Goal: Task Accomplishment & Management: Use online tool/utility

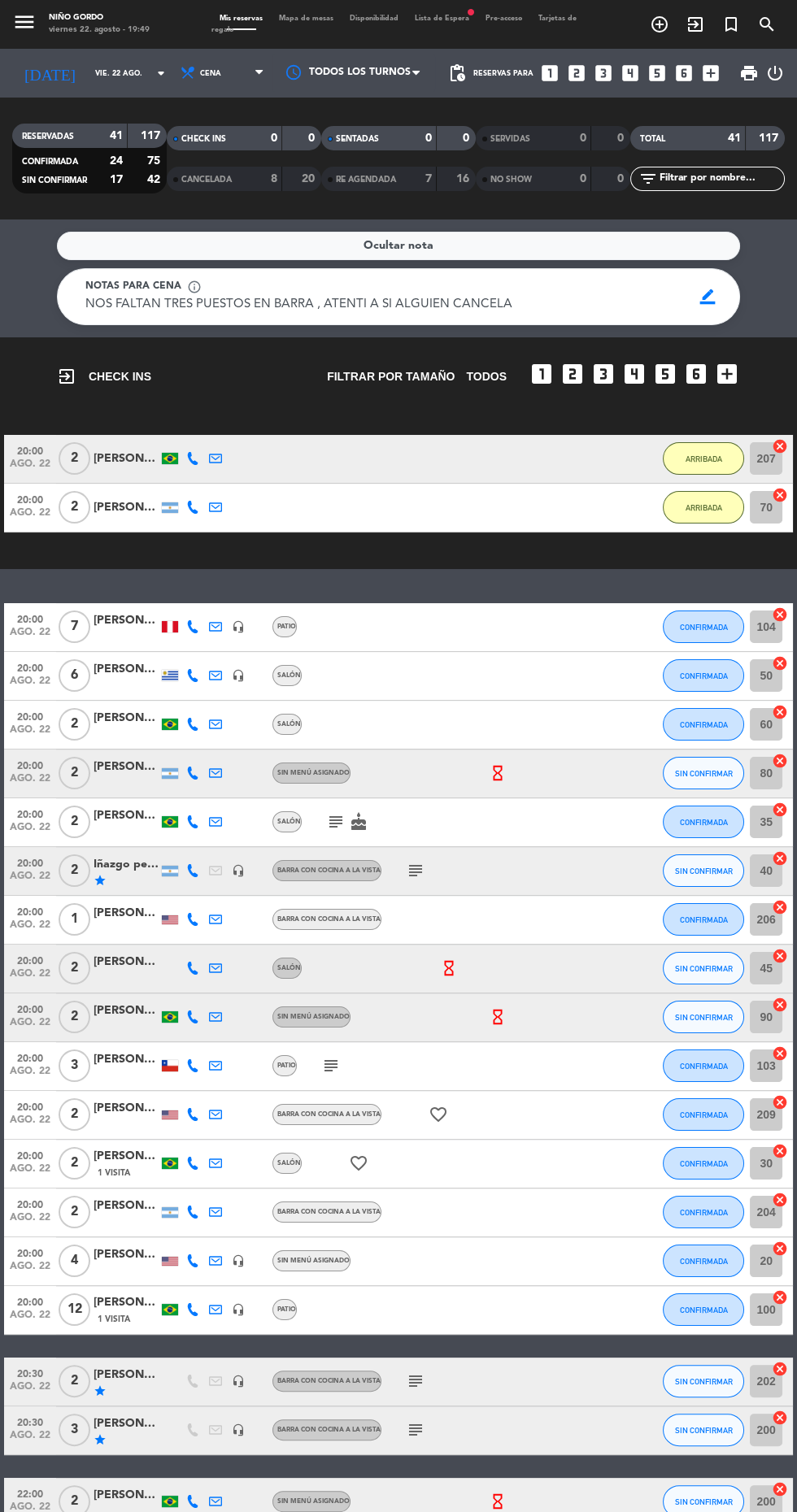
click at [75, 239] on div "Ocultar nota" at bounding box center [398, 246] width 683 height 28
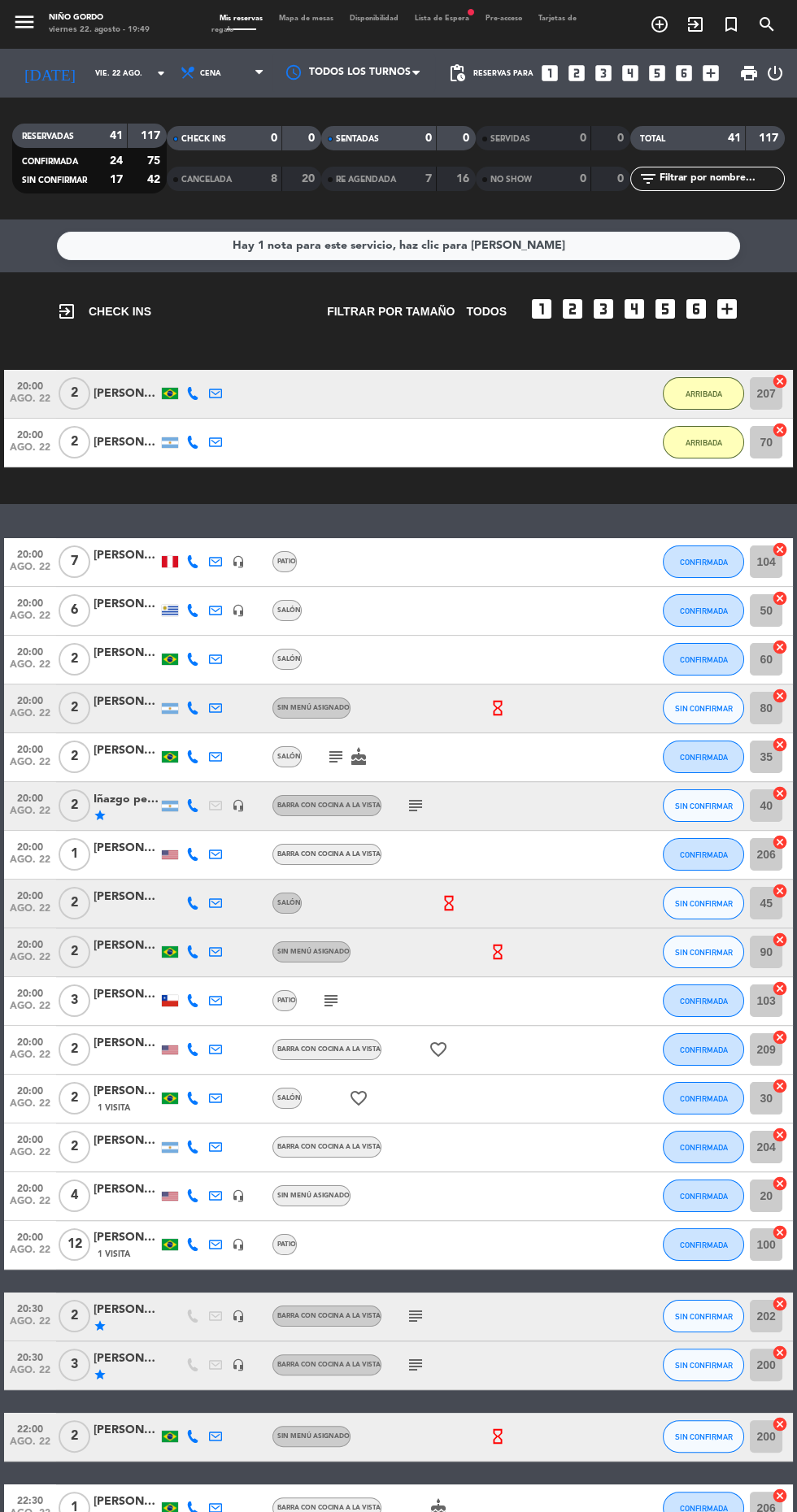
click at [72, 252] on div "Hay 1 nota para este servicio, haz clic para [PERSON_NAME]" at bounding box center [398, 246] width 683 height 28
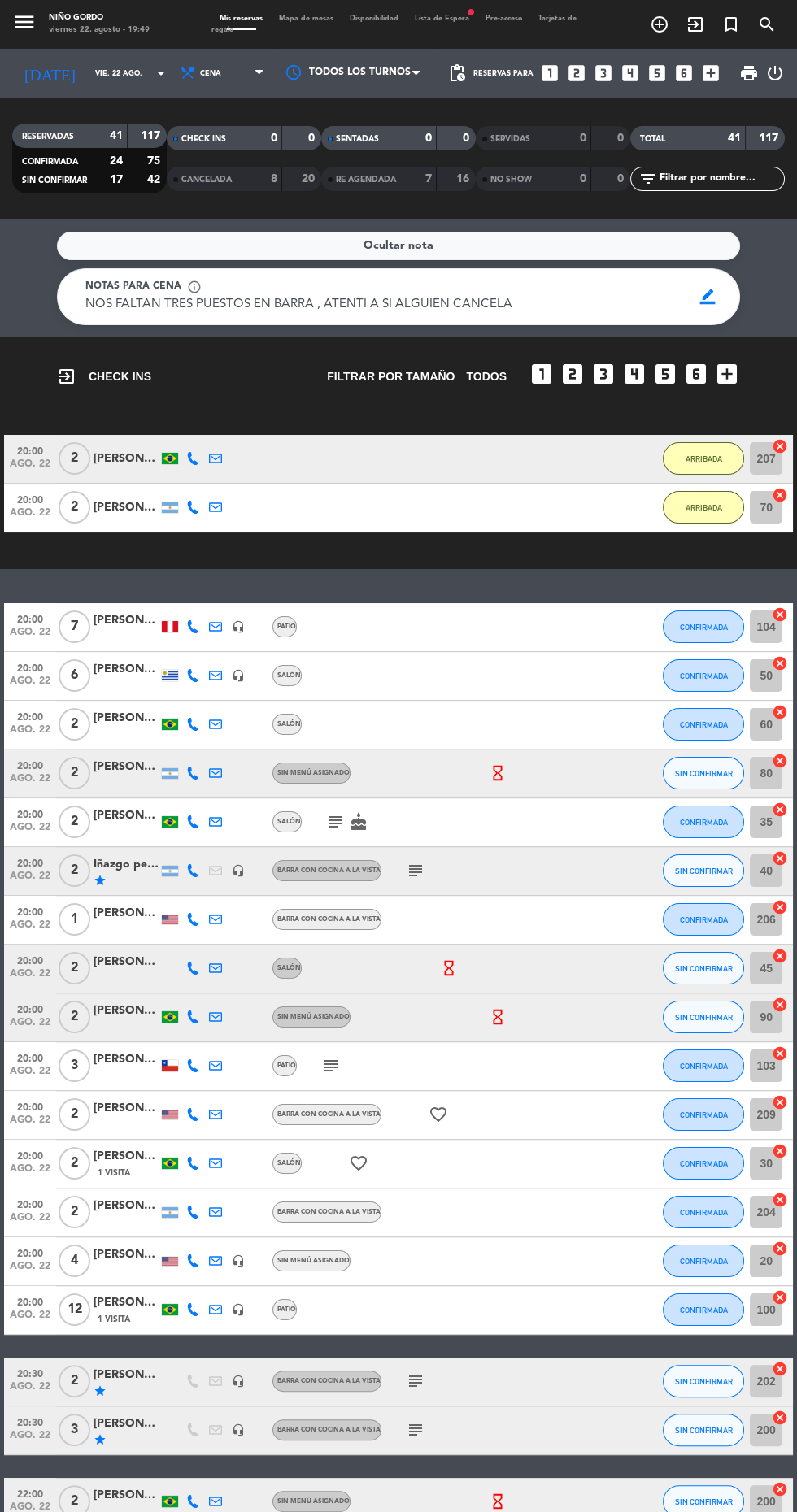
click at [304, 18] on span "Mapa de mesas" at bounding box center [306, 18] width 71 height 8
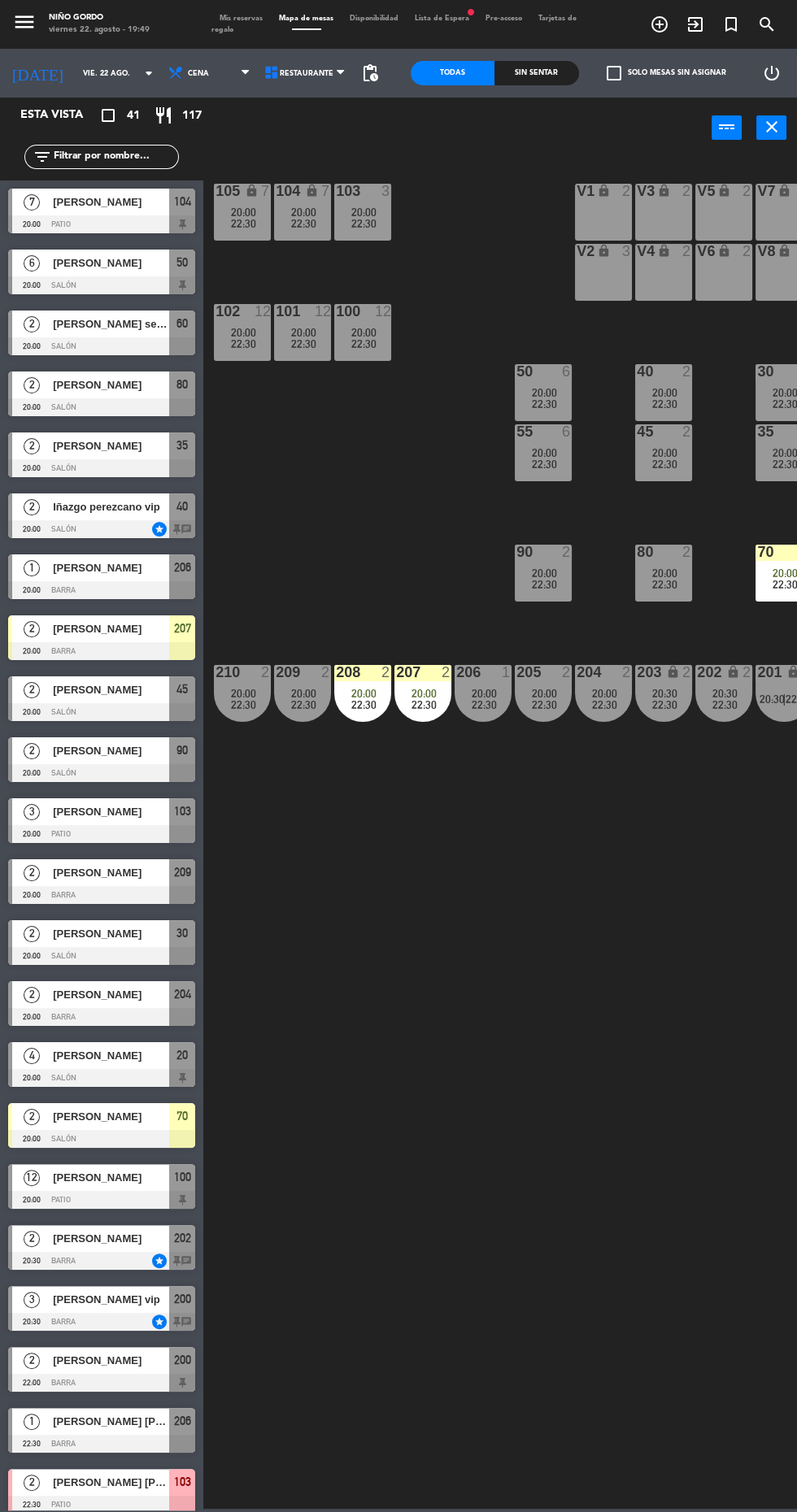
click at [126, 1187] on div "[PERSON_NAME]" at bounding box center [110, 1177] width 118 height 27
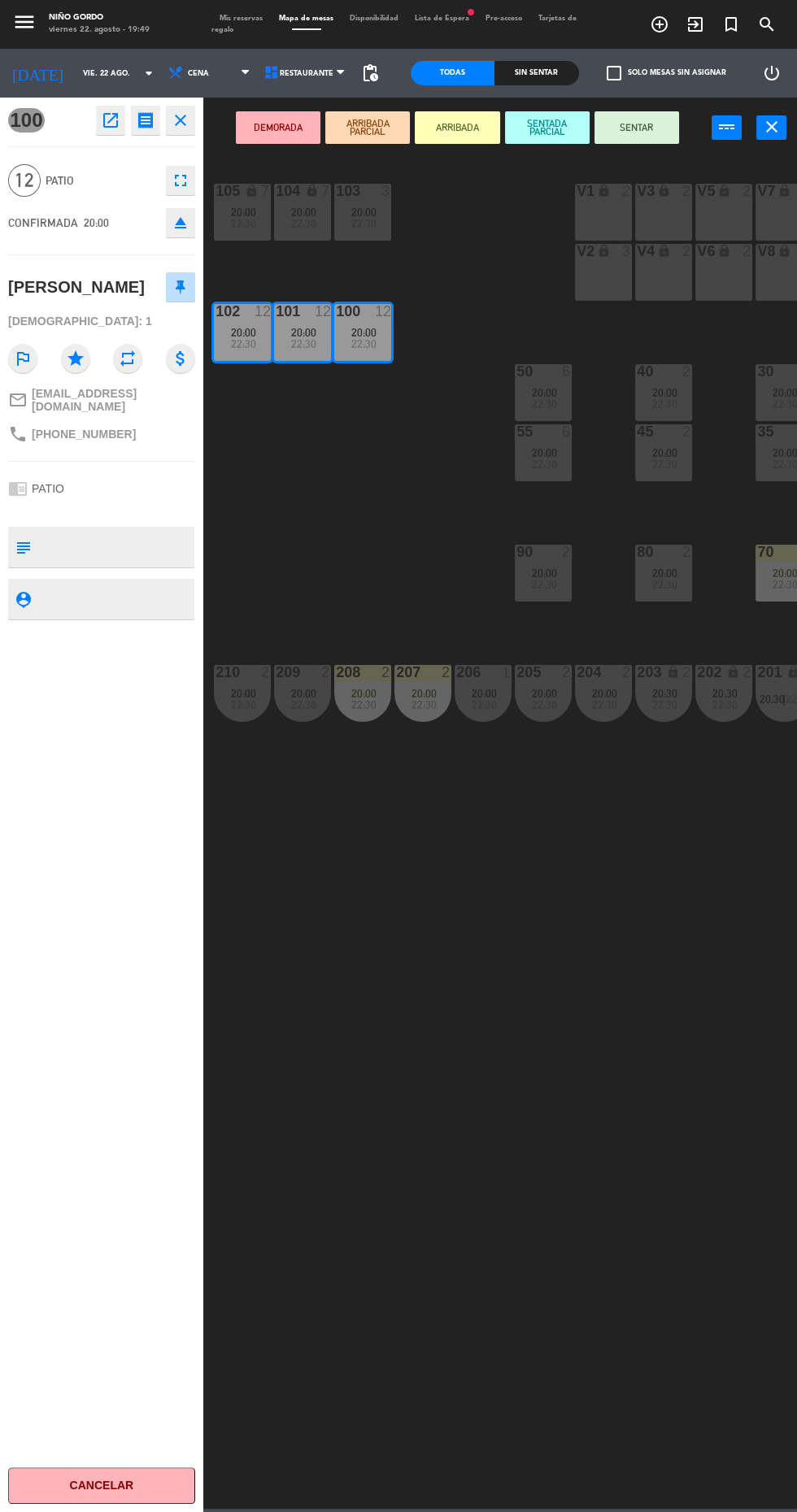
click at [474, 138] on button "ARRIBADA" at bounding box center [457, 127] width 85 height 33
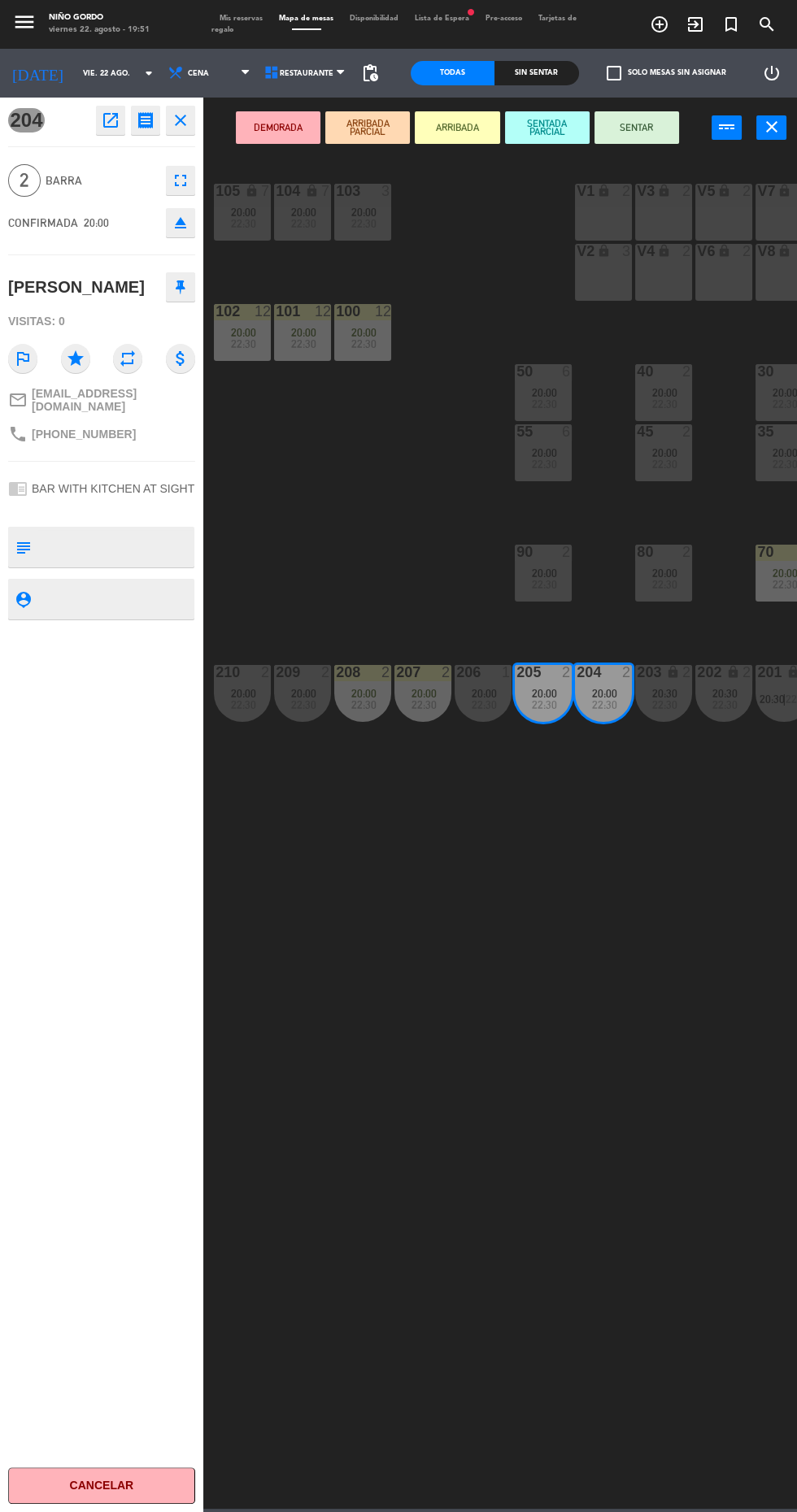
click at [471, 131] on button "ARRIBADA" at bounding box center [457, 127] width 85 height 33
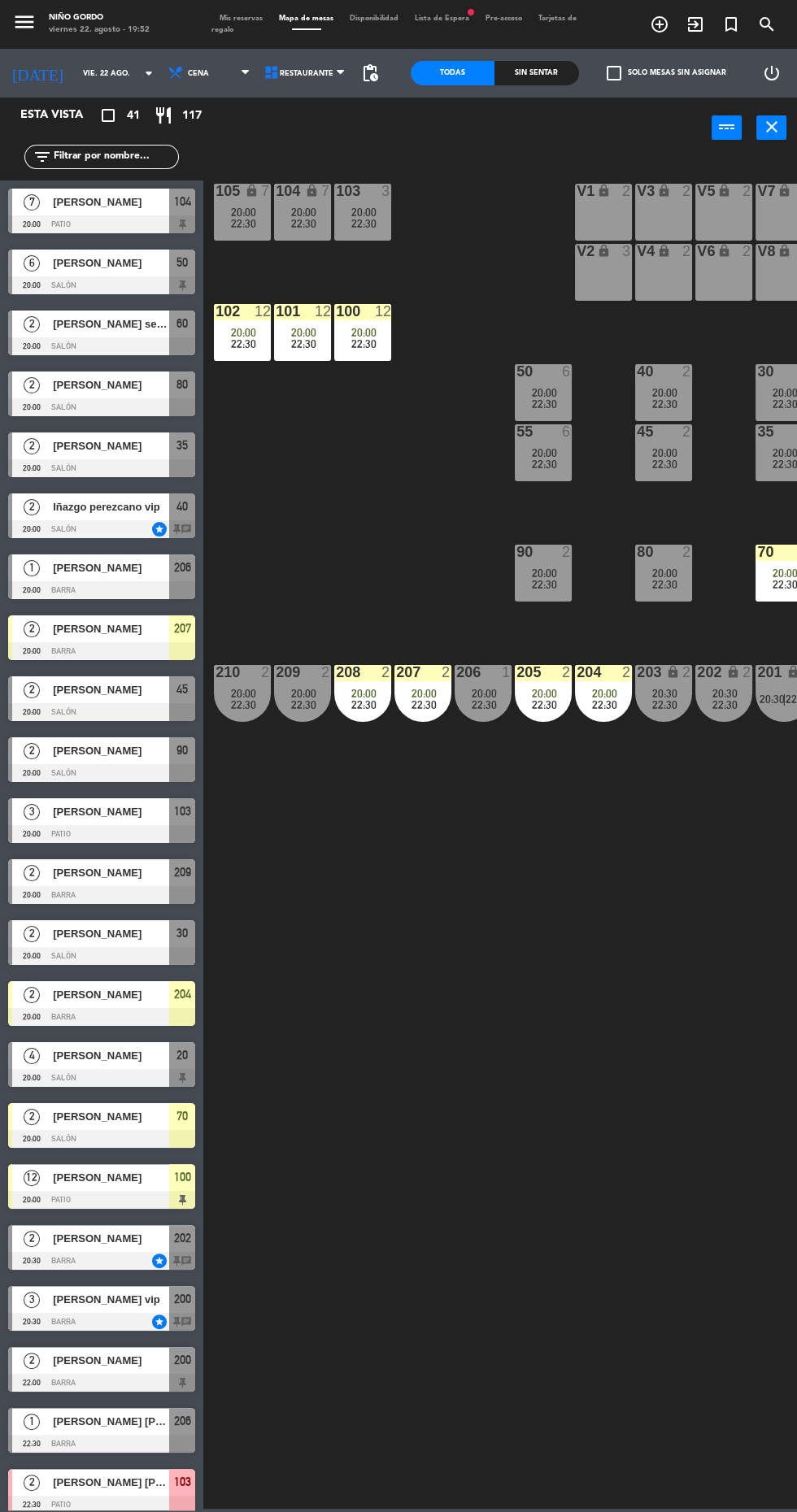
click at [361, 222] on span "22:30" at bounding box center [364, 223] width 25 height 13
click at [400, 492] on div "105 lock 7 20:00 22:30 104 lock 7 20:00 22:30 103 3 20:00 22:30 V1 lock 2 V3 lo…" at bounding box center [505, 833] width 586 height 1354
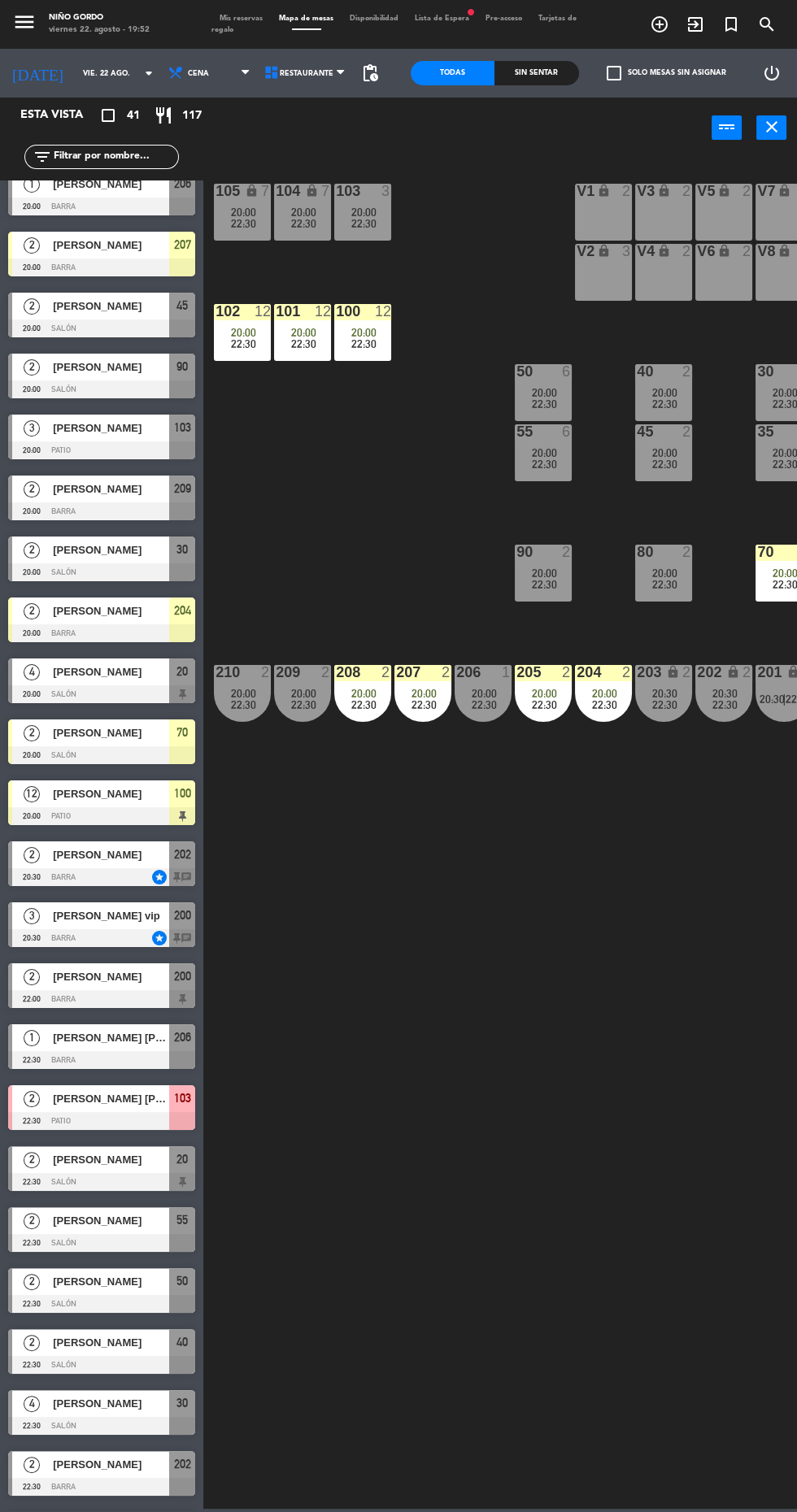
scroll to position [414, 0]
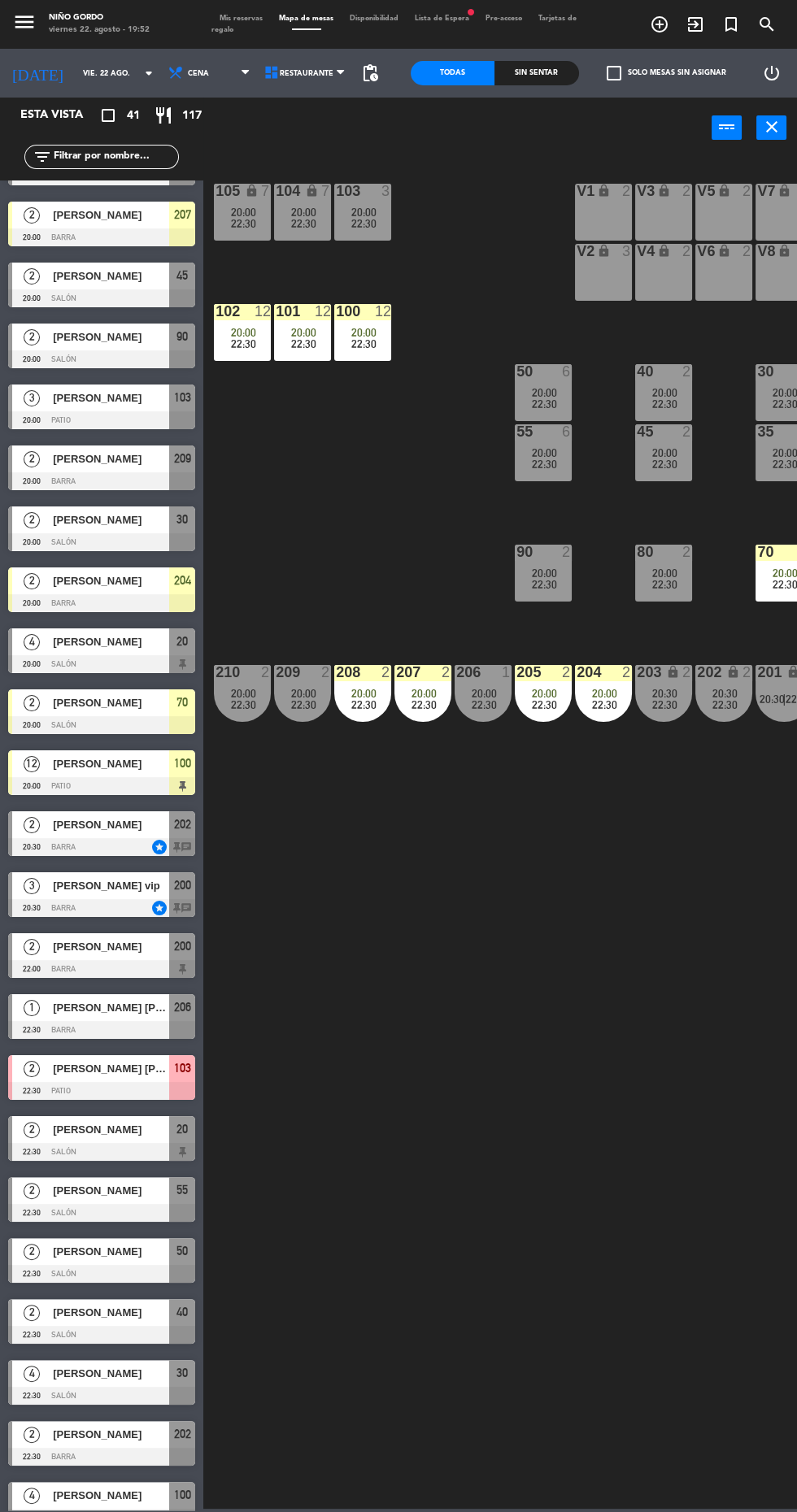
click at [129, 1075] on span "[PERSON_NAME] [PERSON_NAME]" at bounding box center [111, 1069] width 116 height 17
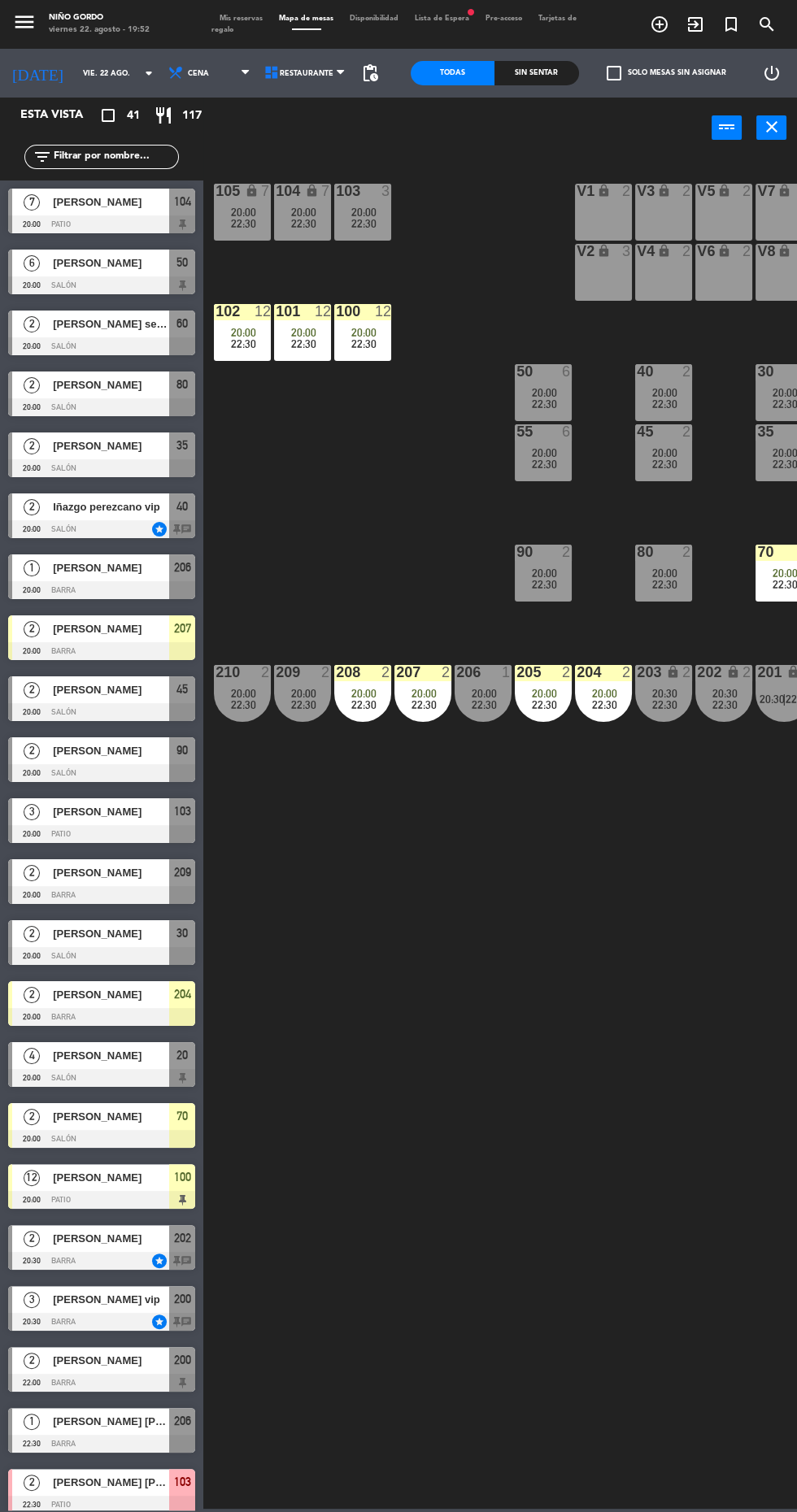
scroll to position [0, 0]
click at [366, 508] on div "105 lock 7 20:00 22:30 104 lock 7 20:00 22:30 103 3 20:00 22:30 V1 lock 2 V3 lo…" at bounding box center [505, 833] width 586 height 1354
click at [614, 283] on div "V2 lock 3" at bounding box center [604, 272] width 57 height 57
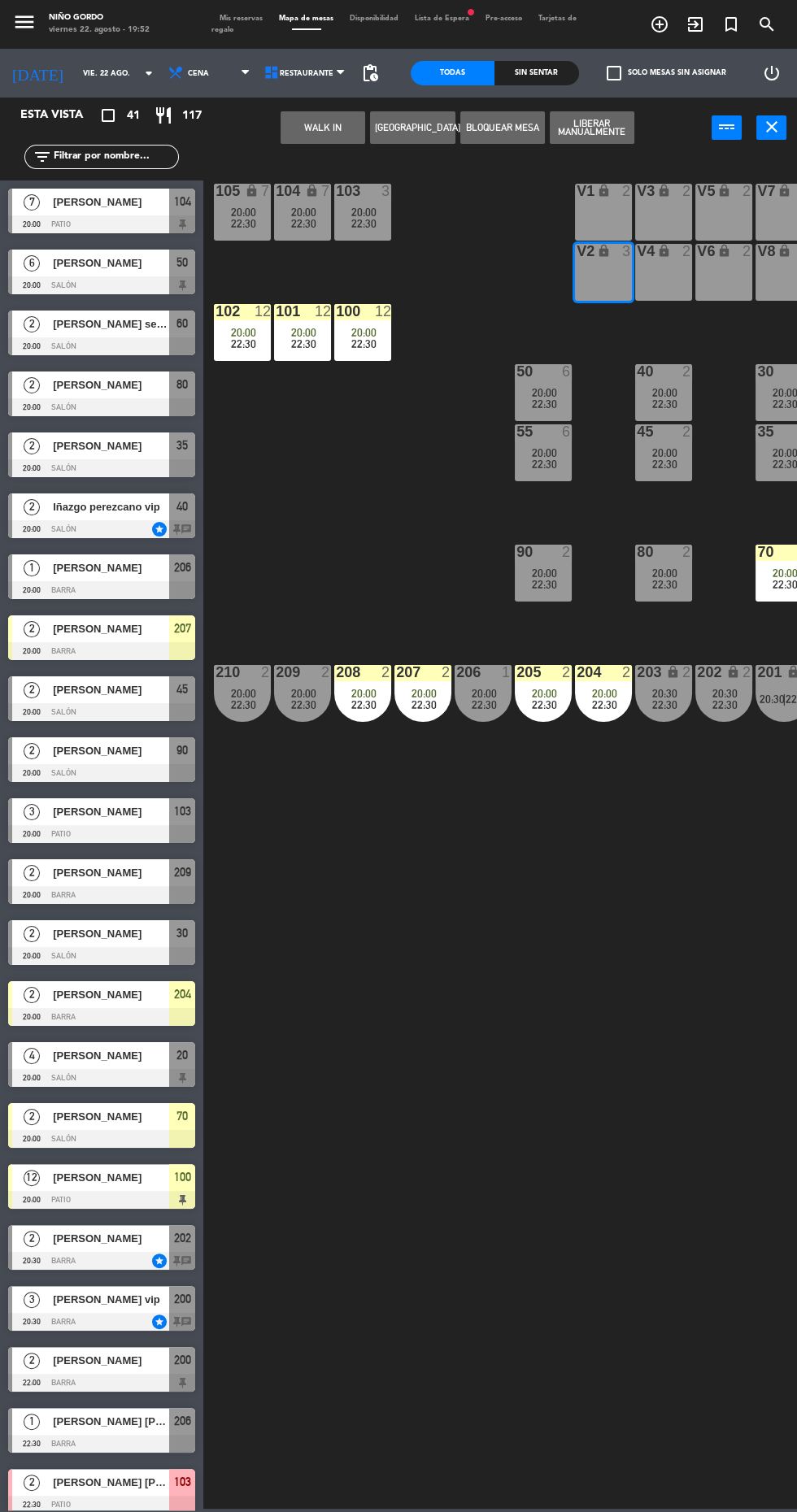
click at [339, 122] on button "WALK IN" at bounding box center [322, 127] width 85 height 33
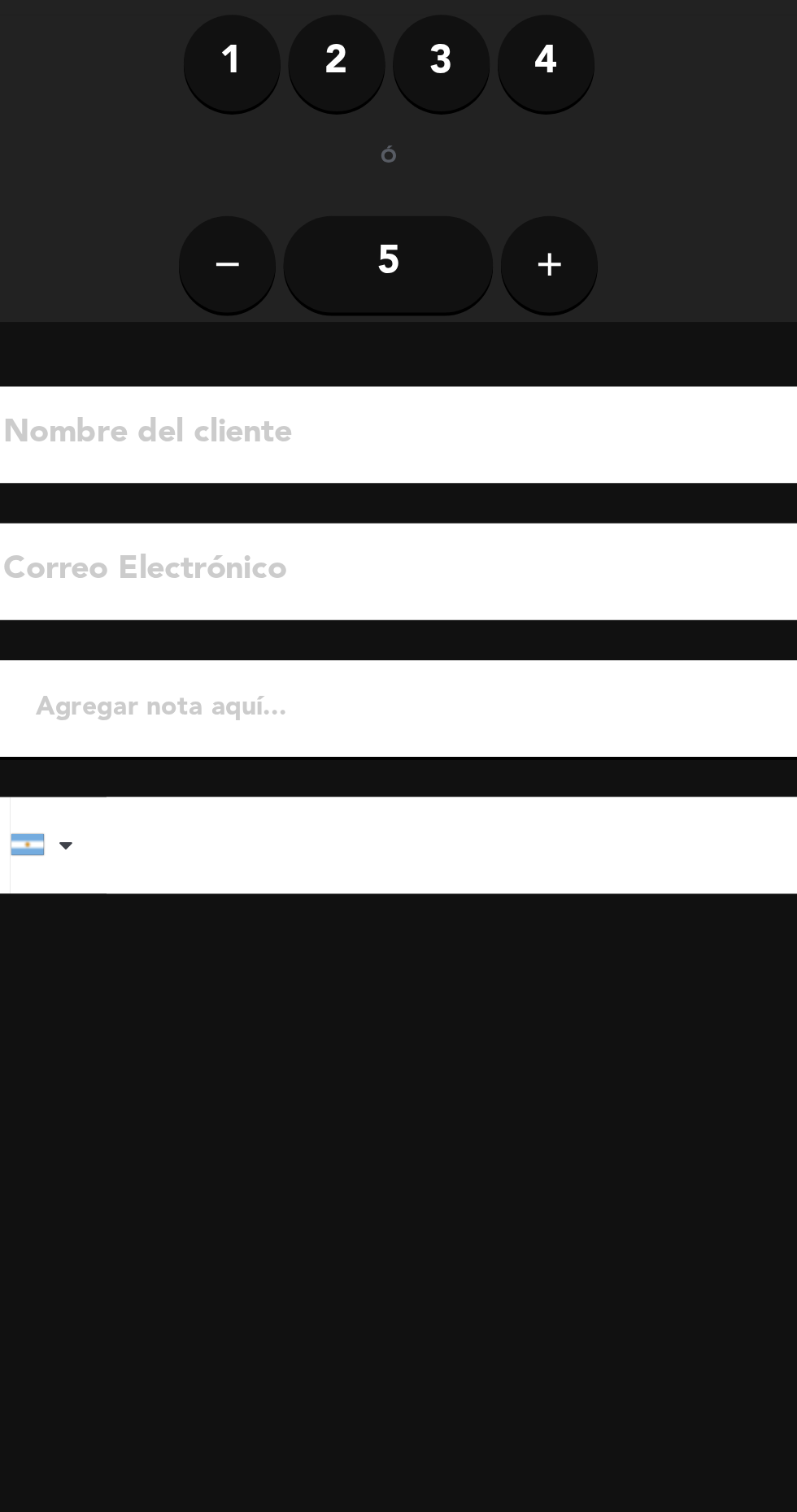
click at [238, 120] on label "2" at bounding box center [242, 125] width 49 height 49
click at [280, 315] on input at bounding box center [280, 313] width 415 height 28
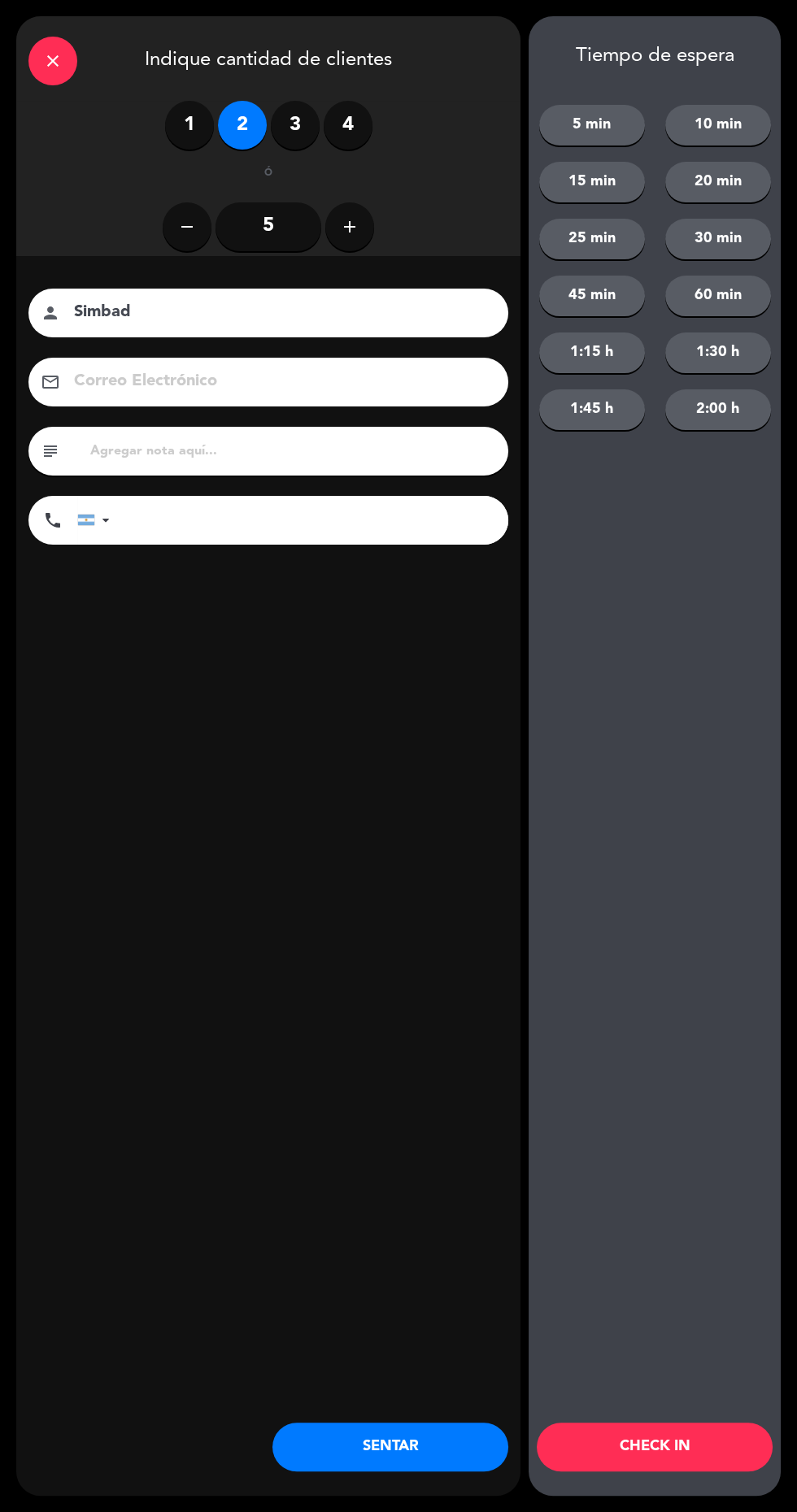
scroll to position [24, 0]
type input "Simbad"
click at [454, 1457] on button "SENTAR" at bounding box center [390, 1447] width 236 height 49
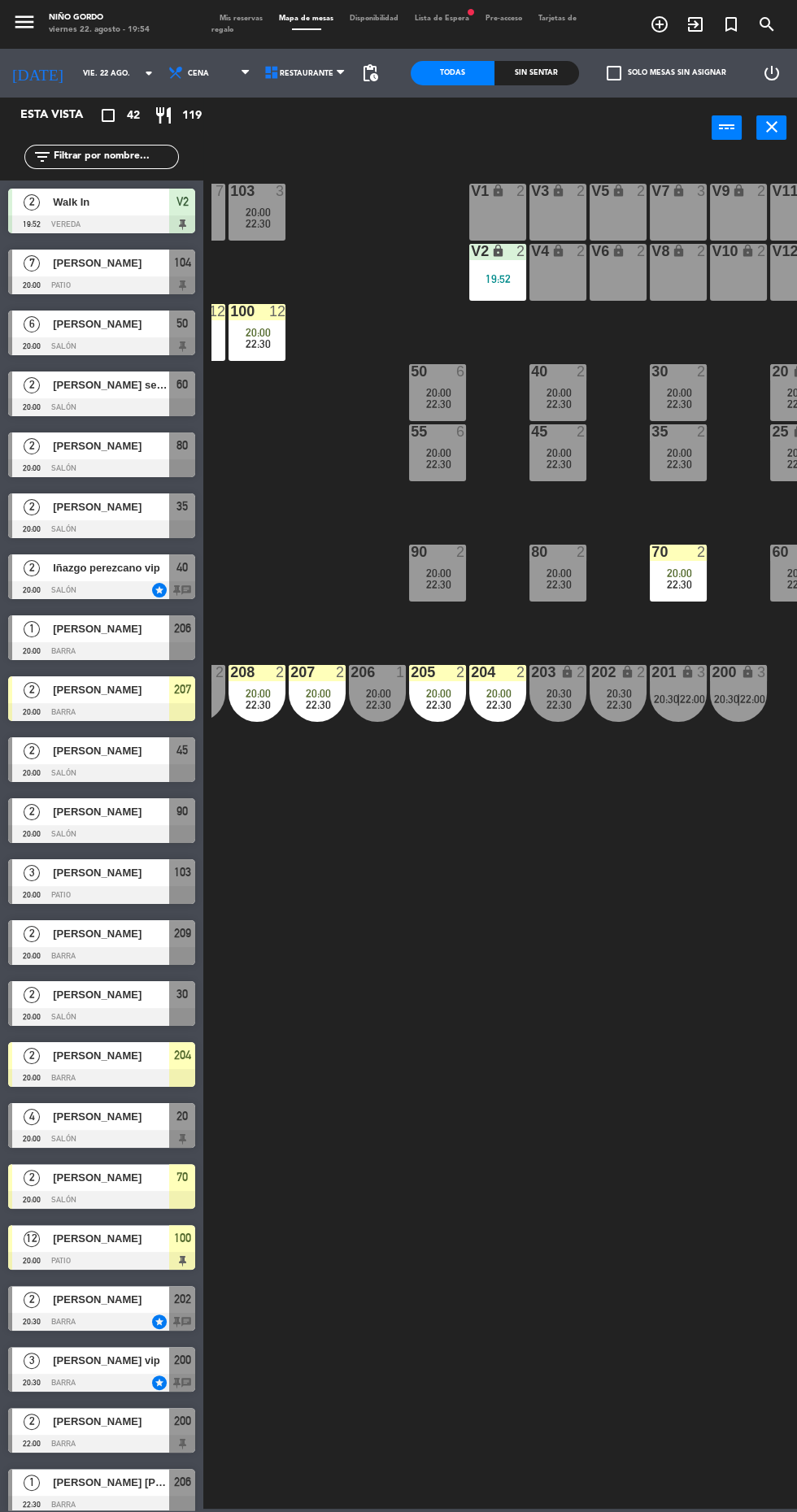
scroll to position [0, 105]
click at [500, 221] on div "V1 lock 2" at bounding box center [499, 213] width 57 height 57
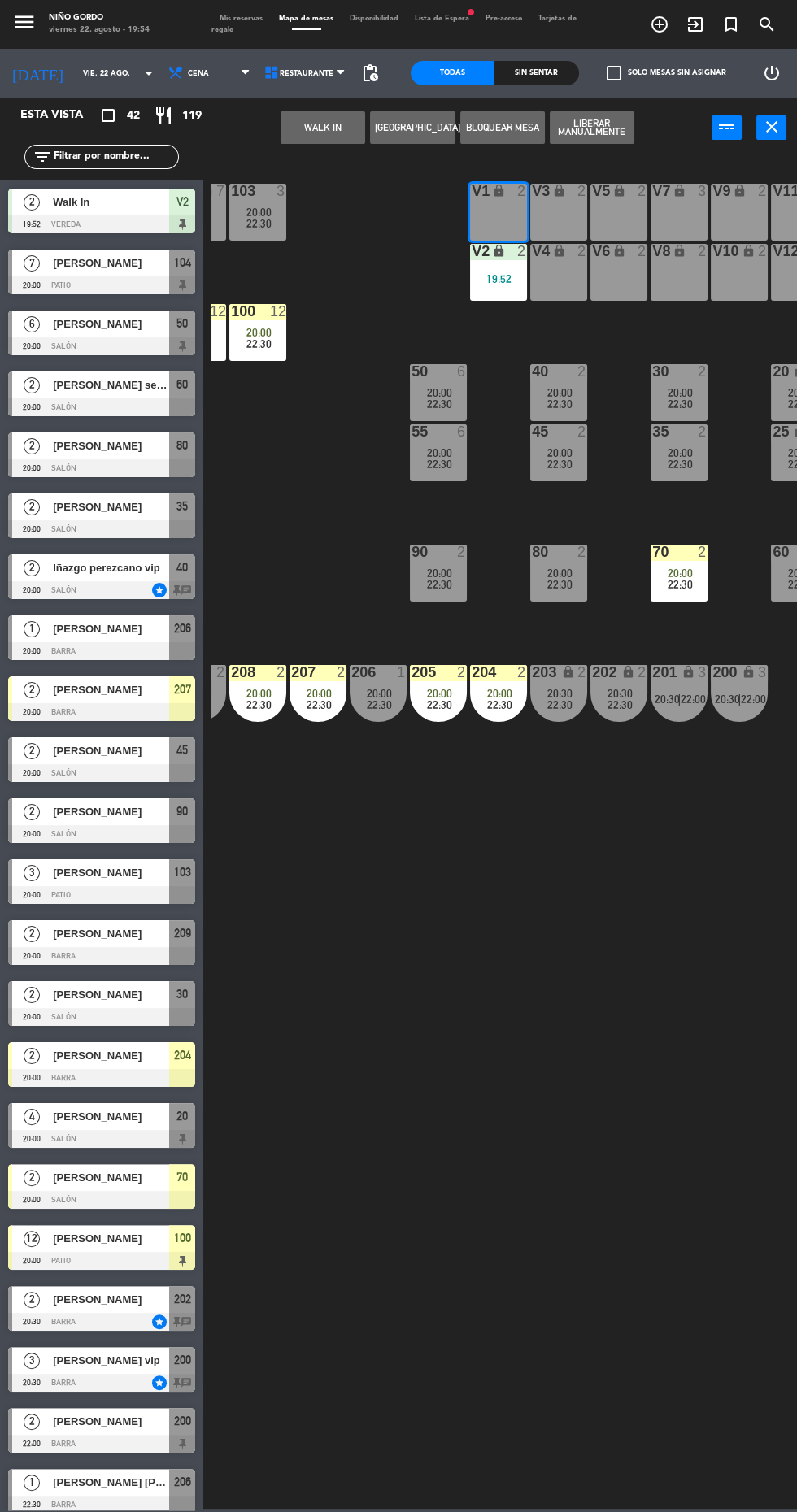
click at [343, 132] on button "WALK IN" at bounding box center [322, 127] width 85 height 33
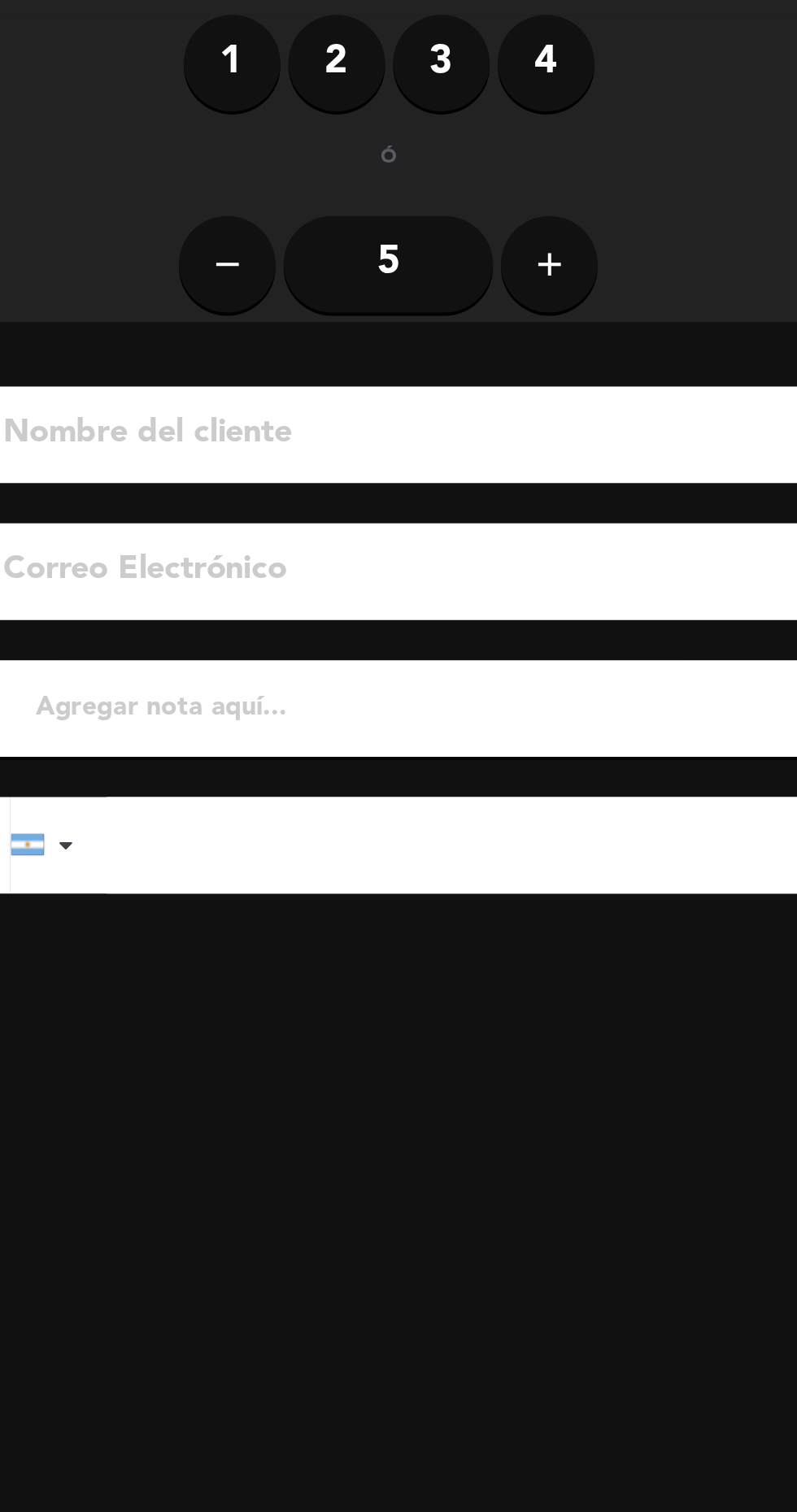
click at [251, 136] on label "2" at bounding box center [242, 125] width 49 height 49
click at [327, 322] on input at bounding box center [280, 313] width 415 height 28
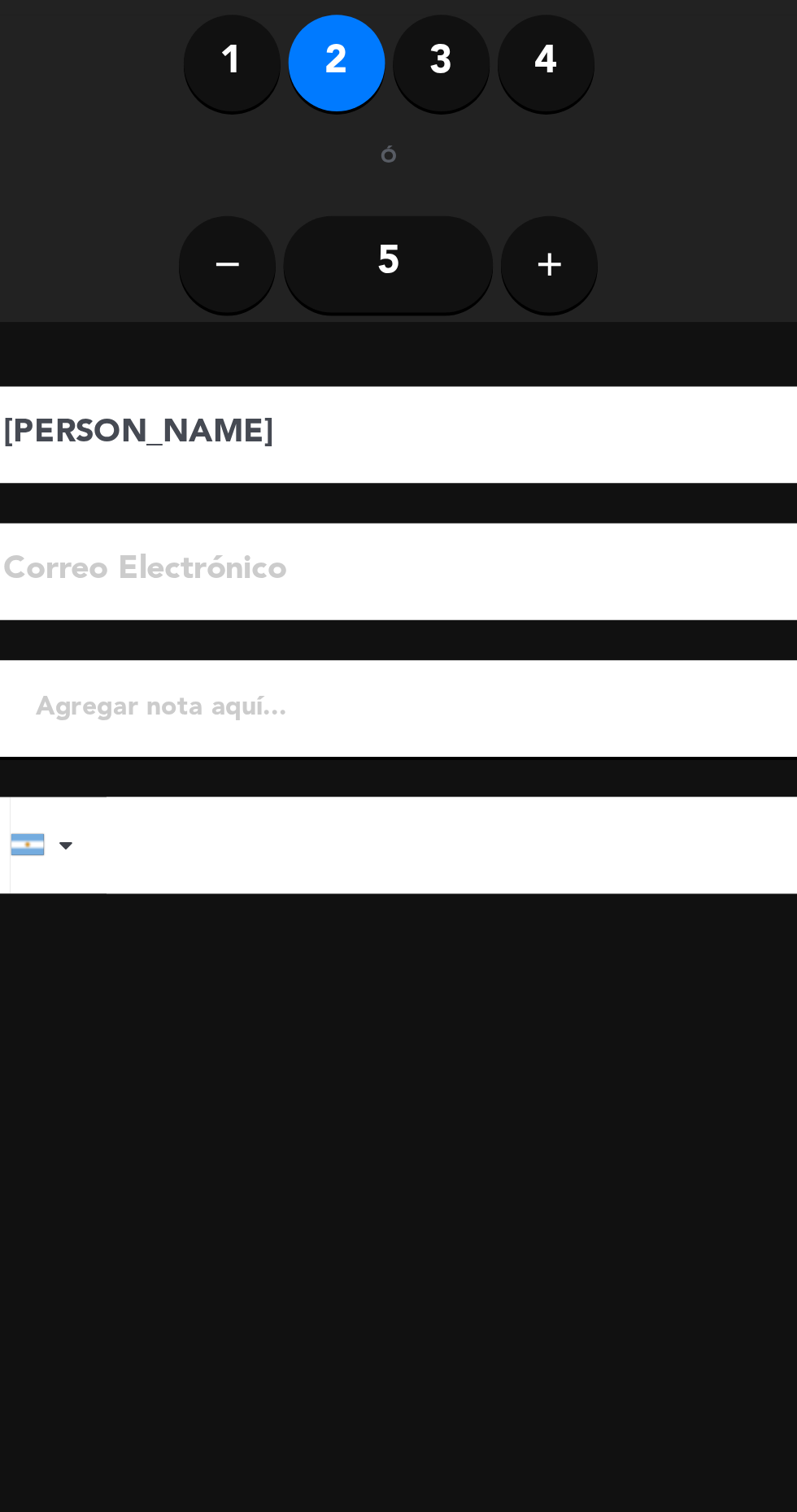
type input "[PERSON_NAME]"
click at [362, 514] on input "tel" at bounding box center [317, 520] width 383 height 49
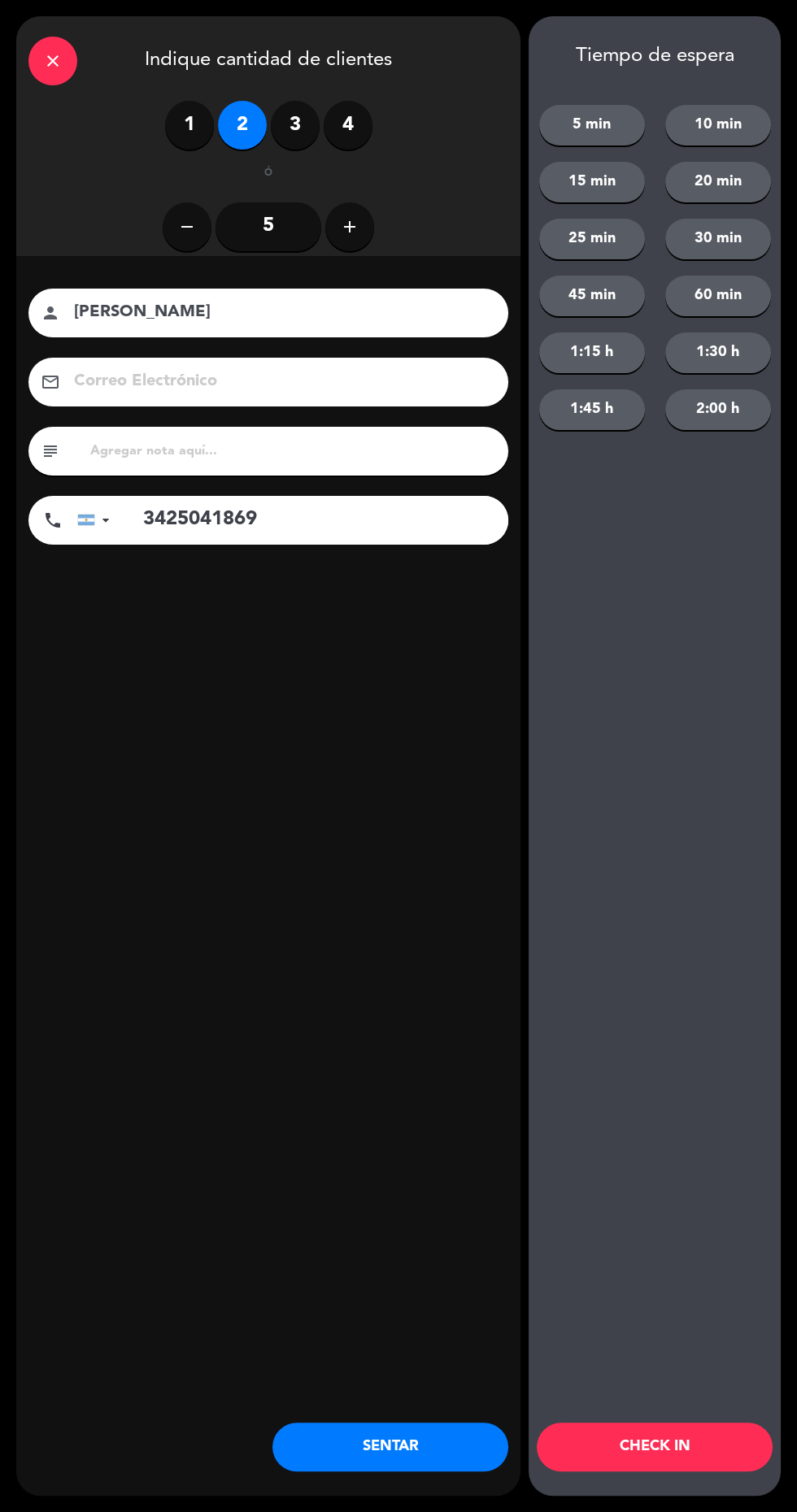
scroll to position [99, 0]
type input "3425041869"
click at [422, 1470] on button "SENTAR" at bounding box center [390, 1447] width 236 height 49
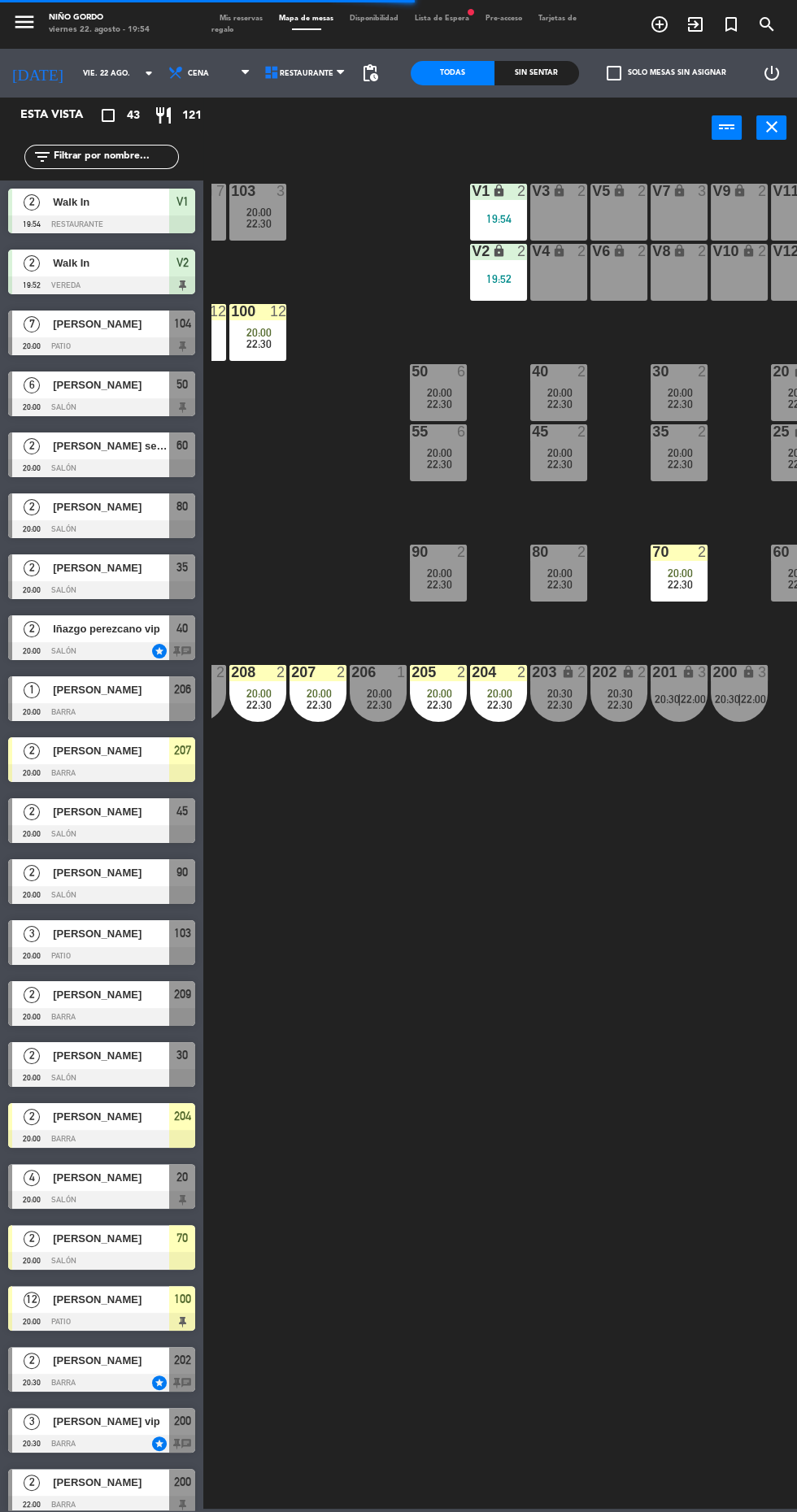
click at [399, 1110] on div "105 lock 7 20:00 22:30 104 lock 7 20:00 22:30 103 3 20:00 22:30 V1 lock 2 19:54…" at bounding box center [505, 833] width 586 height 1354
click at [395, 673] on div "1" at bounding box center [405, 672] width 27 height 14
click at [496, 1189] on div "105 lock 7 20:00 22:30 104 lock 7 20:00 22:30 103 3 20:00 22:30 V1 lock 2 19:54…" at bounding box center [505, 833] width 586 height 1354
click at [389, 705] on span "22:30" at bounding box center [379, 705] width 25 height 13
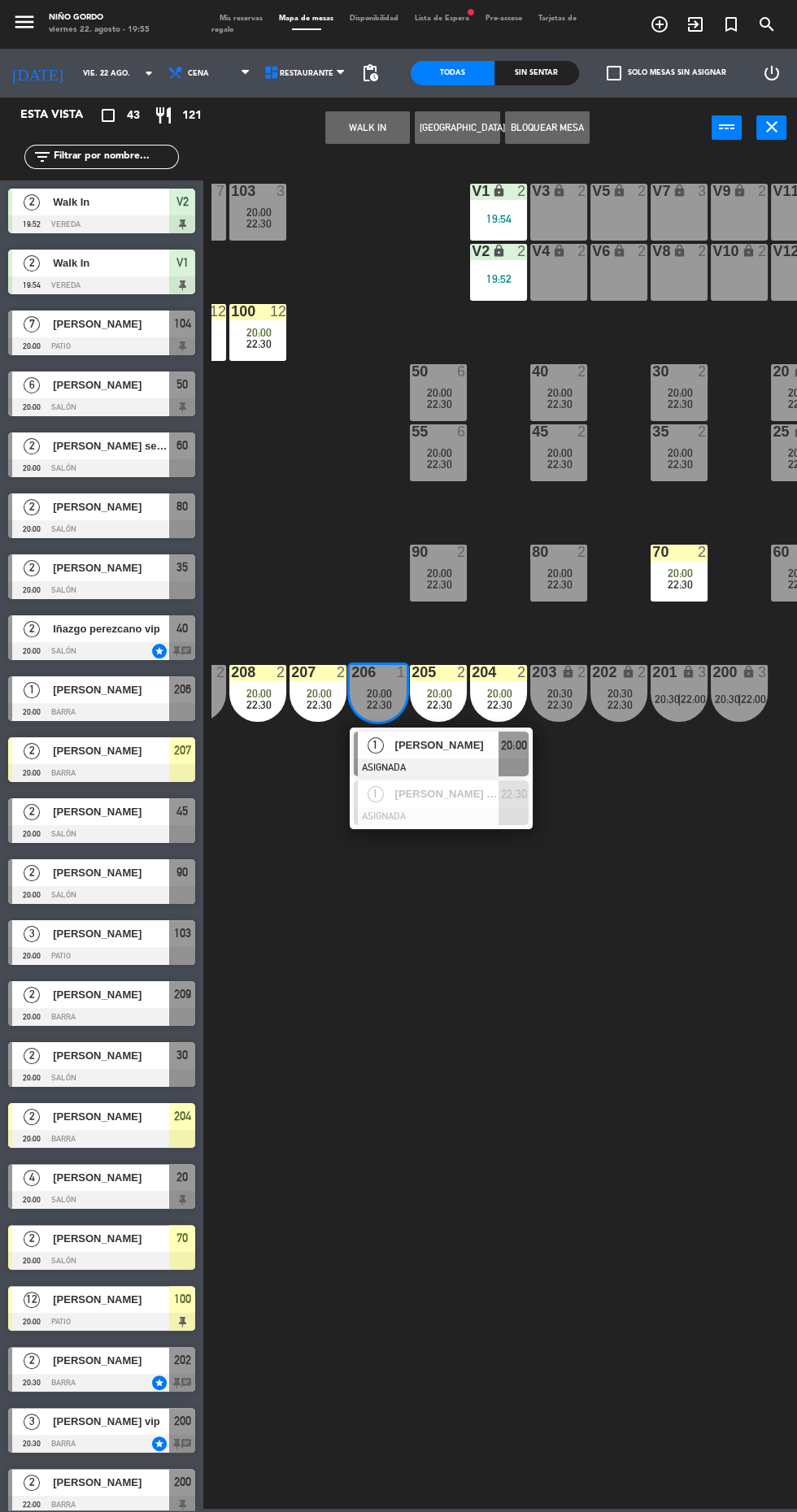
click at [495, 754] on span "[PERSON_NAME]" at bounding box center [447, 745] width 104 height 17
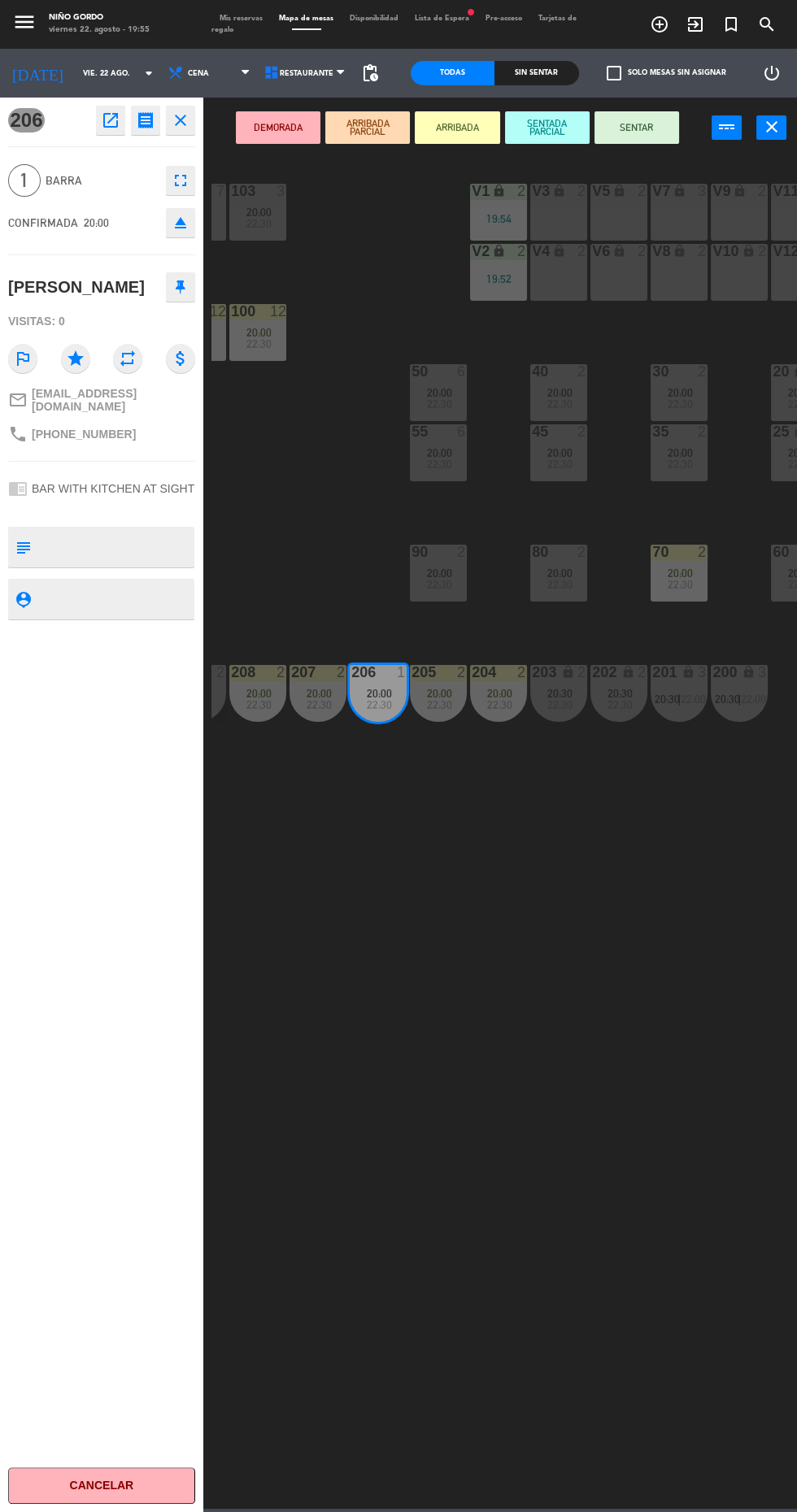
click at [457, 127] on button "ARRIBADA" at bounding box center [457, 127] width 85 height 33
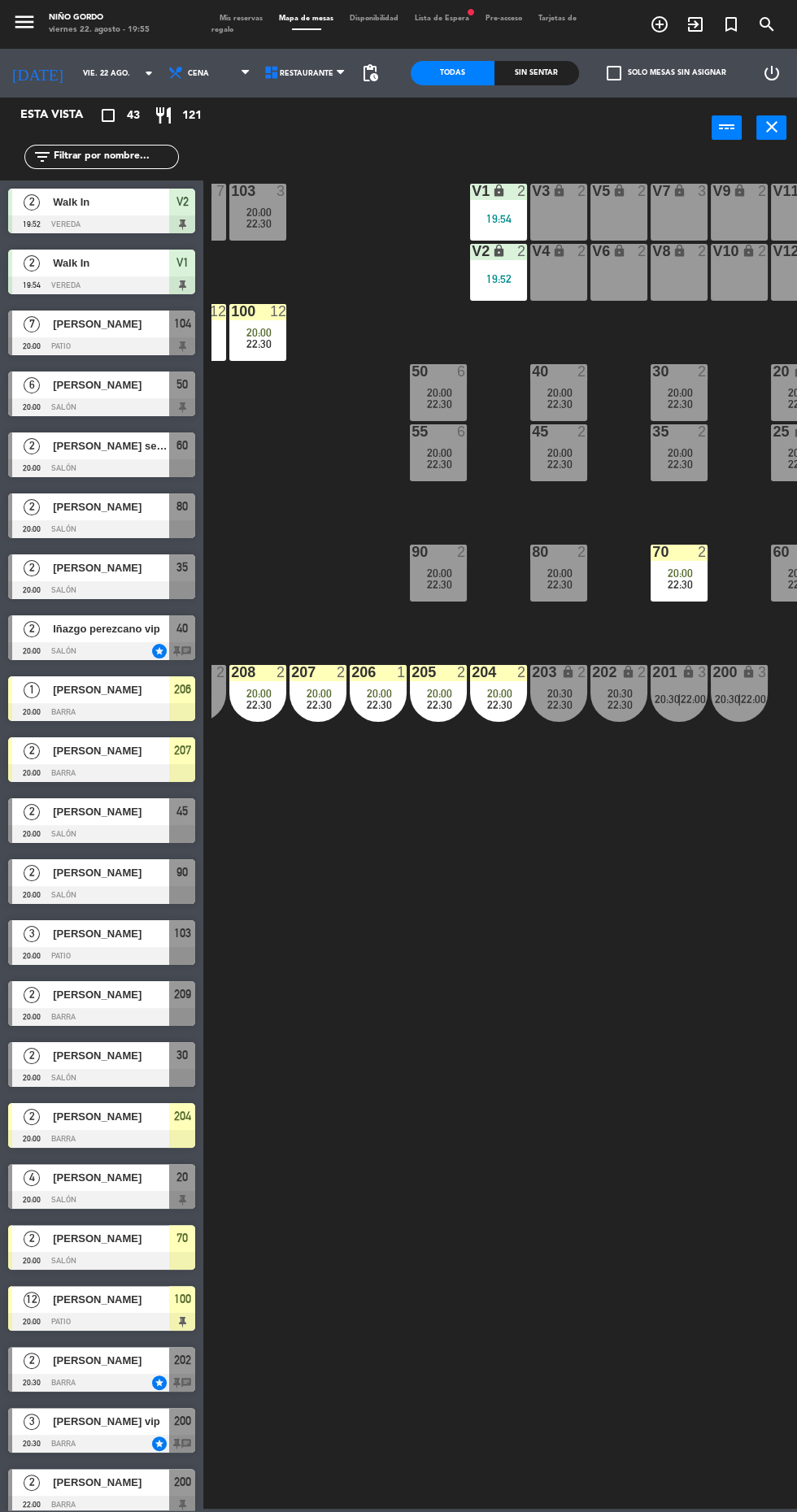
click at [492, 1125] on div "105 lock 7 20:00 22:30 104 lock 7 20:00 22:30 103 3 20:00 22:30 V1 lock 2 19:54…" at bounding box center [505, 833] width 586 height 1354
click at [151, 1075] on div at bounding box center [101, 1078] width 187 height 18
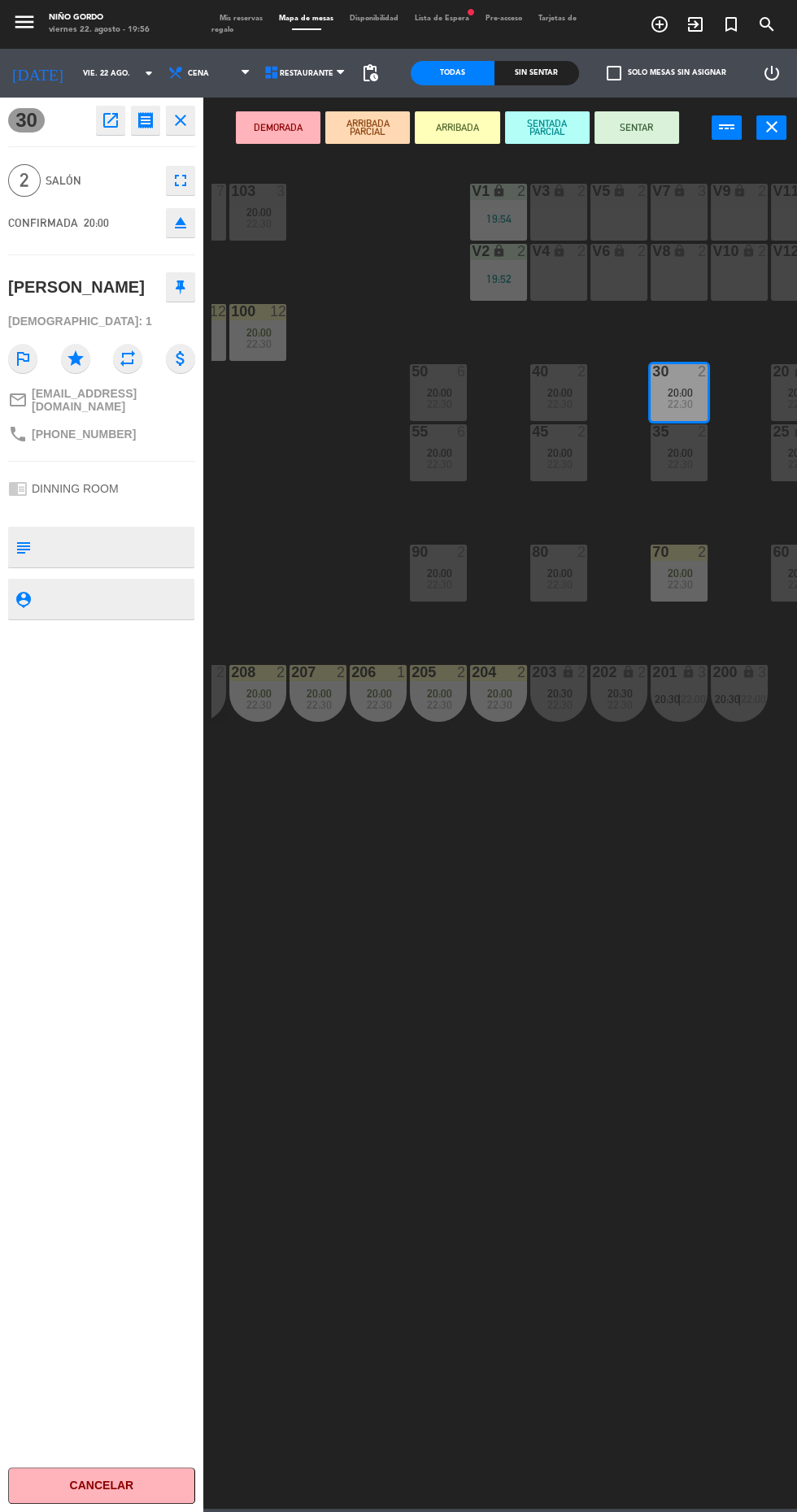
click at [486, 136] on button "ARRIBADA" at bounding box center [457, 127] width 85 height 33
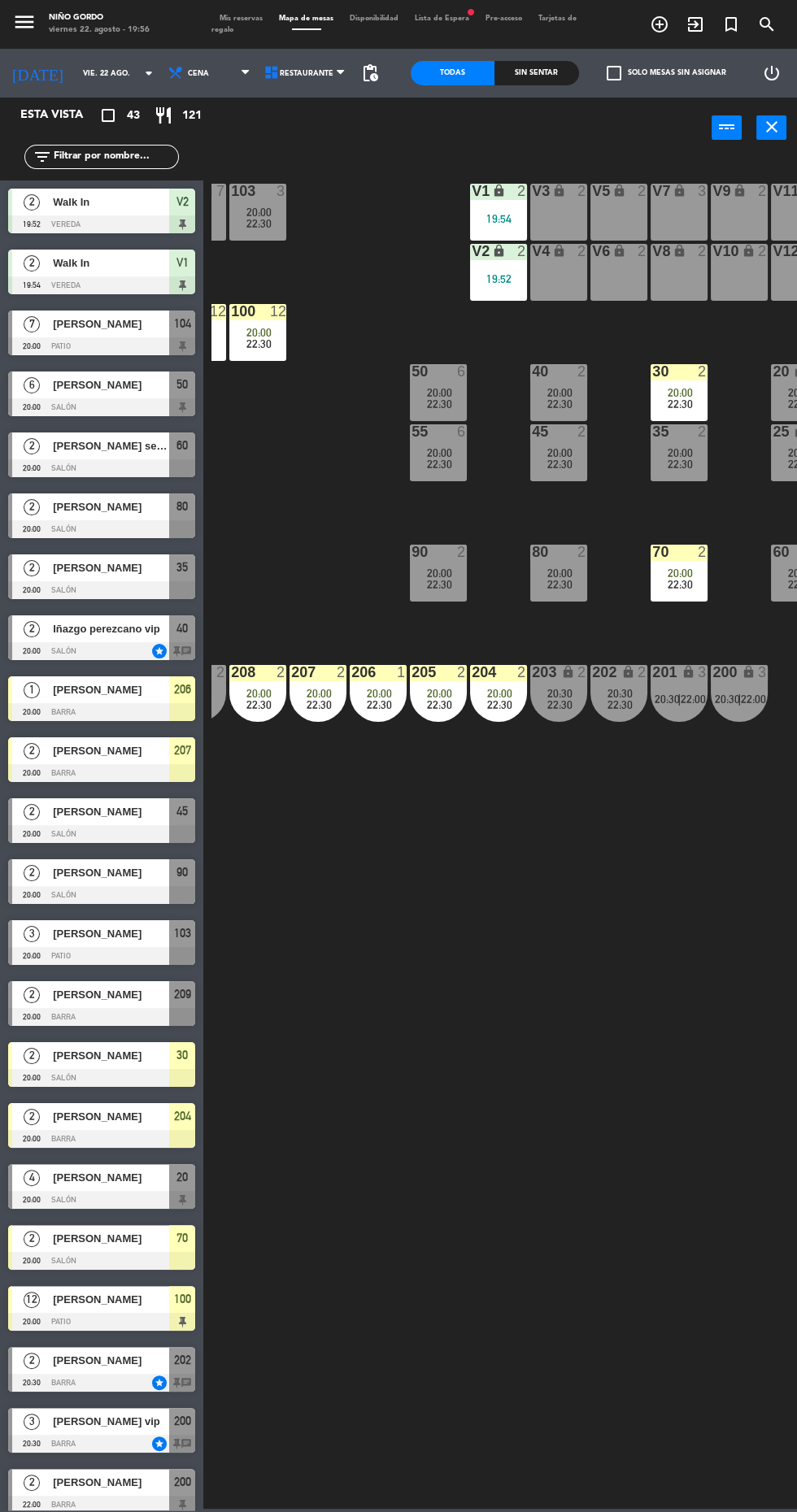
click at [152, 576] on span "[PERSON_NAME]" at bounding box center [111, 567] width 116 height 17
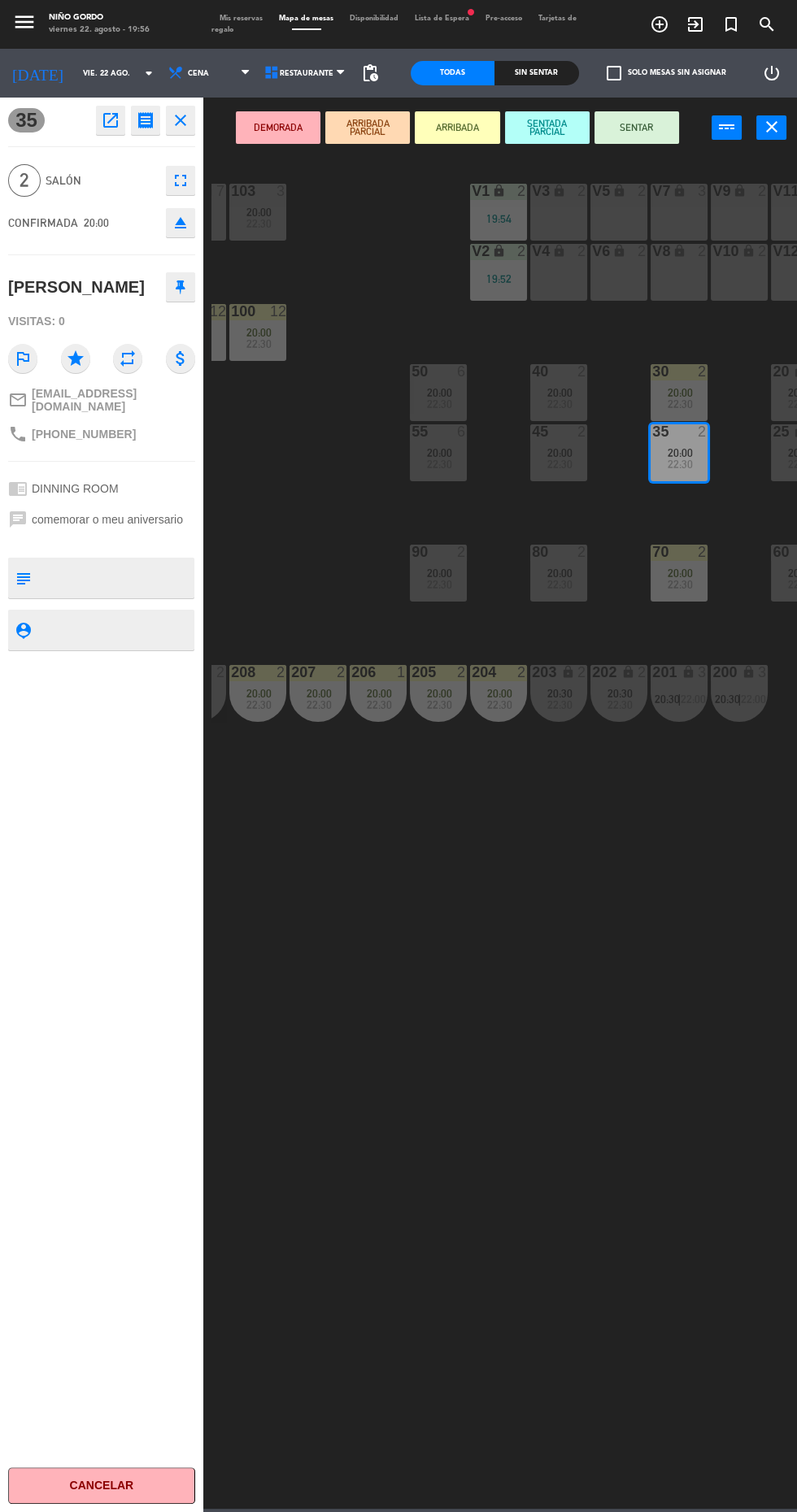
click at [470, 134] on button "ARRIBADA" at bounding box center [457, 127] width 85 height 33
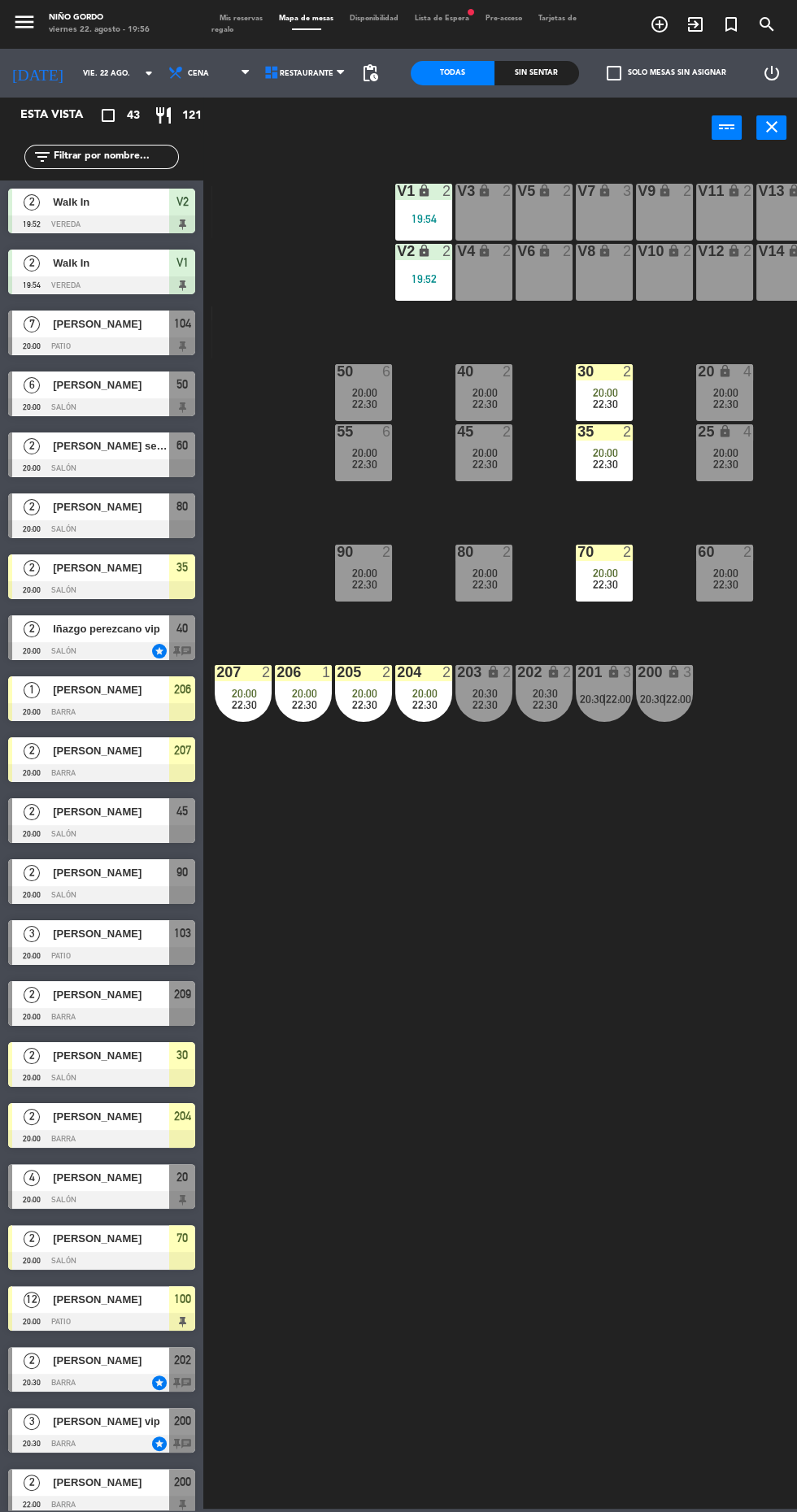
scroll to position [0, 181]
click at [491, 191] on div "lock" at bounding box center [484, 192] width 27 height 15
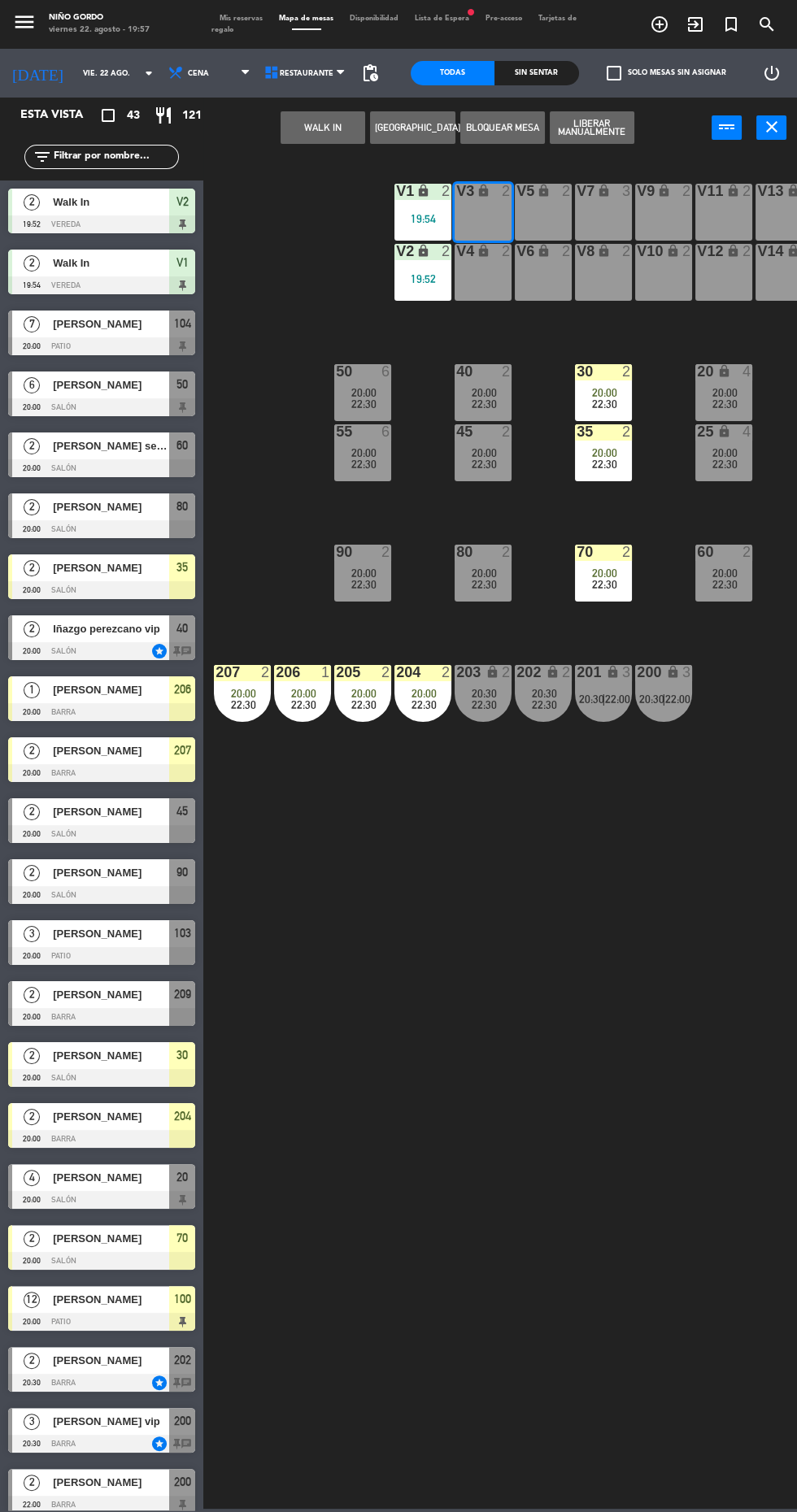
click at [323, 135] on button "WALK IN" at bounding box center [322, 127] width 85 height 33
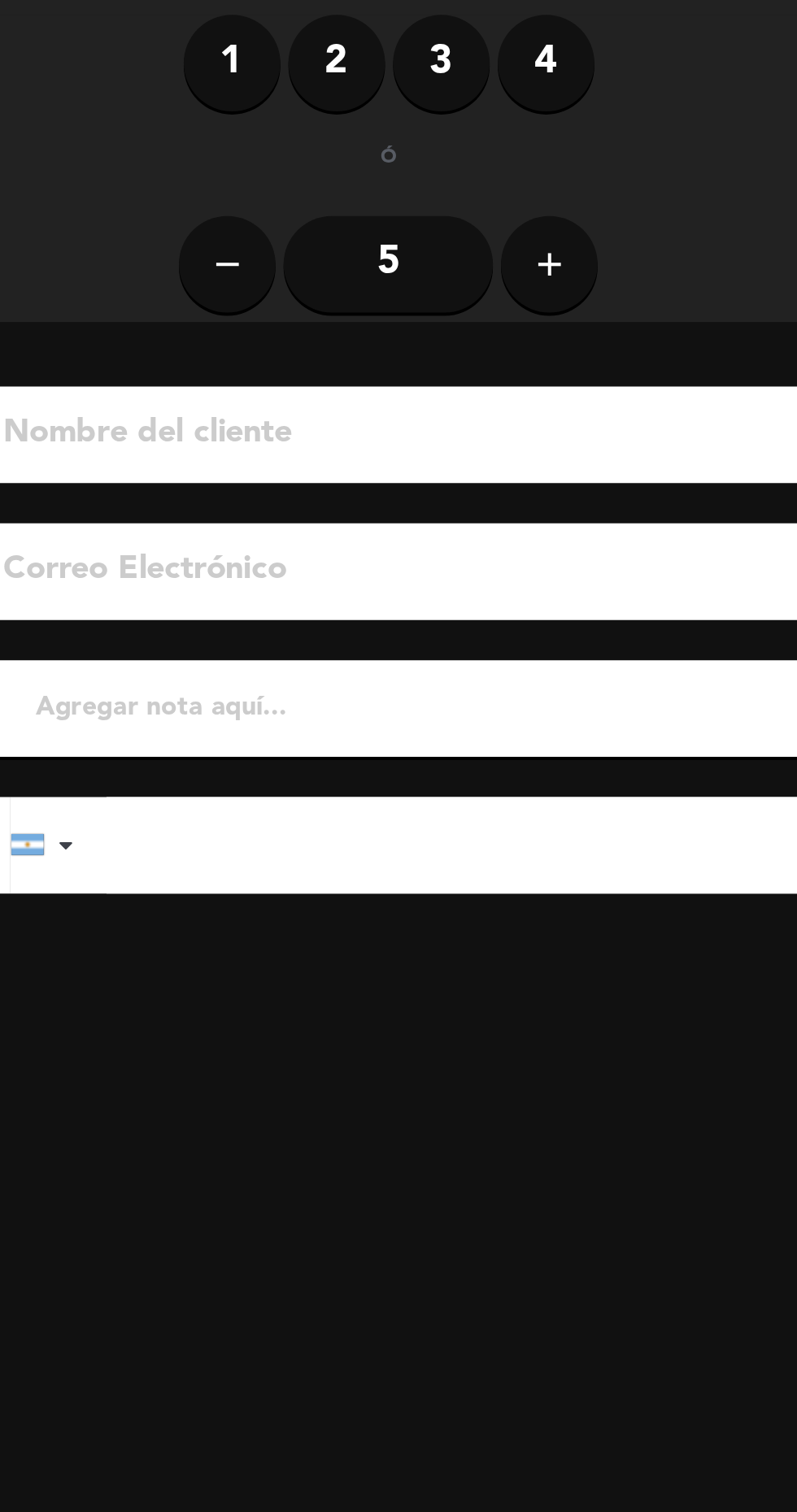
click at [184, 141] on label "1" at bounding box center [189, 125] width 49 height 49
click at [326, 317] on input at bounding box center [280, 313] width 415 height 28
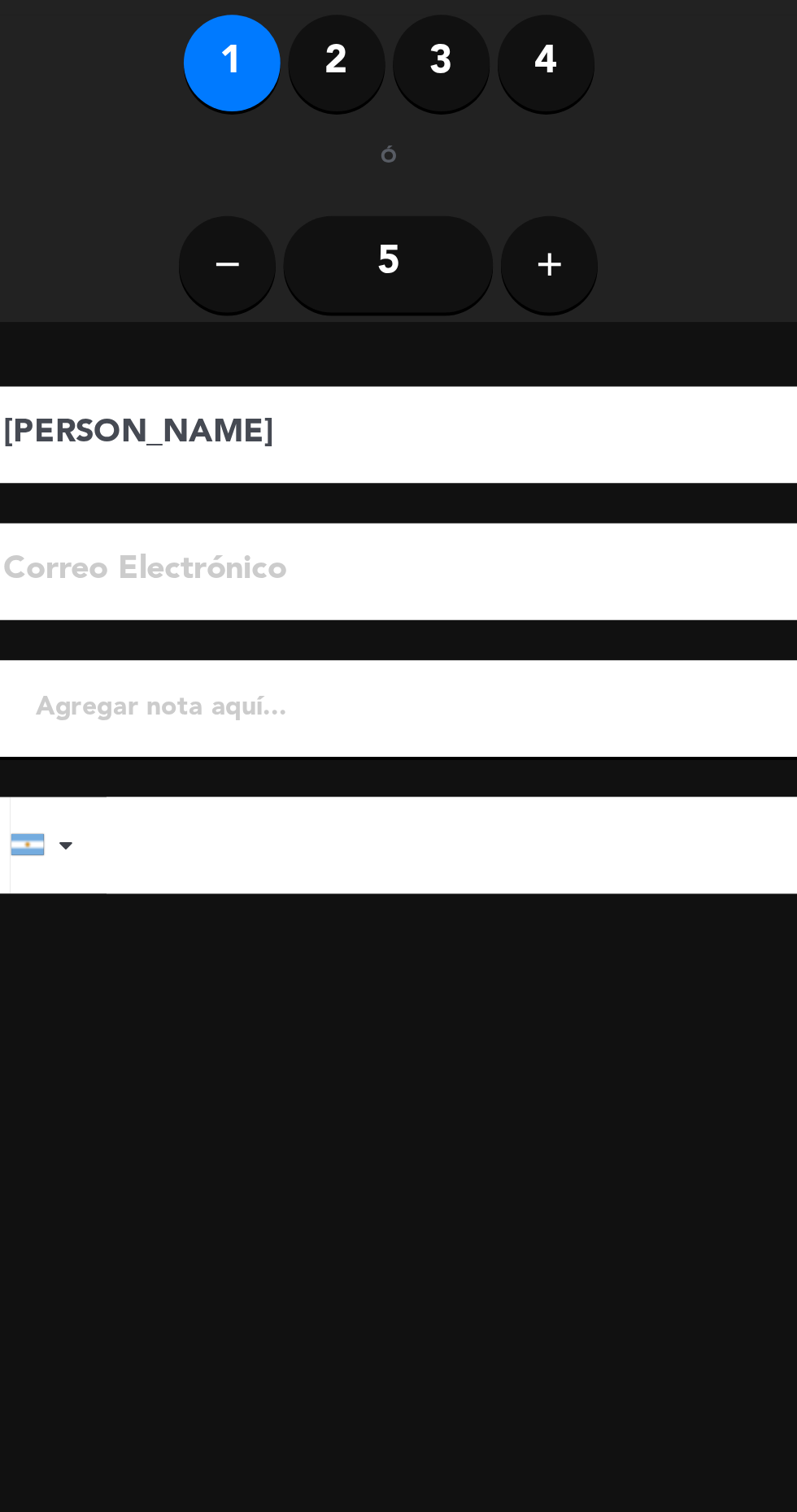
type input "[PERSON_NAME]"
click at [337, 496] on input "tel" at bounding box center [317, 520] width 383 height 49
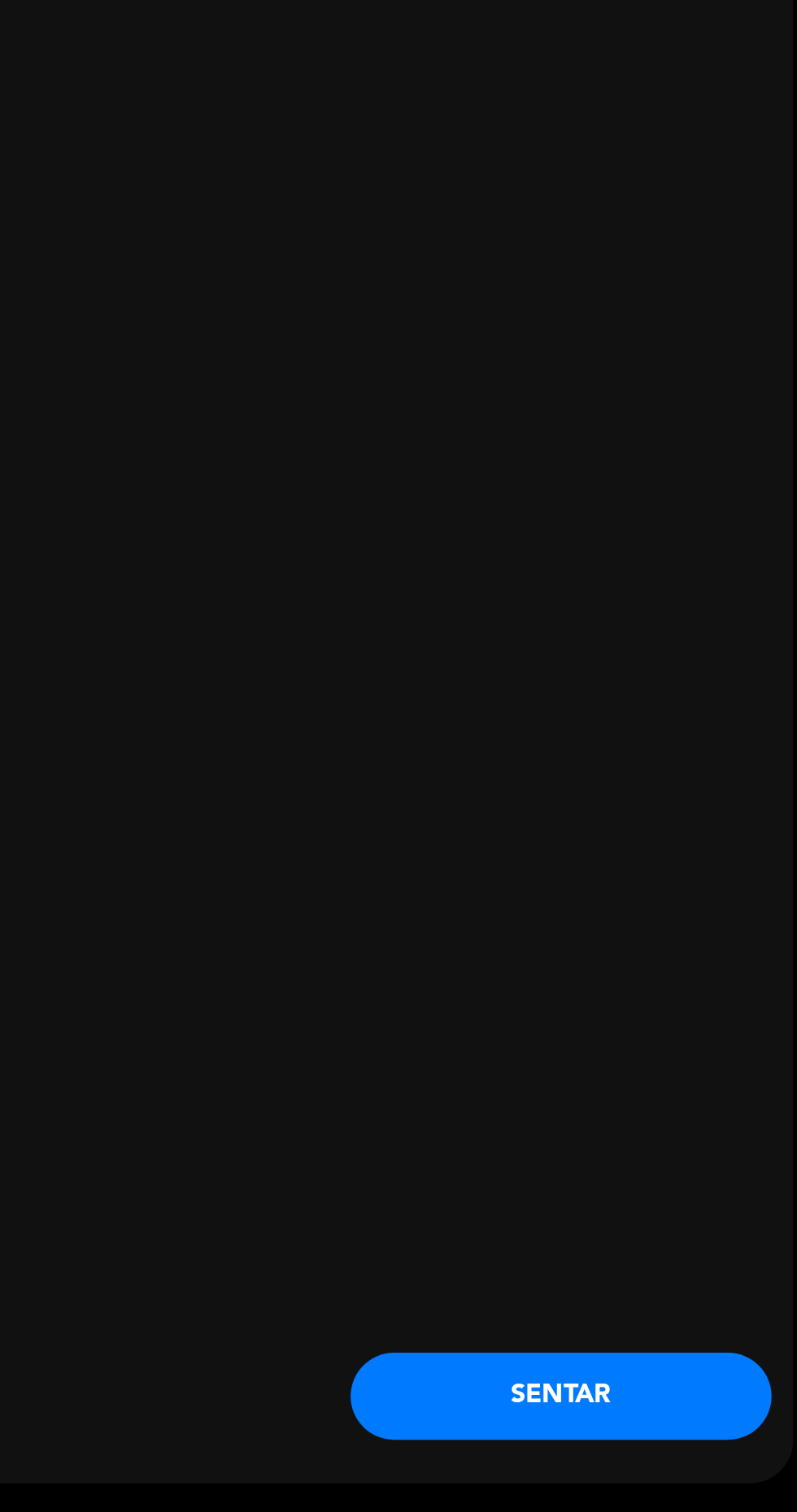
scroll to position [104, 0]
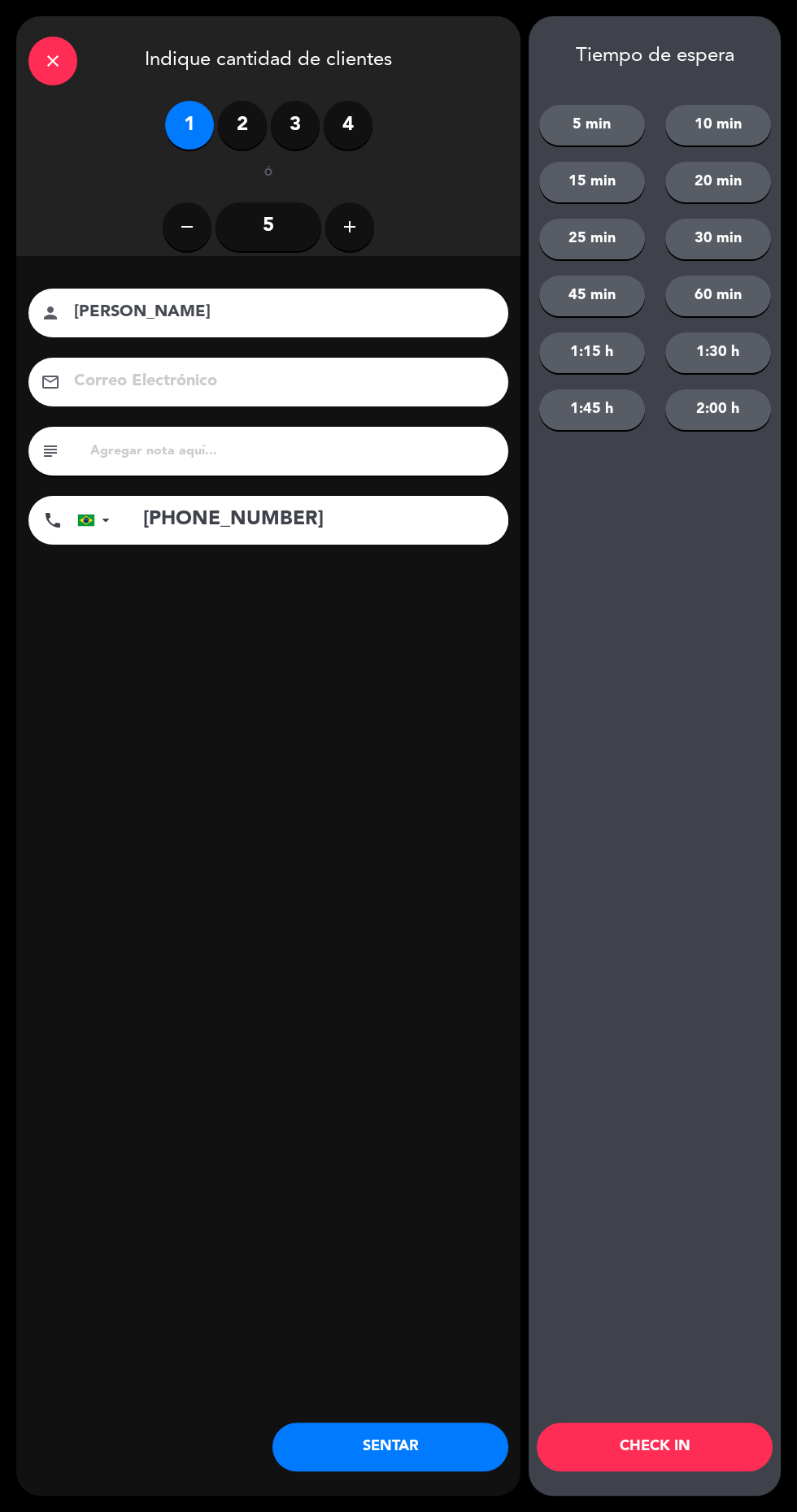
type input "[PHONE_NUMBER]"
click at [388, 1450] on button "SENTAR" at bounding box center [390, 1447] width 236 height 49
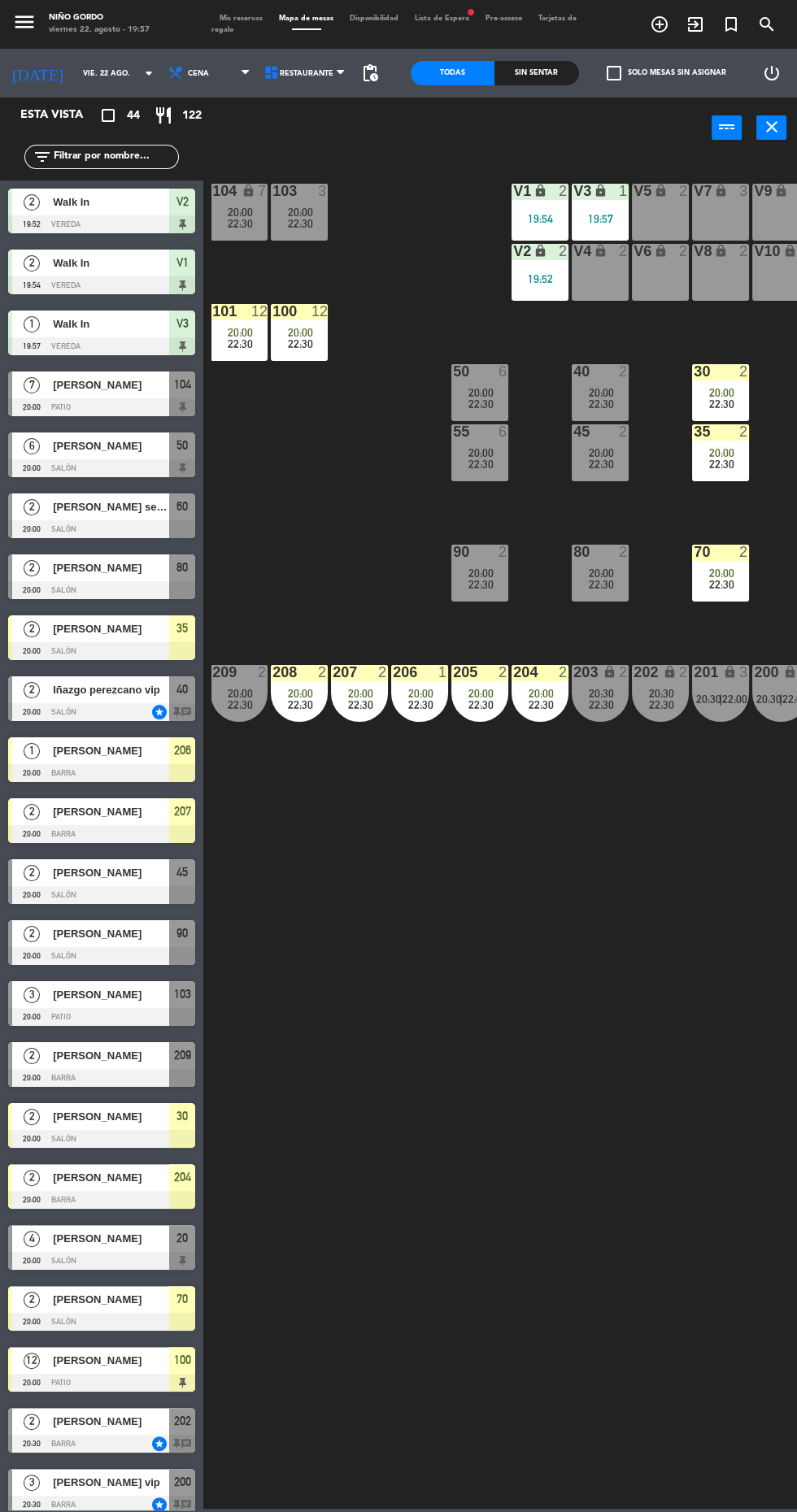
scroll to position [0, 64]
click at [145, 955] on div at bounding box center [101, 956] width 187 height 18
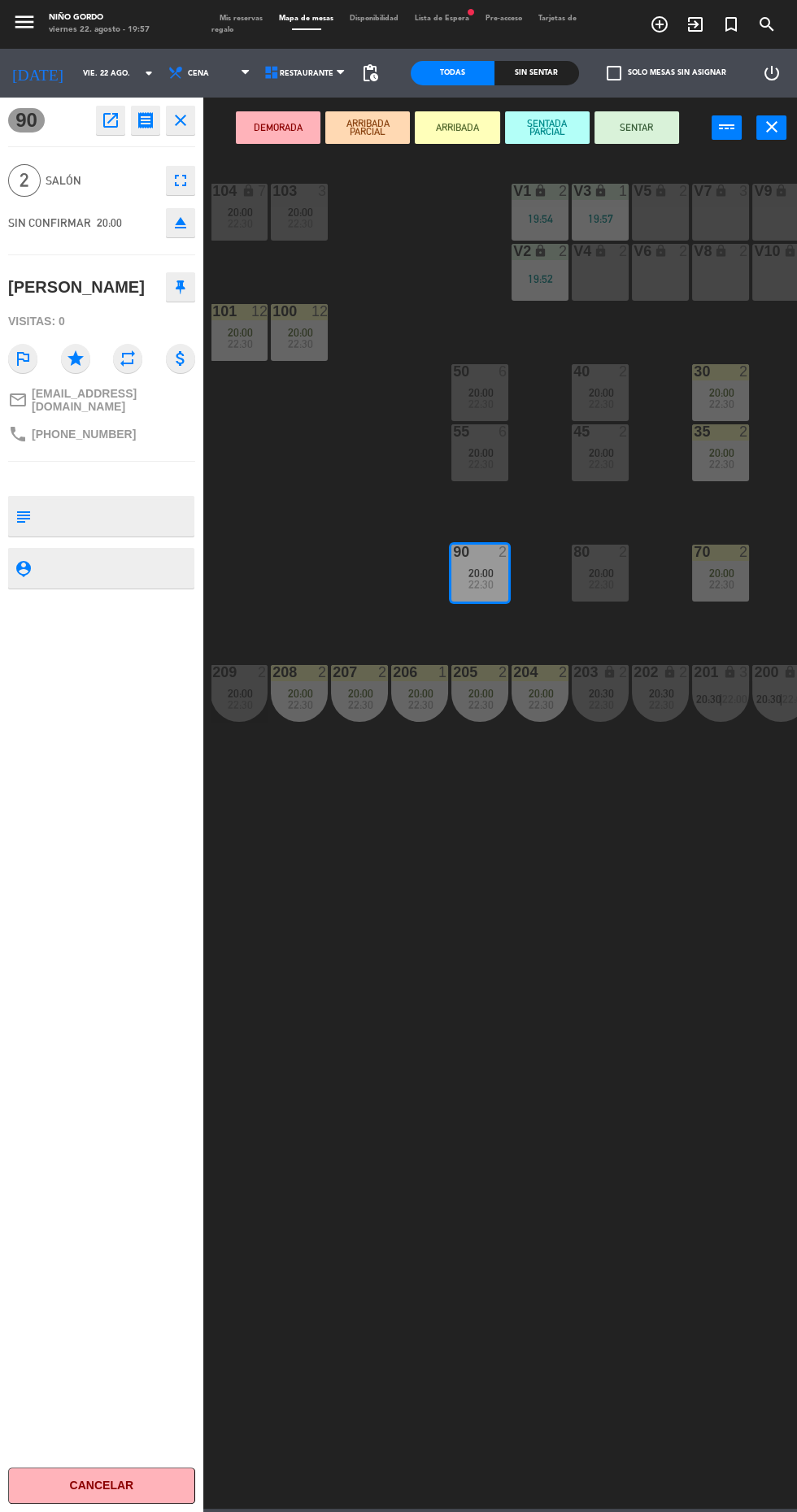
click at [474, 136] on button "ARRIBADA" at bounding box center [457, 127] width 85 height 33
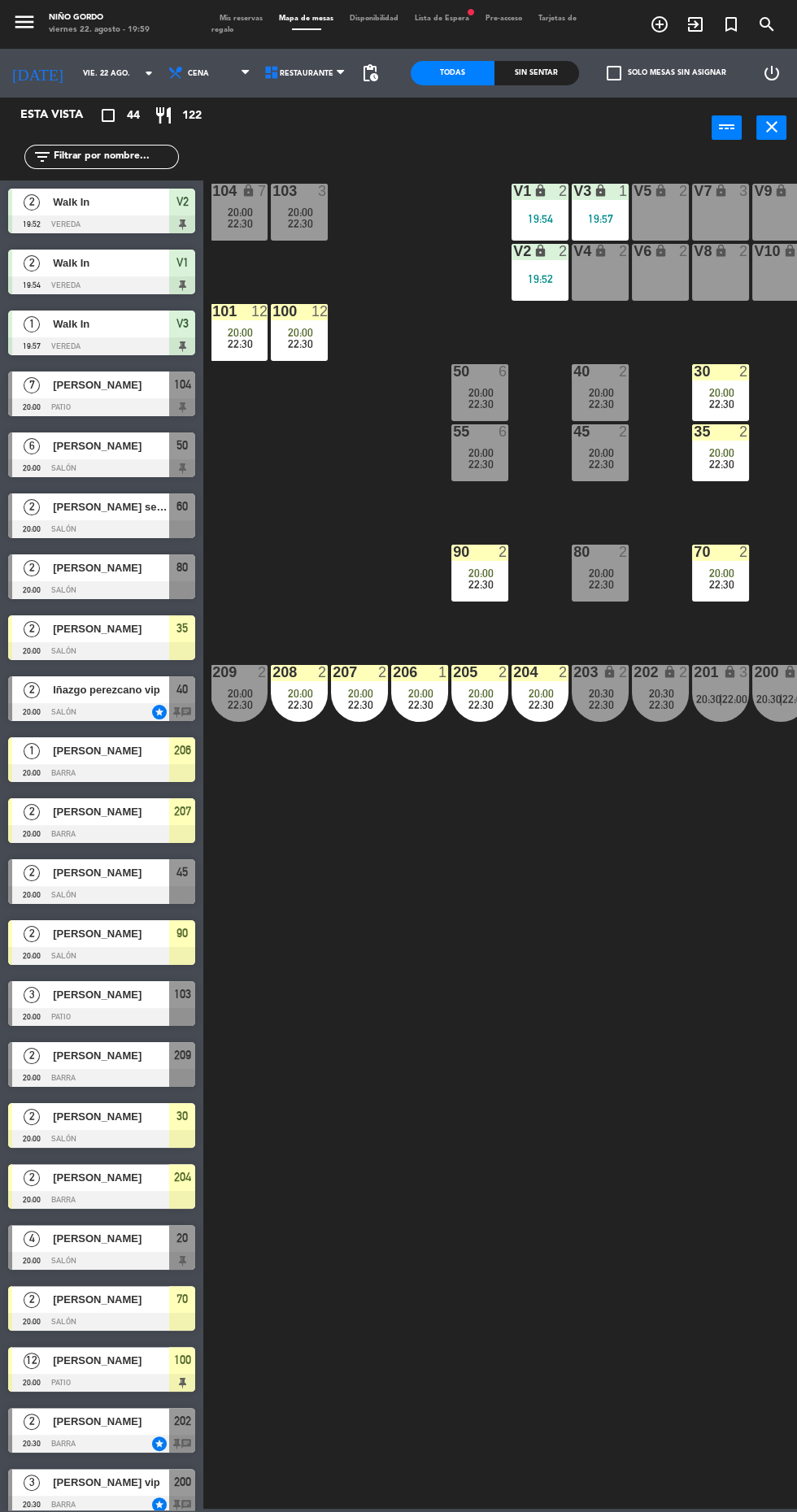
click at [149, 1313] on div at bounding box center [101, 1321] width 187 height 18
click at [405, 559] on div "105 lock 7 20:00 22:30 104 lock 7 20:00 22:30 103 3 20:00 22:30 V1 lock 2 19:54…" at bounding box center [505, 833] width 586 height 1354
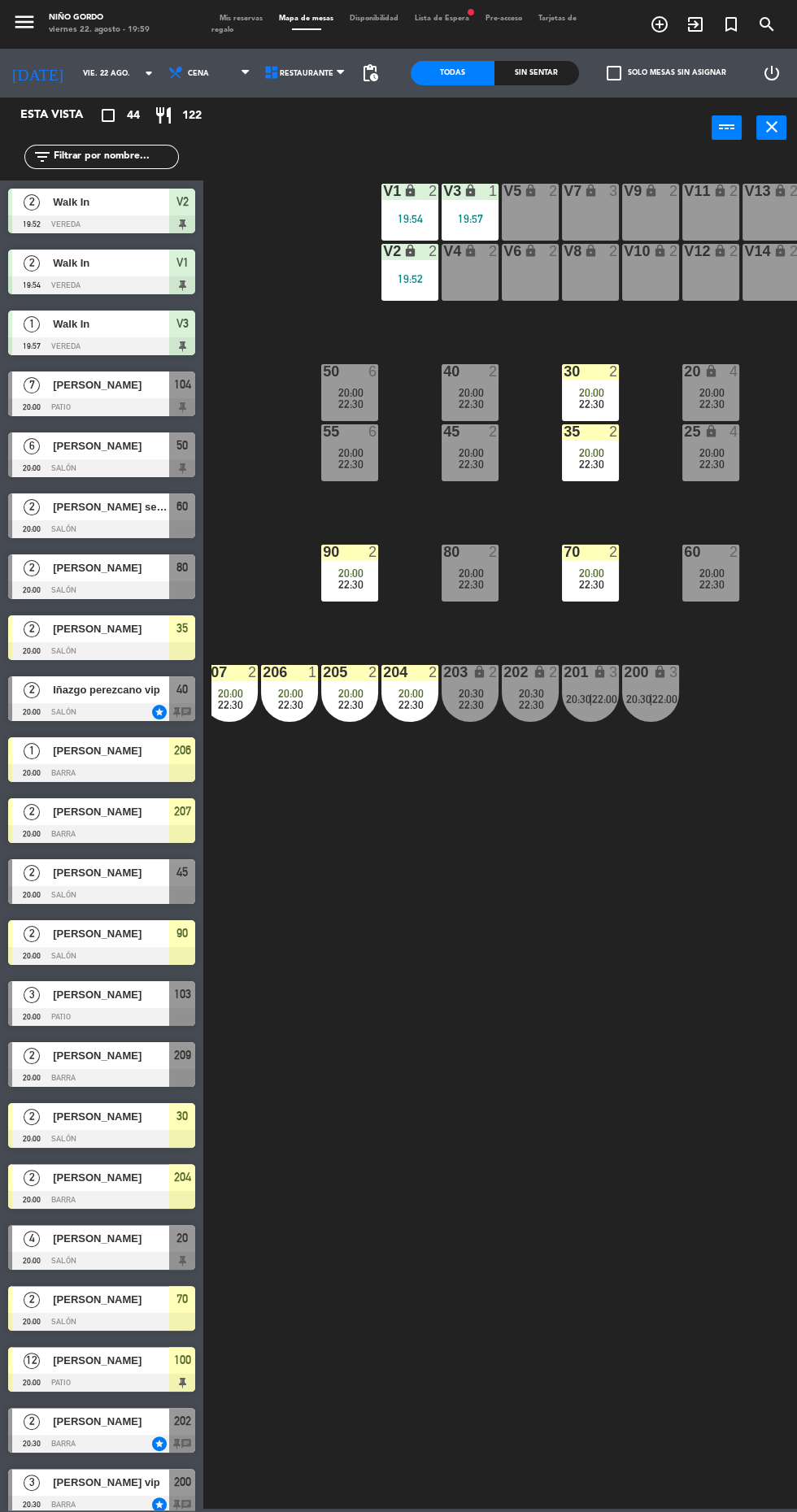
scroll to position [0, 201]
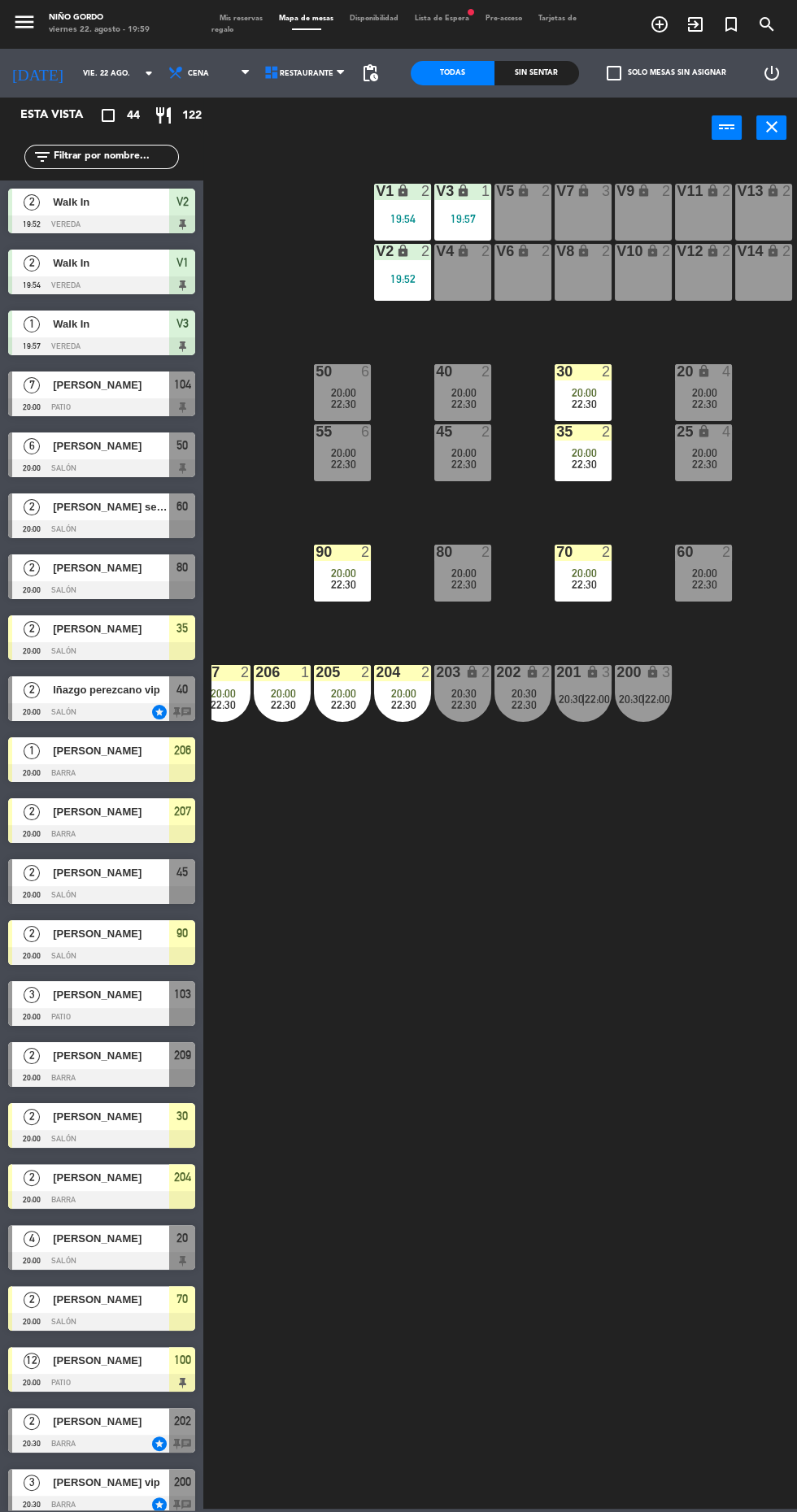
click at [582, 587] on span "22:30" at bounding box center [584, 585] width 25 height 13
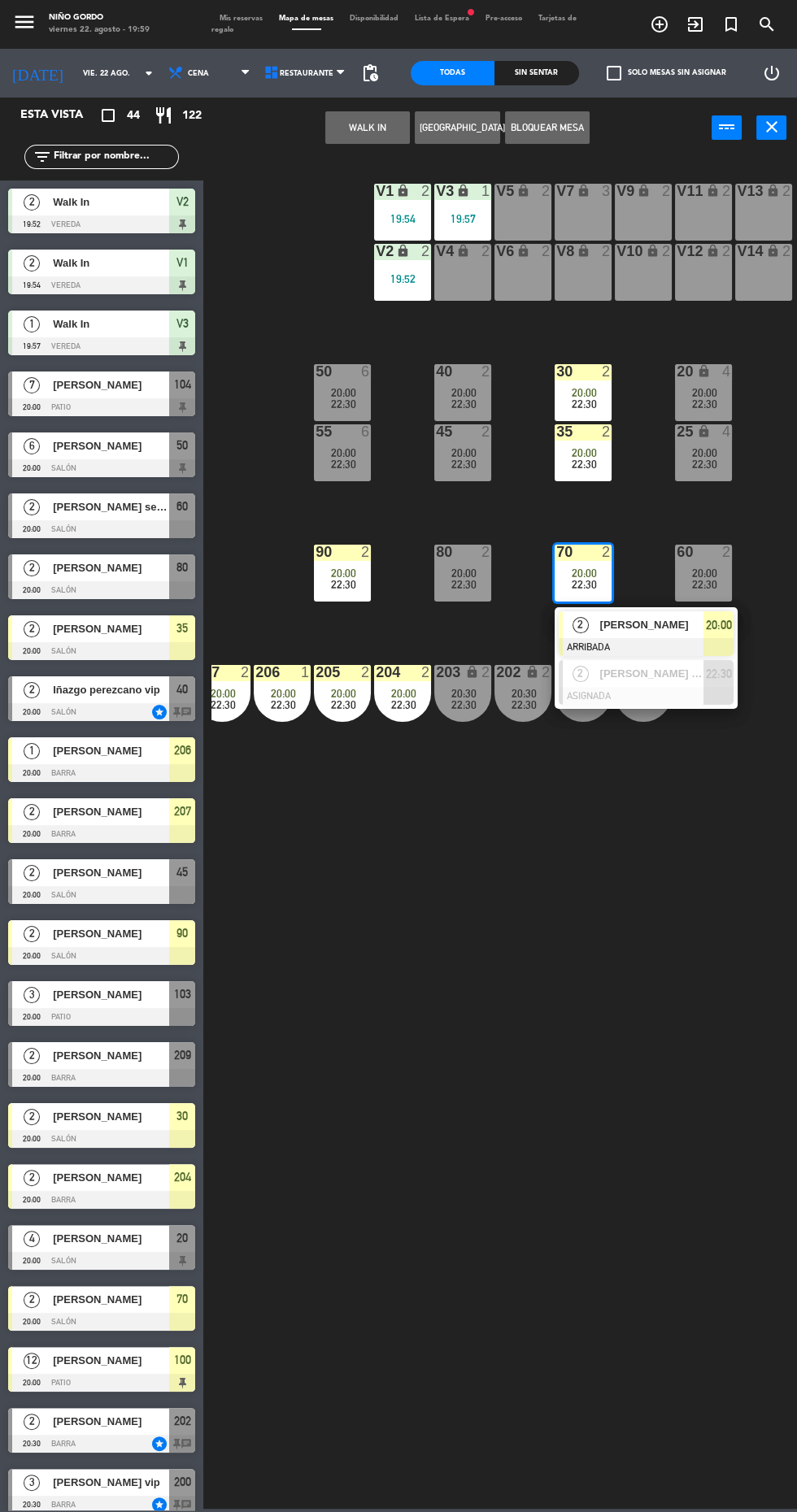
click at [612, 638] on div "[PERSON_NAME]" at bounding box center [651, 625] width 105 height 27
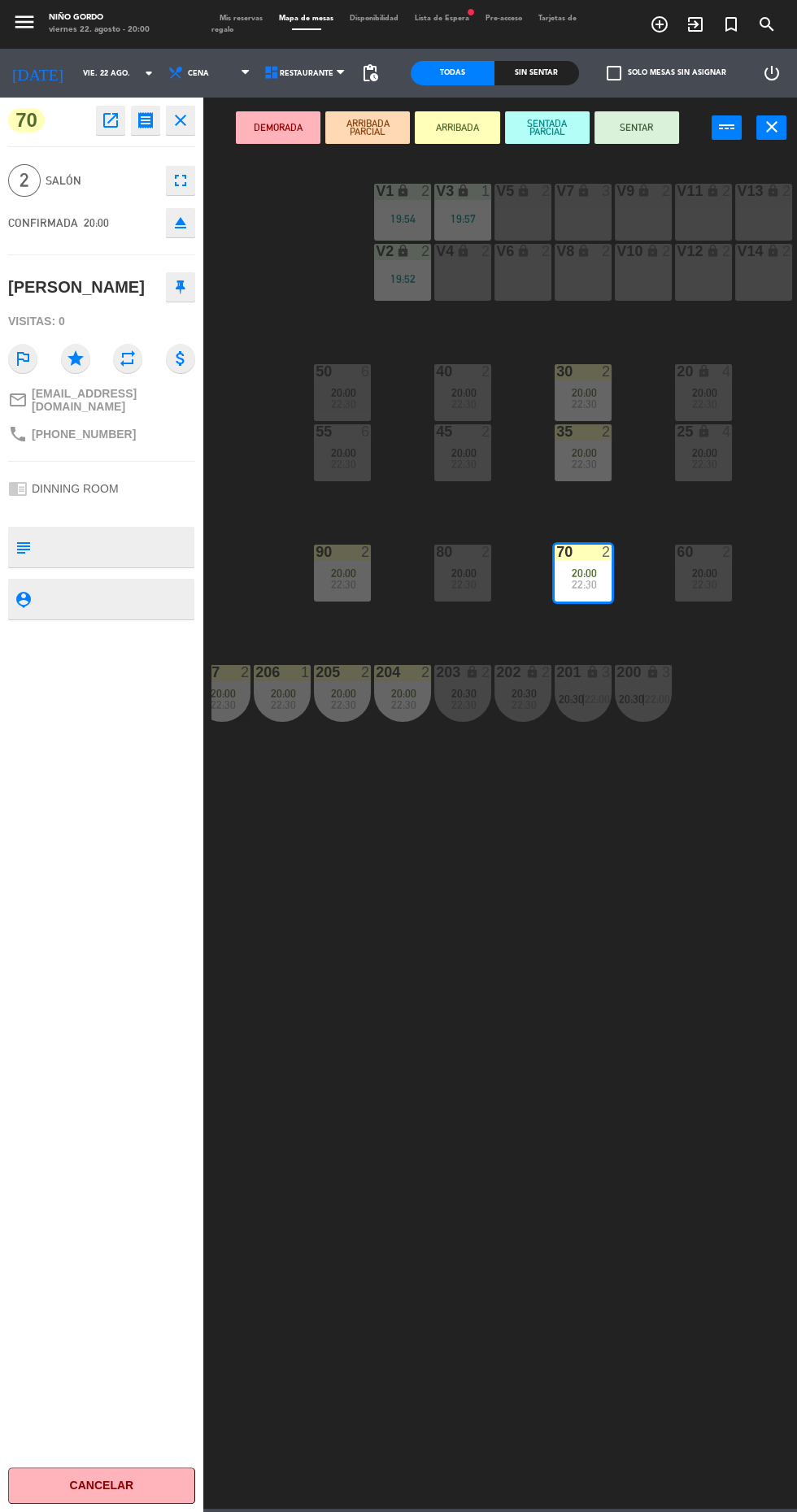
click at [636, 127] on button "SENTAR" at bounding box center [636, 127] width 85 height 33
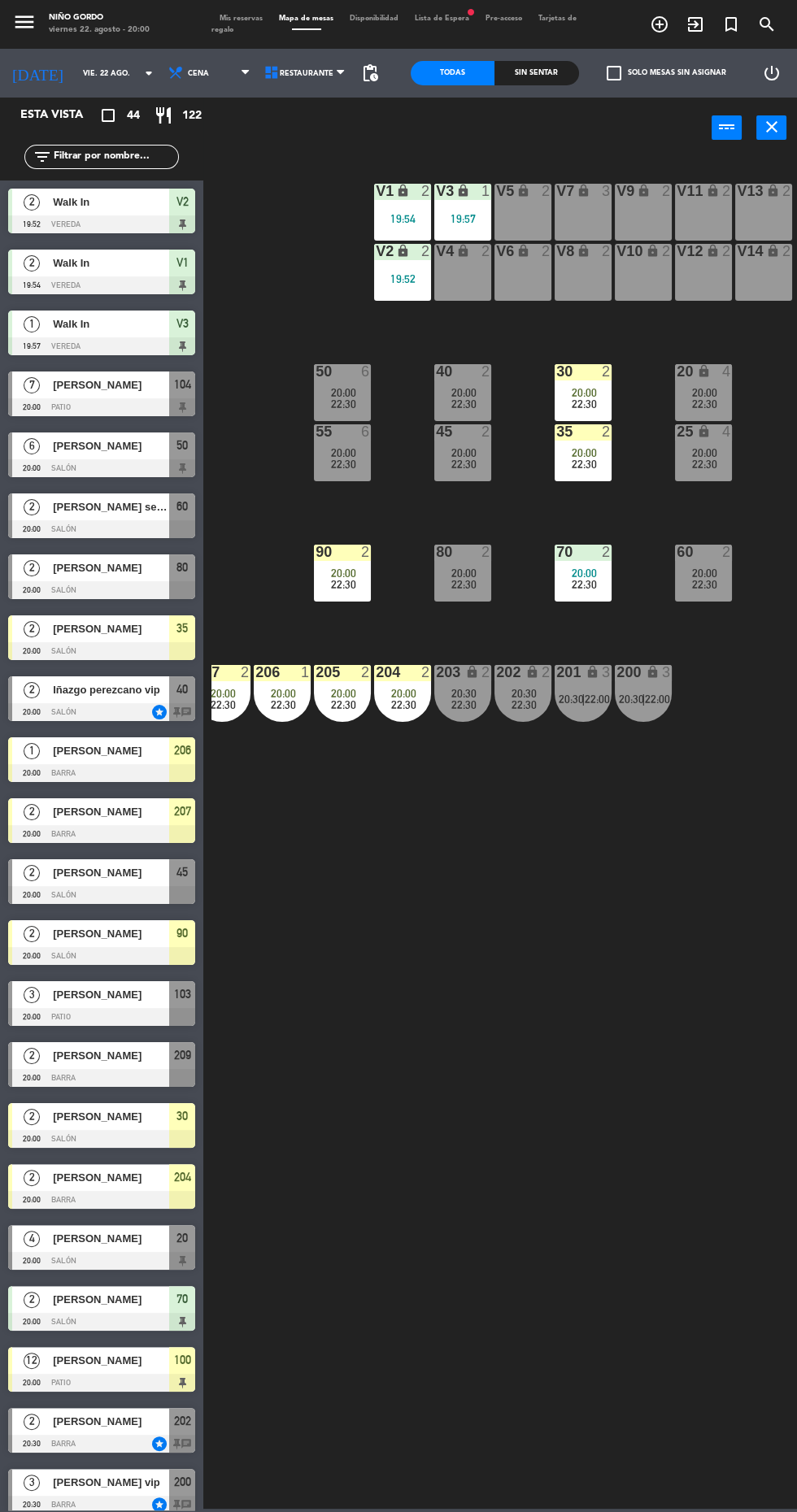
click at [150, 644] on div at bounding box center [101, 651] width 187 height 18
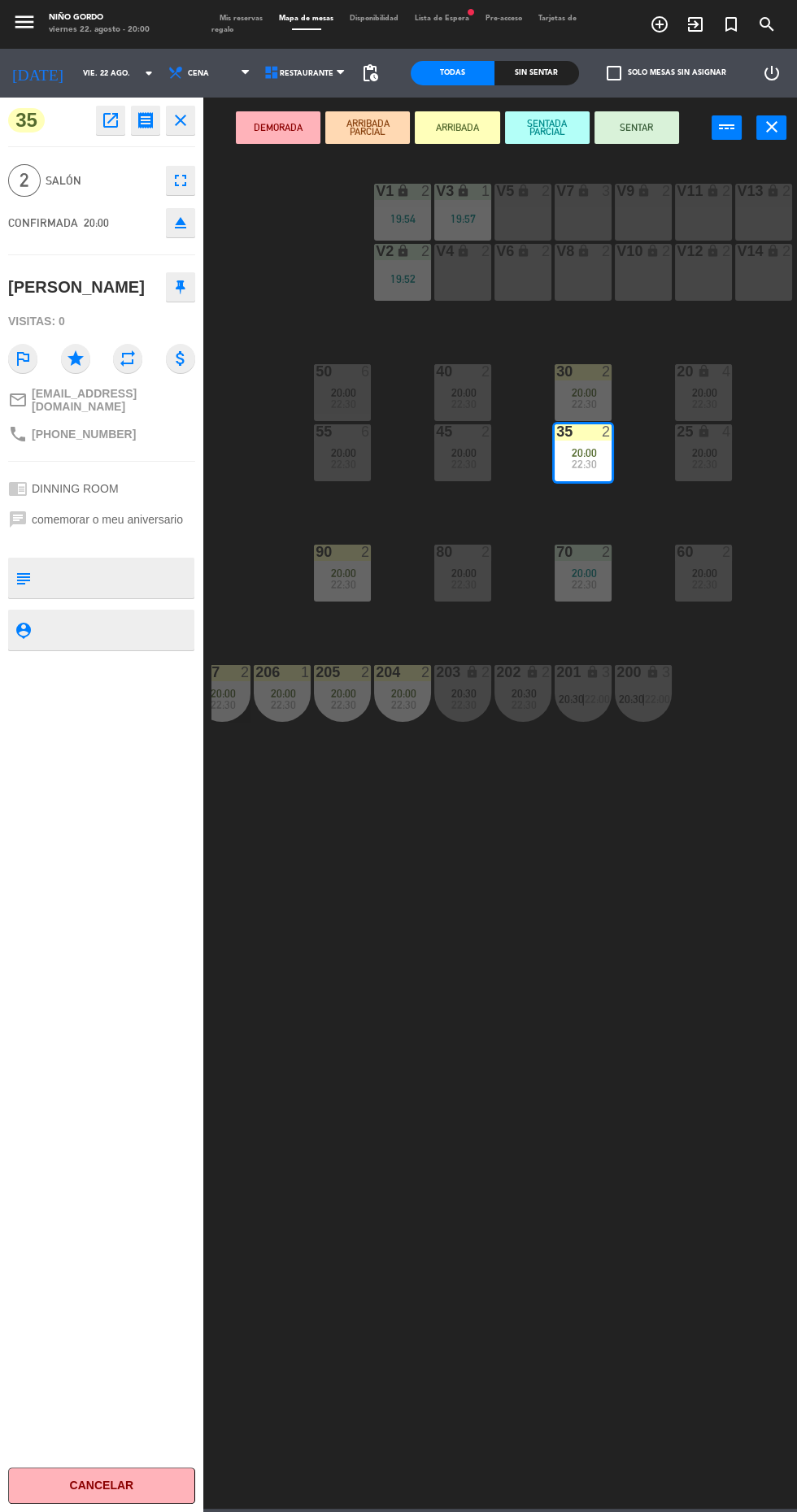
click at [652, 137] on button "SENTAR" at bounding box center [636, 127] width 85 height 33
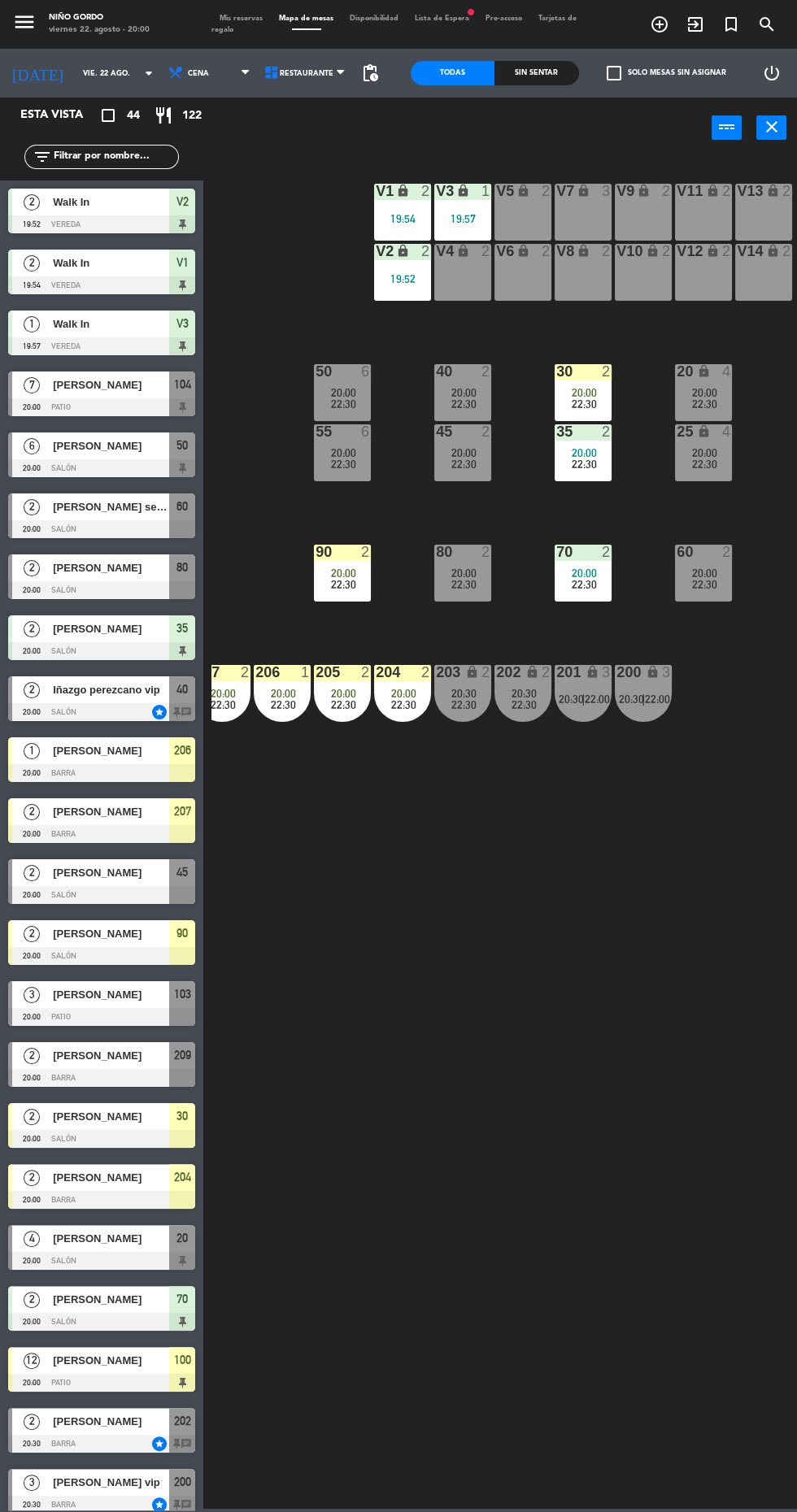
click at [127, 1119] on span "[PERSON_NAME]" at bounding box center [111, 1116] width 116 height 17
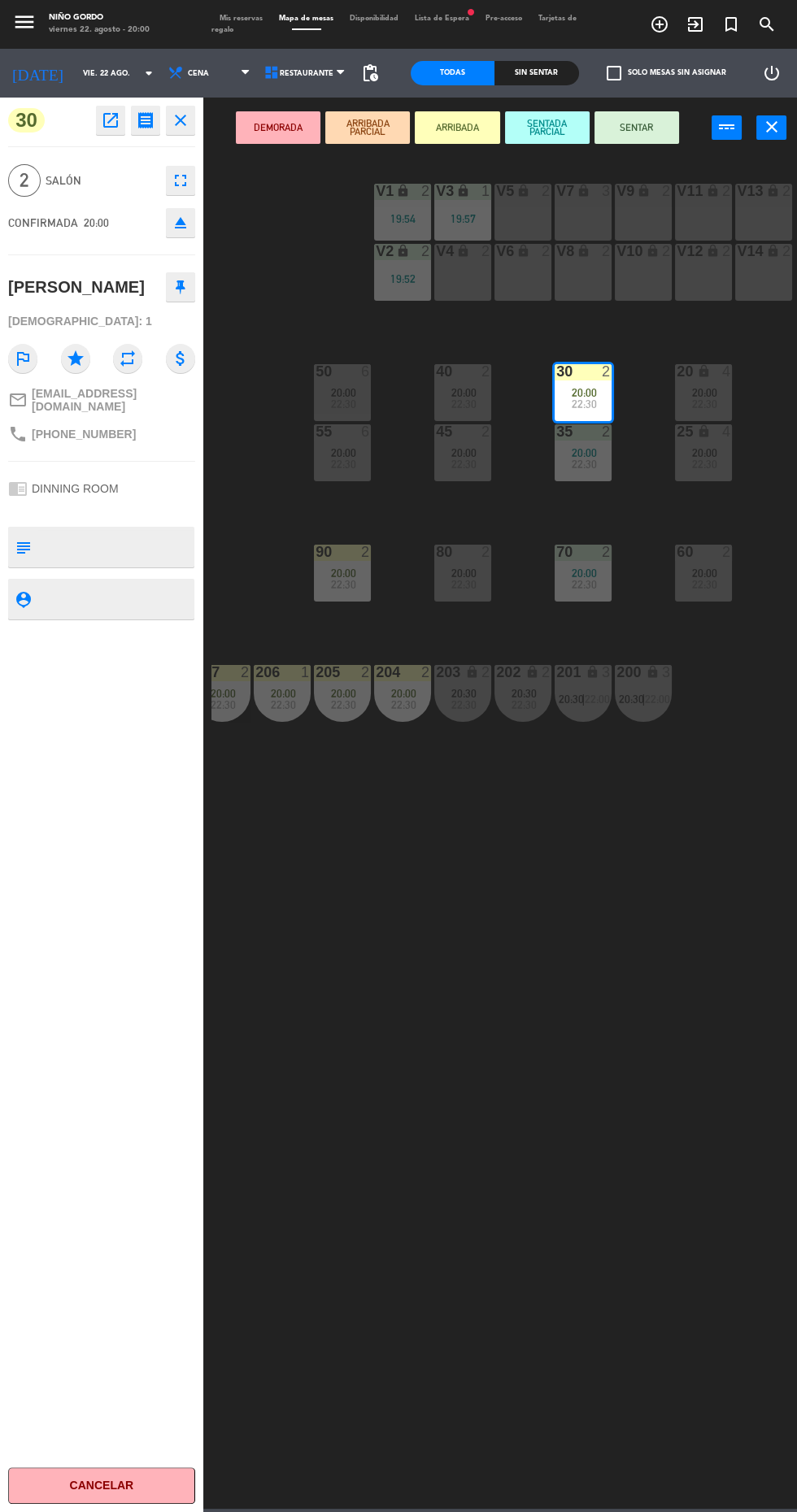
click at [652, 140] on button "SENTAR" at bounding box center [636, 127] width 85 height 33
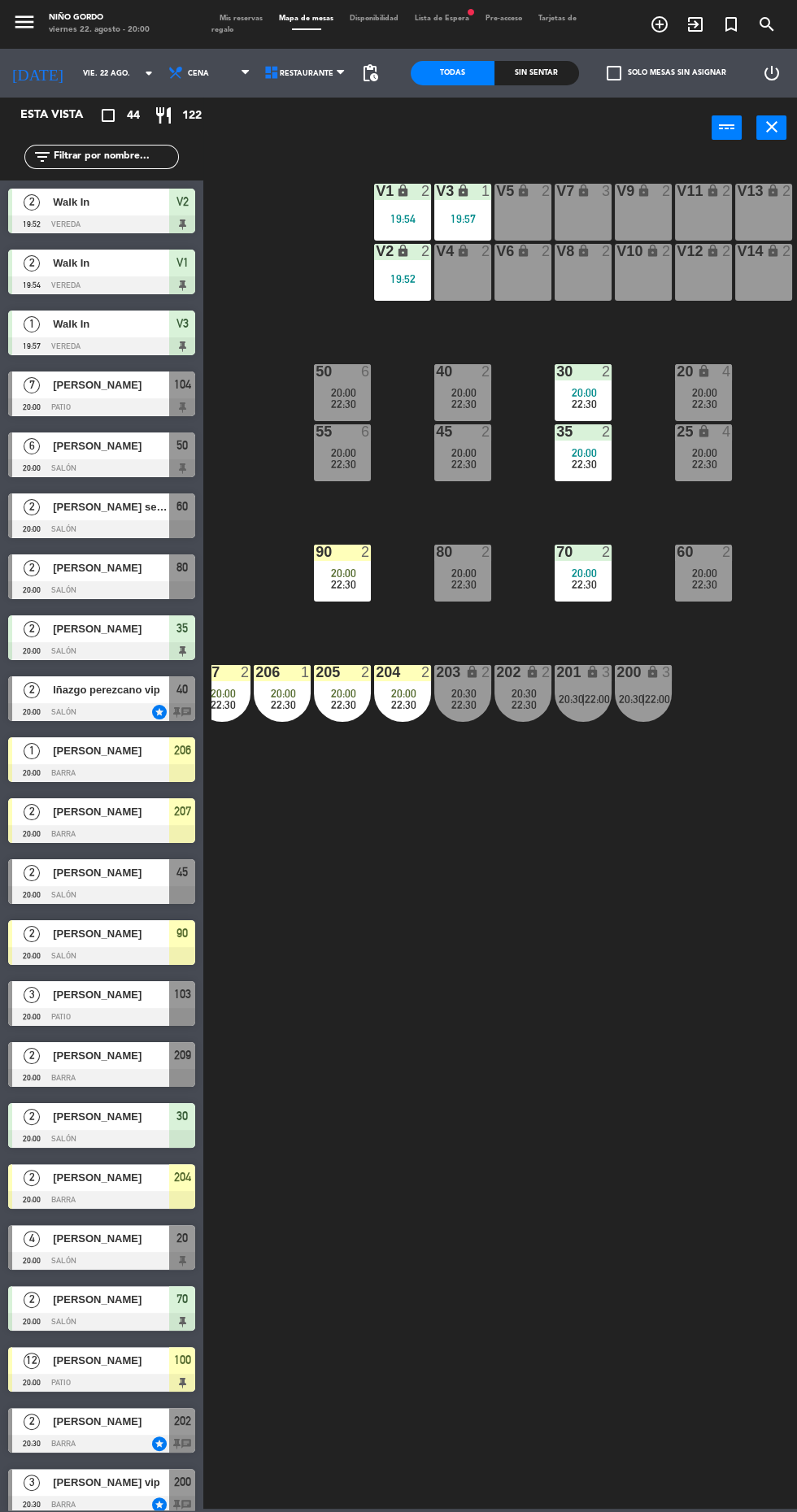
scroll to position [0, 0]
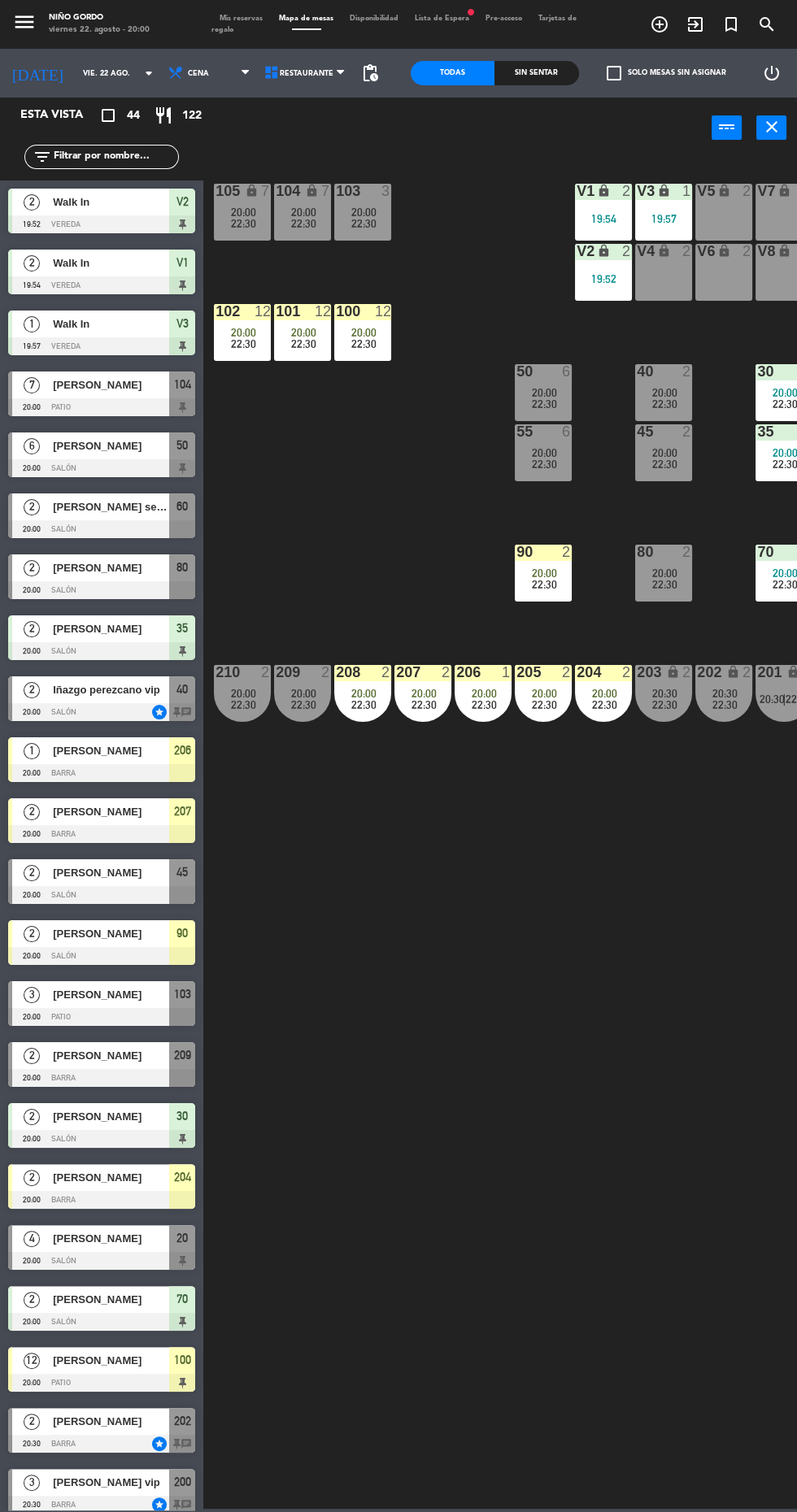
click at [353, 331] on span "20:00" at bounding box center [364, 333] width 25 height 13
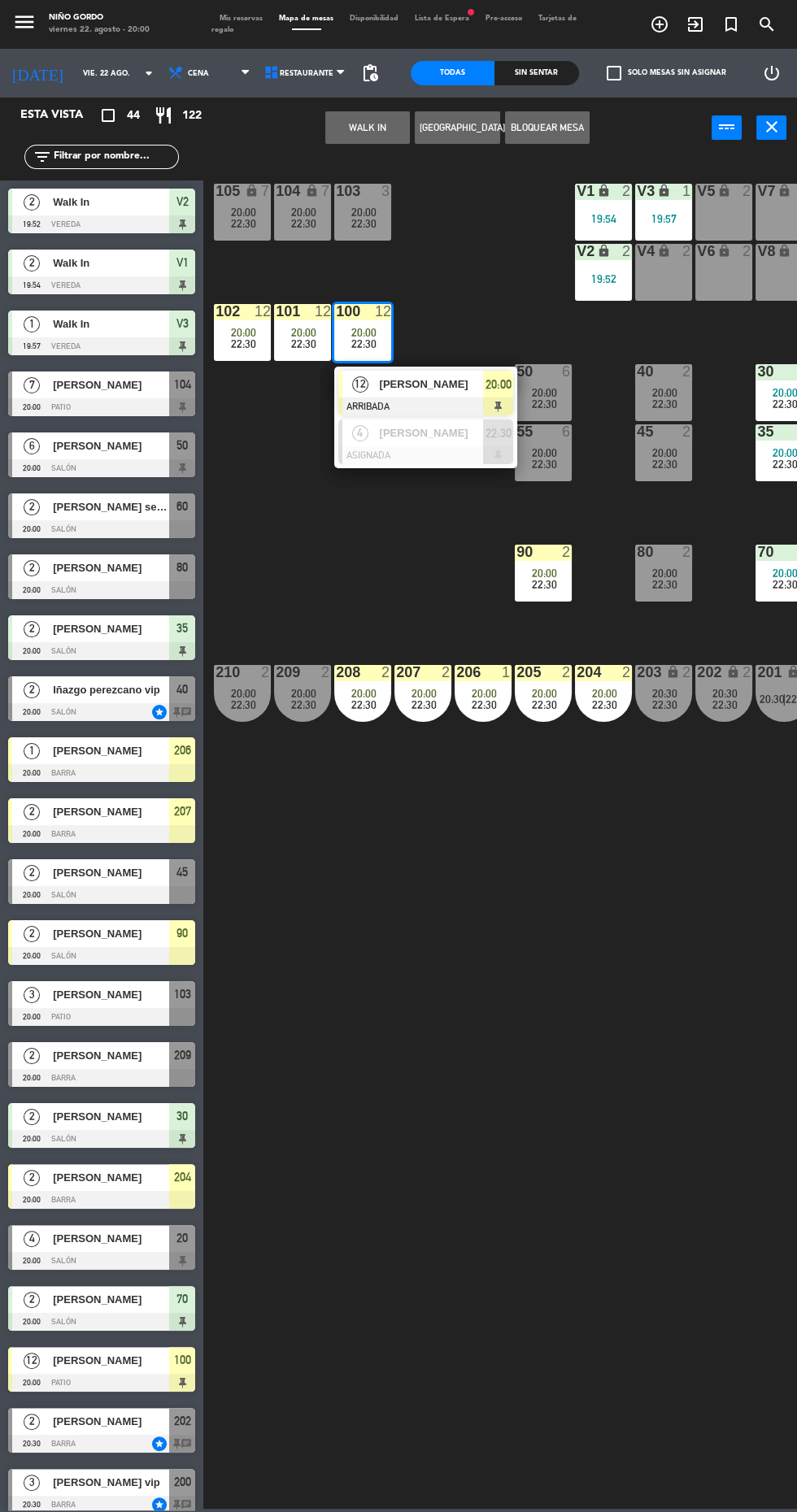
click at [441, 390] on span "[PERSON_NAME]" at bounding box center [432, 384] width 104 height 17
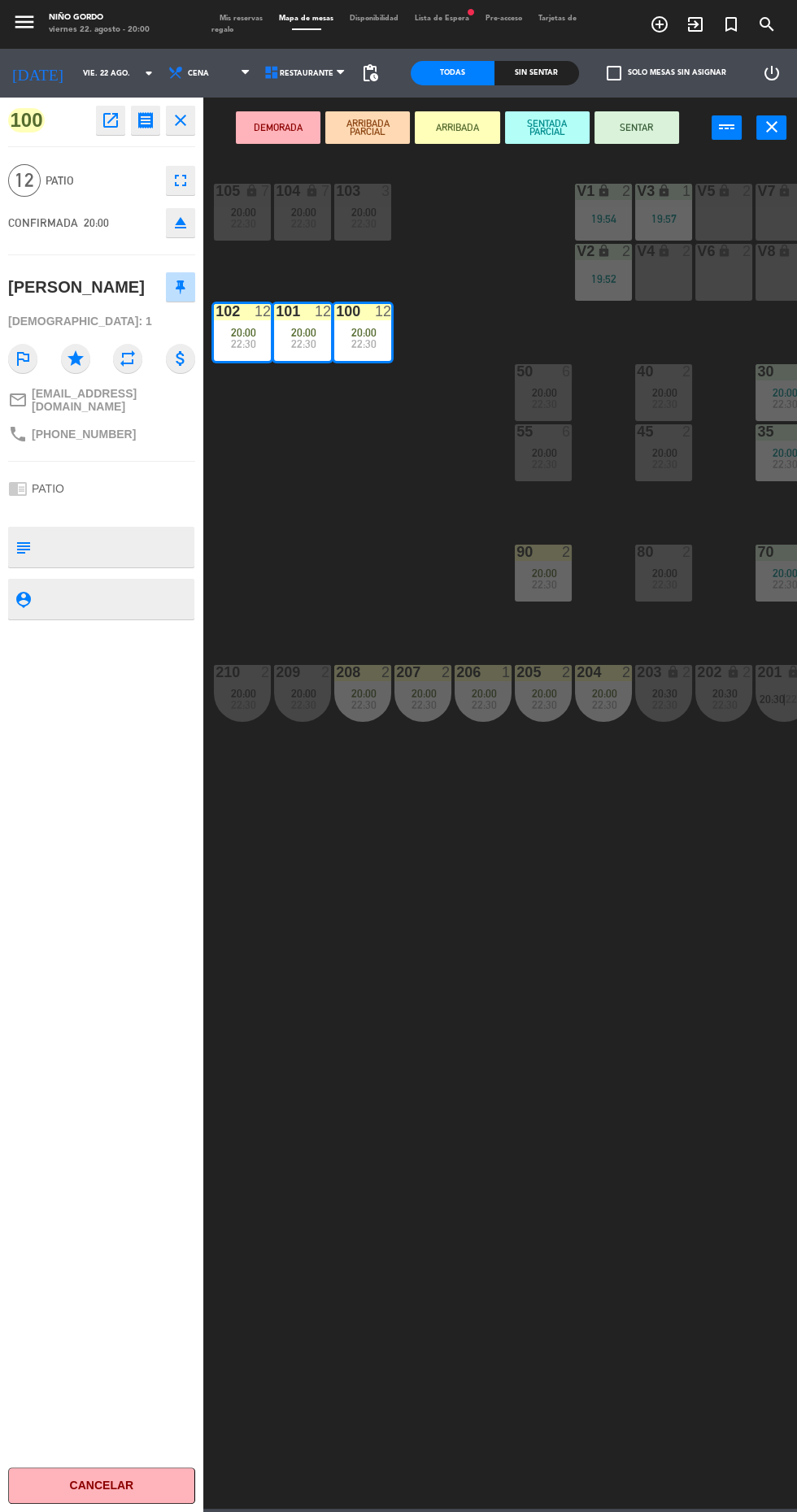
click at [658, 120] on button "SENTAR" at bounding box center [636, 127] width 85 height 33
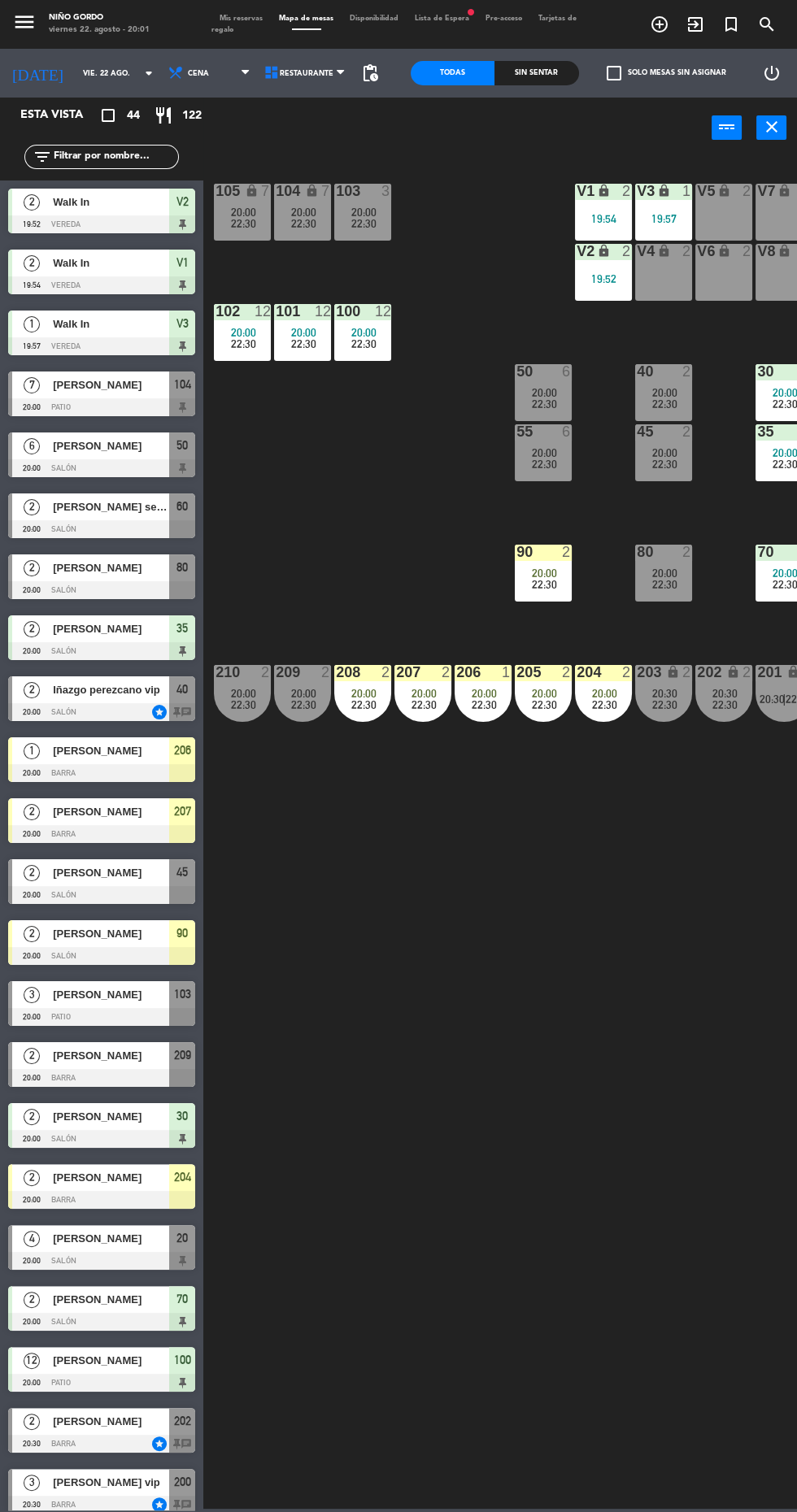
click at [151, 1186] on span "[PERSON_NAME]" at bounding box center [111, 1177] width 116 height 17
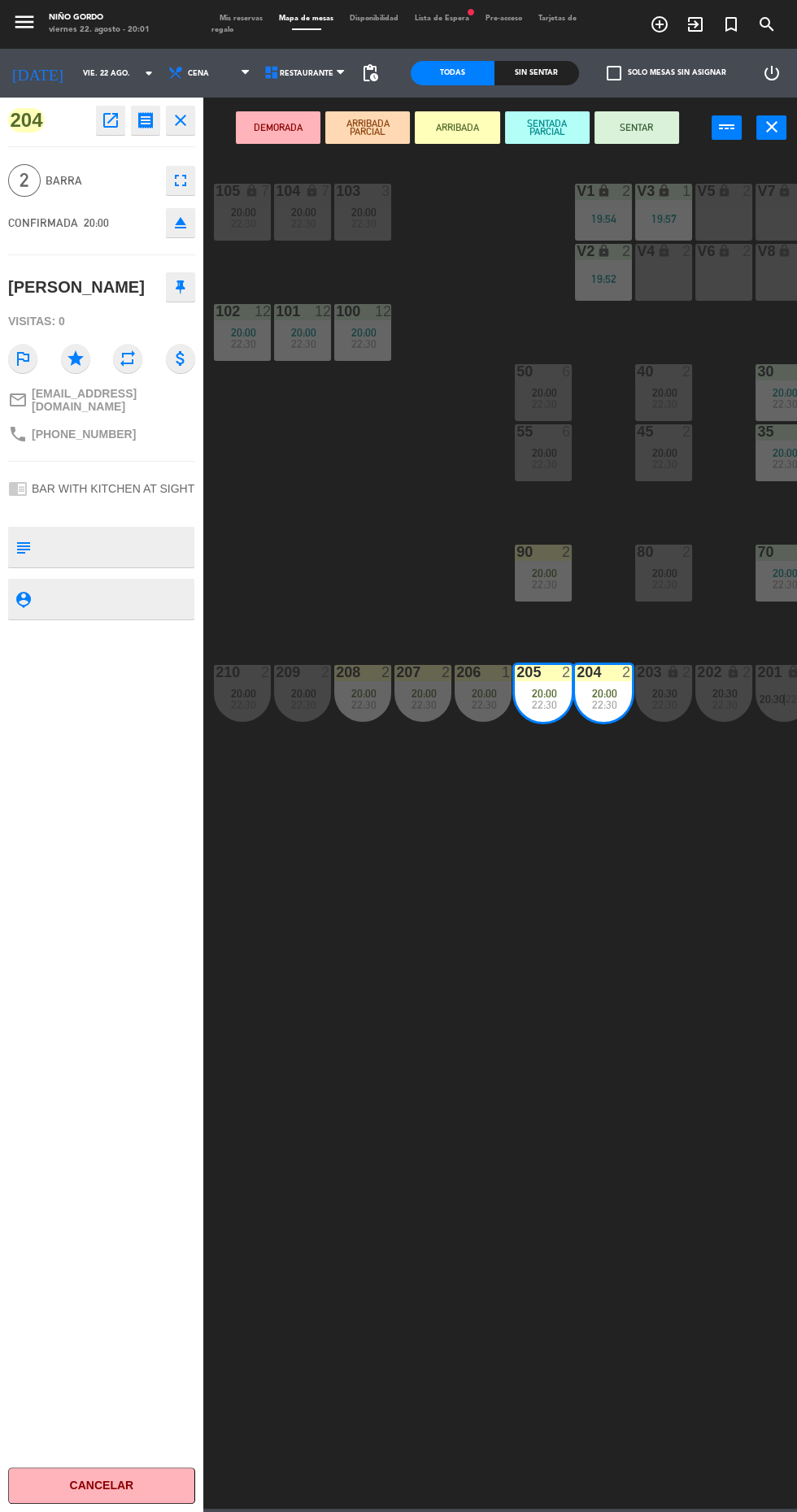
click at [637, 128] on button "SENTAR" at bounding box center [636, 127] width 85 height 33
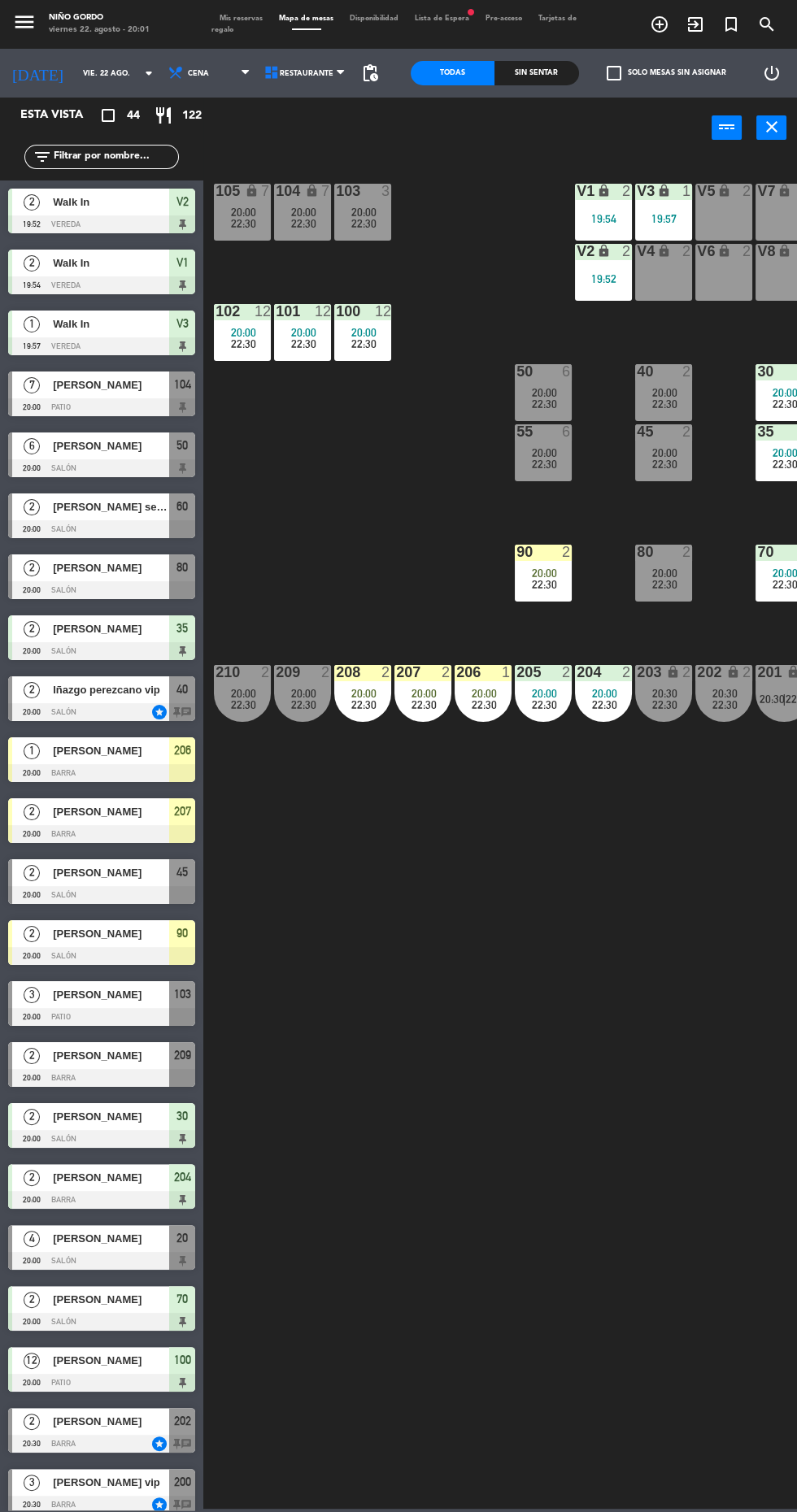
click at [137, 500] on span "[PERSON_NAME] seccato" at bounding box center [111, 507] width 116 height 17
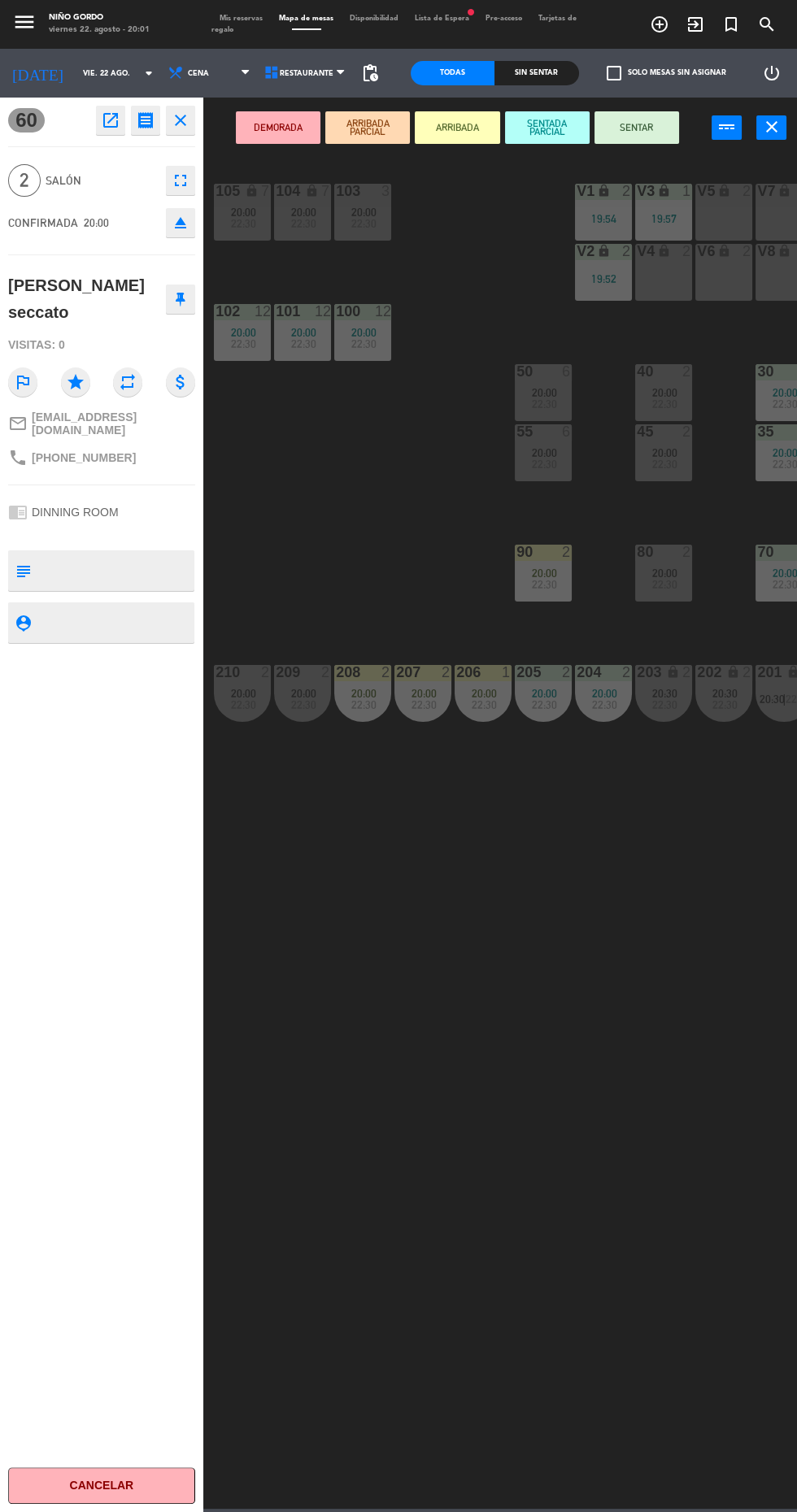
click at [636, 128] on button "SENTAR" at bounding box center [636, 127] width 85 height 33
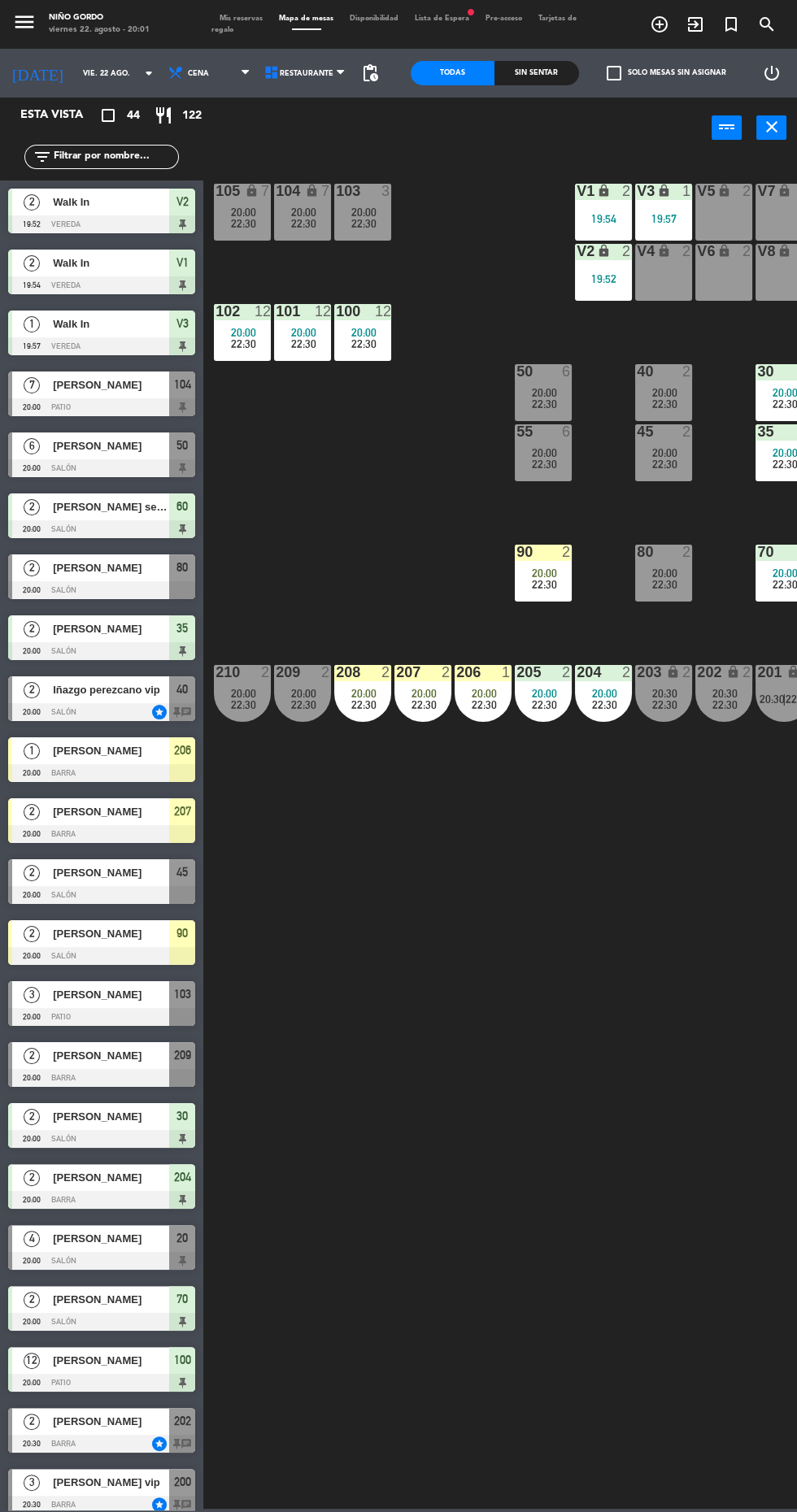
click at [153, 935] on span "[PERSON_NAME]" at bounding box center [111, 934] width 116 height 17
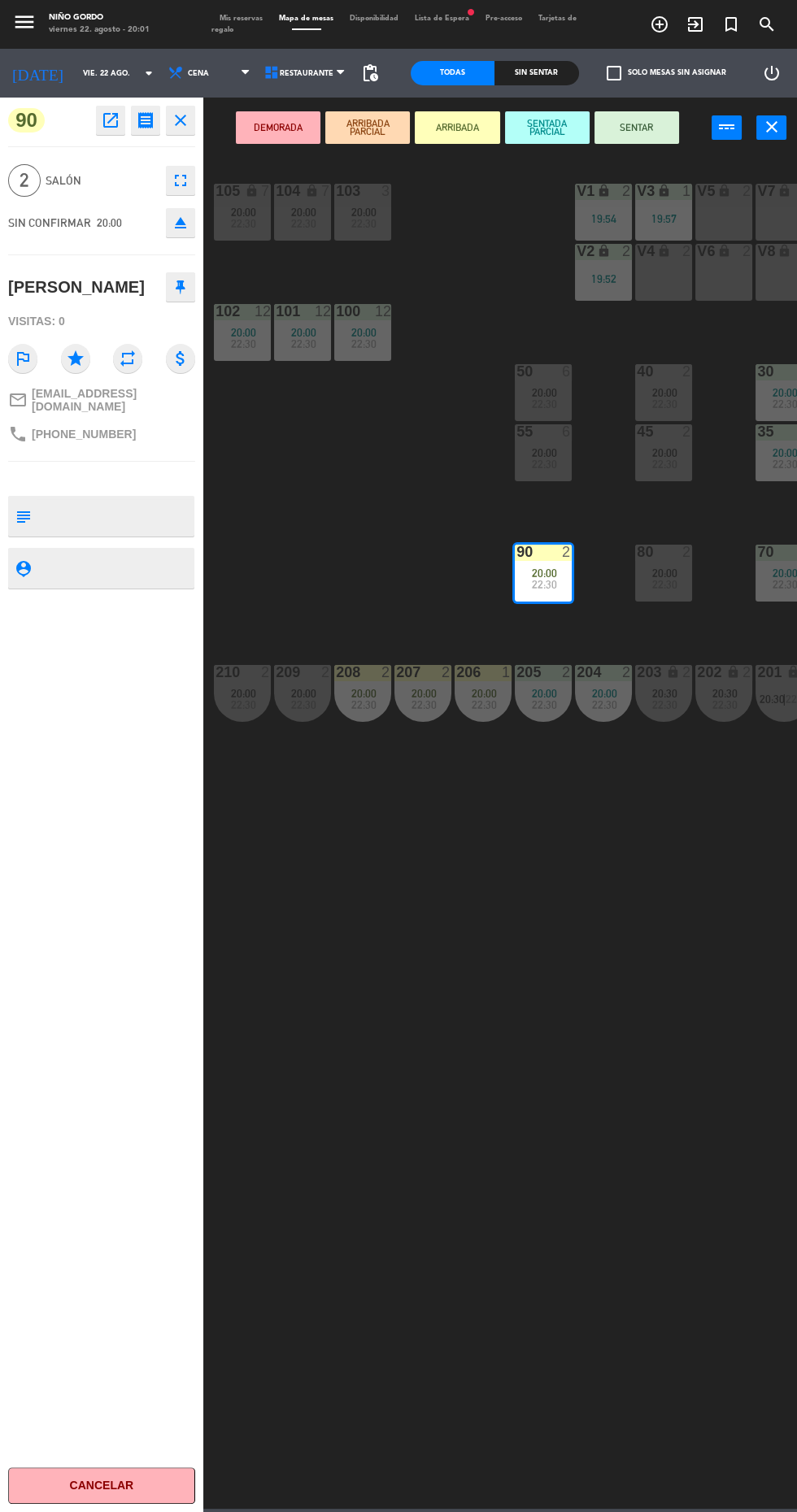
click at [621, 122] on button "SENTAR" at bounding box center [636, 127] width 85 height 33
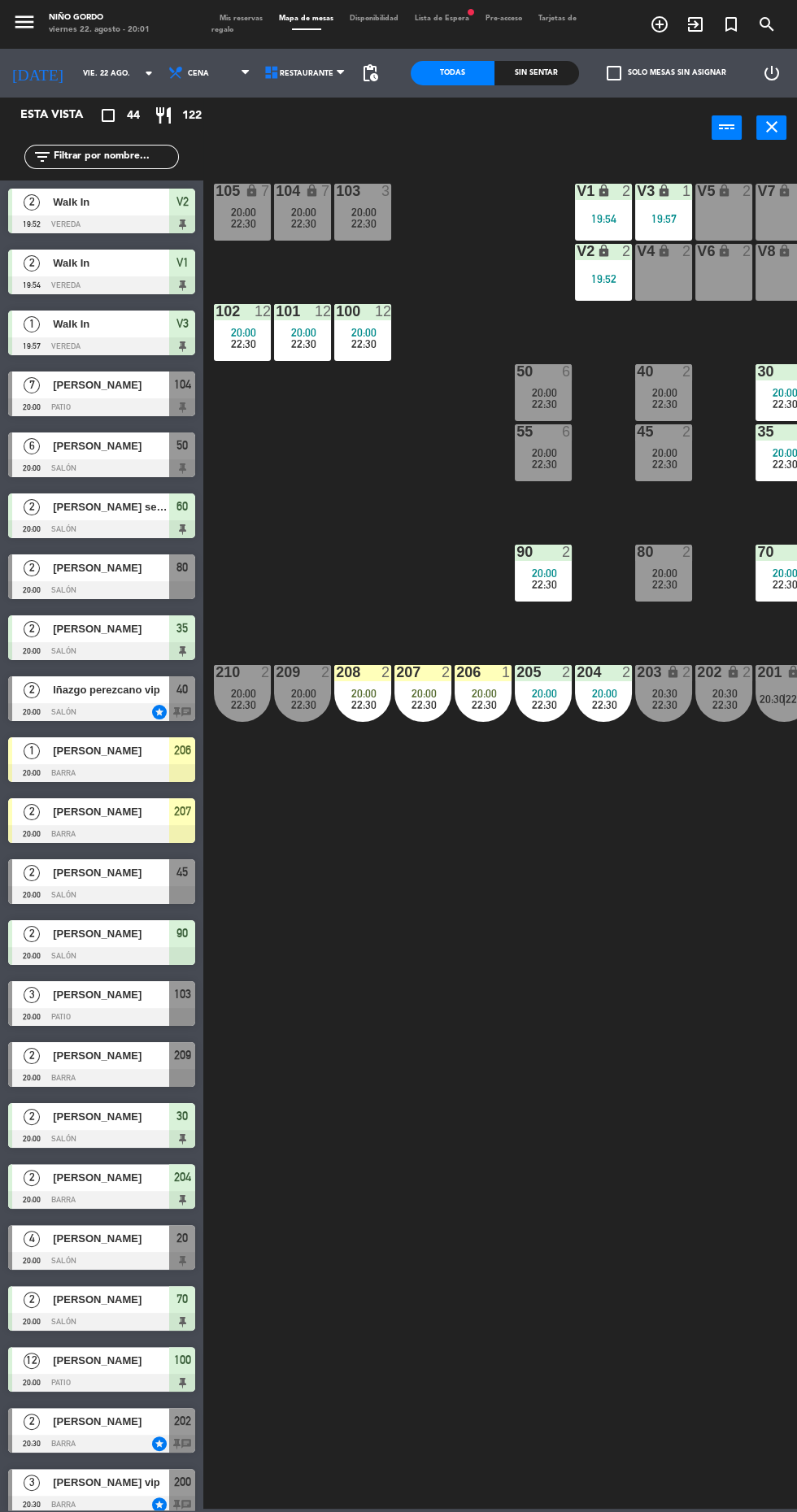
click at [493, 687] on span "20:00" at bounding box center [485, 694] width 25 height 13
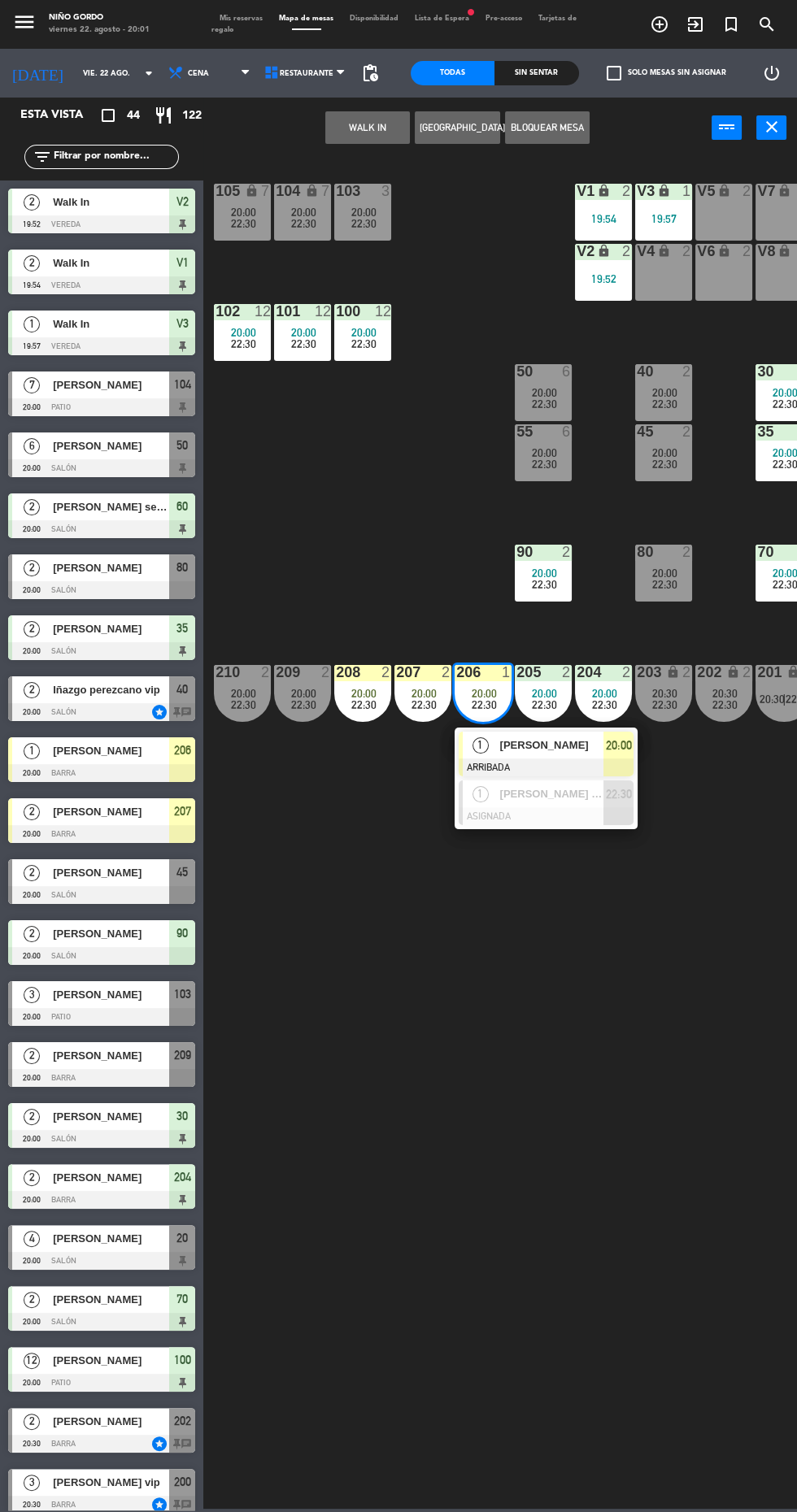
click at [594, 756] on div "[PERSON_NAME]" at bounding box center [552, 745] width 105 height 27
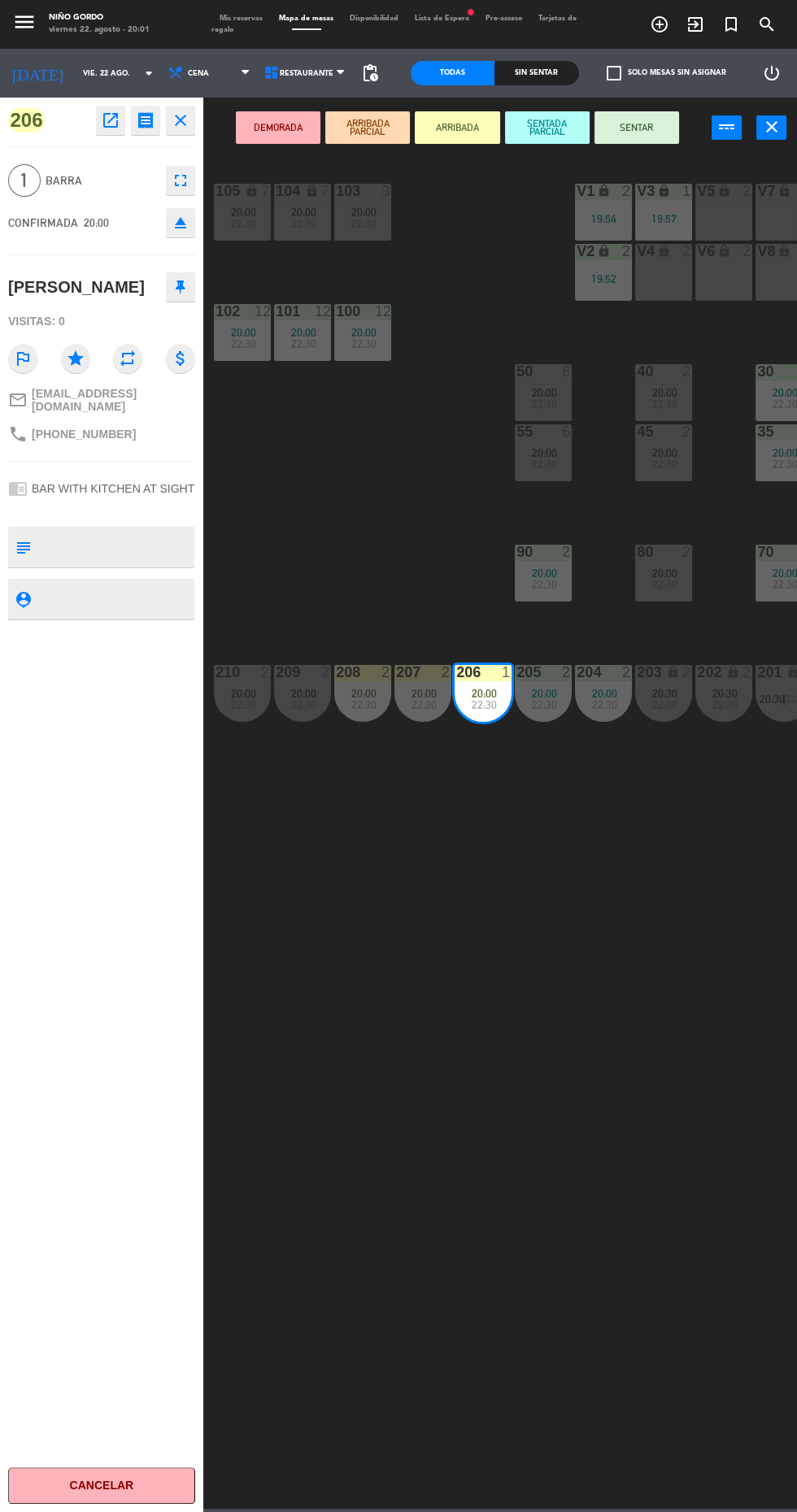
click at [651, 128] on button "SENTAR" at bounding box center [636, 127] width 85 height 33
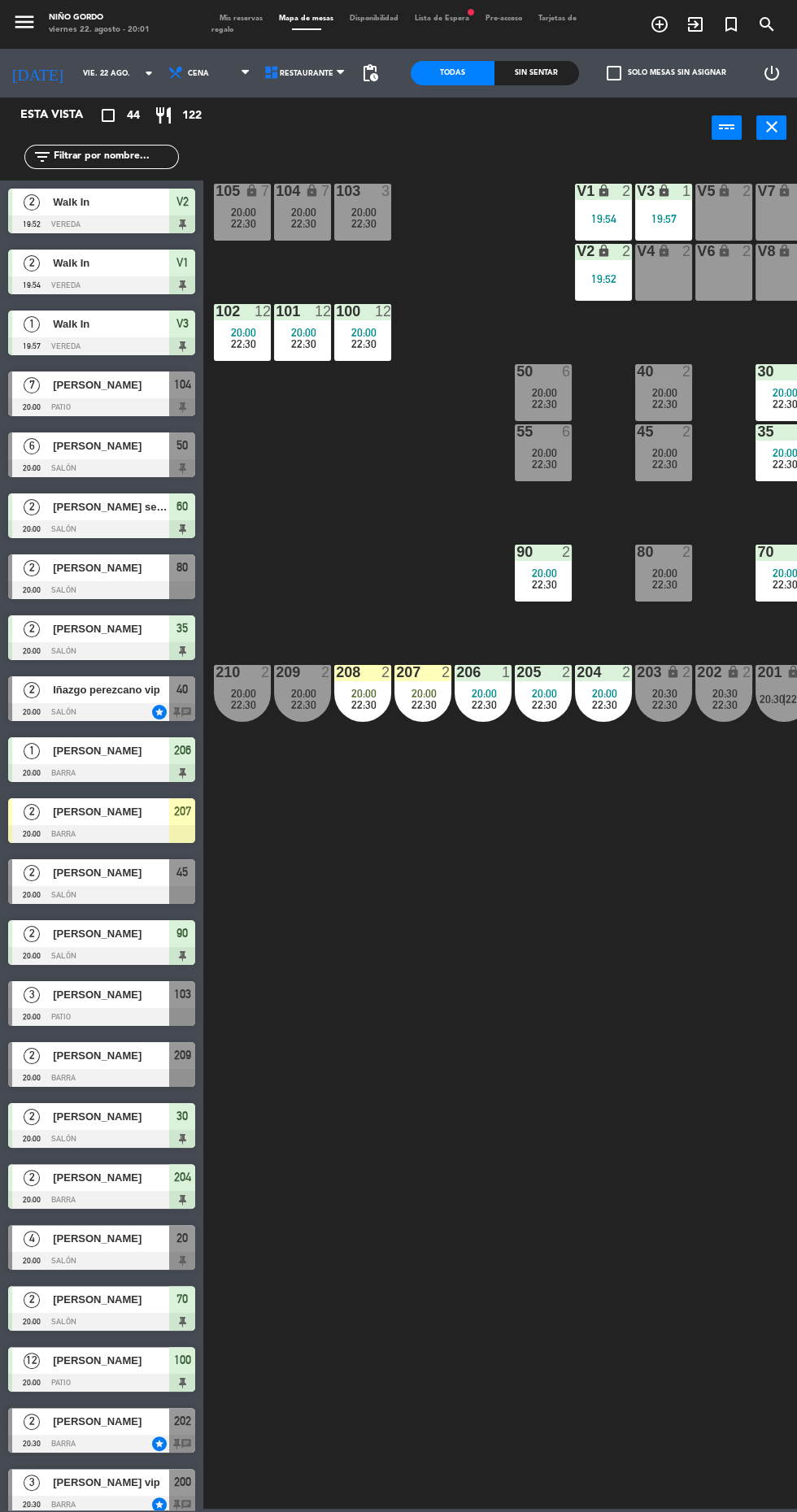
scroll to position [0, 208]
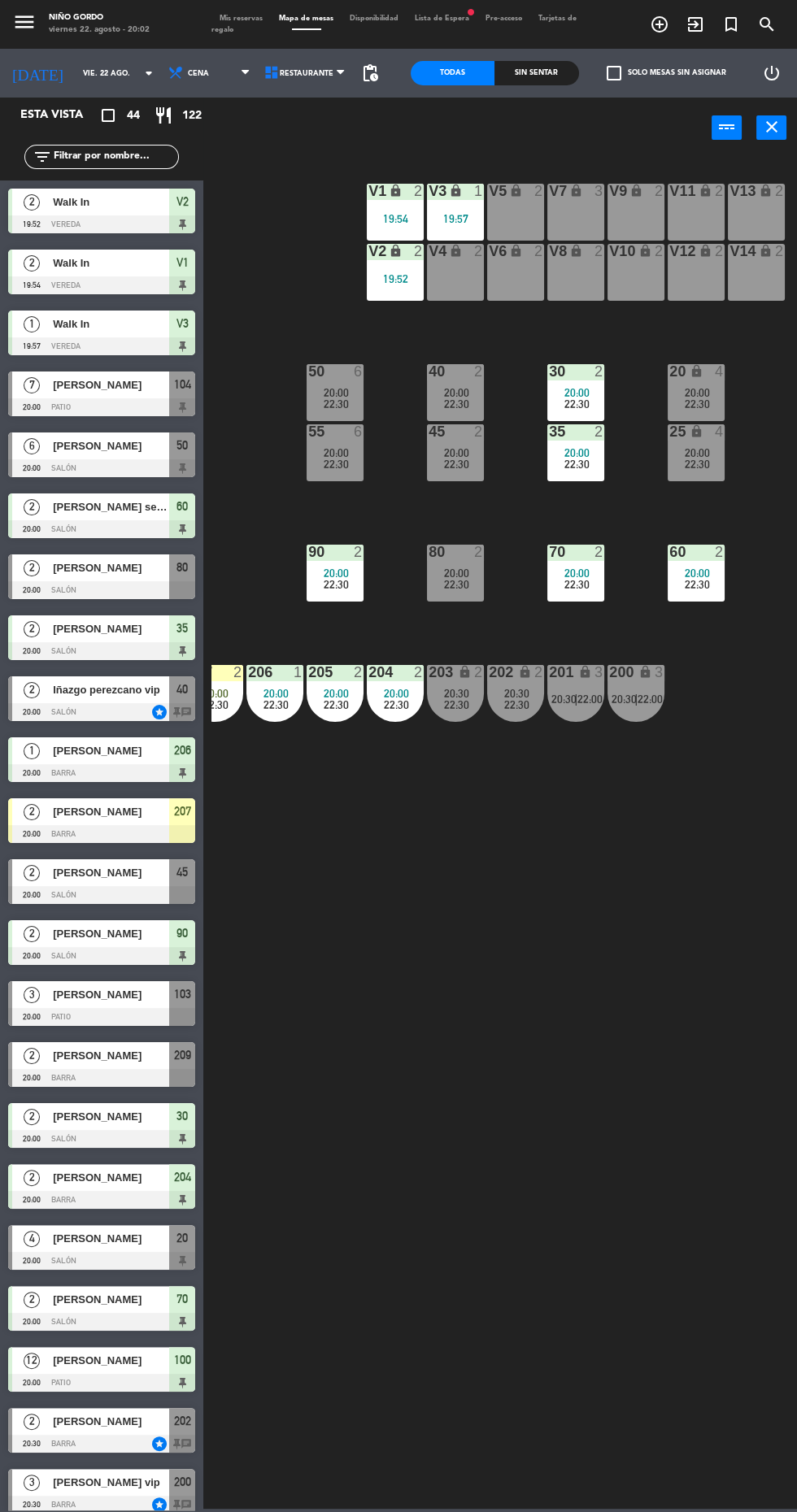
click at [712, 432] on div "4" at bounding box center [723, 432] width 27 height 15
click at [506, 922] on div "105 lock 7 20:00 22:30 104 lock 7 20:00 22:30 103 3 20:00 22:30 V1 lock 2 19:54…" at bounding box center [505, 833] width 586 height 1354
click at [348, 435] on div at bounding box center [336, 431] width 27 height 14
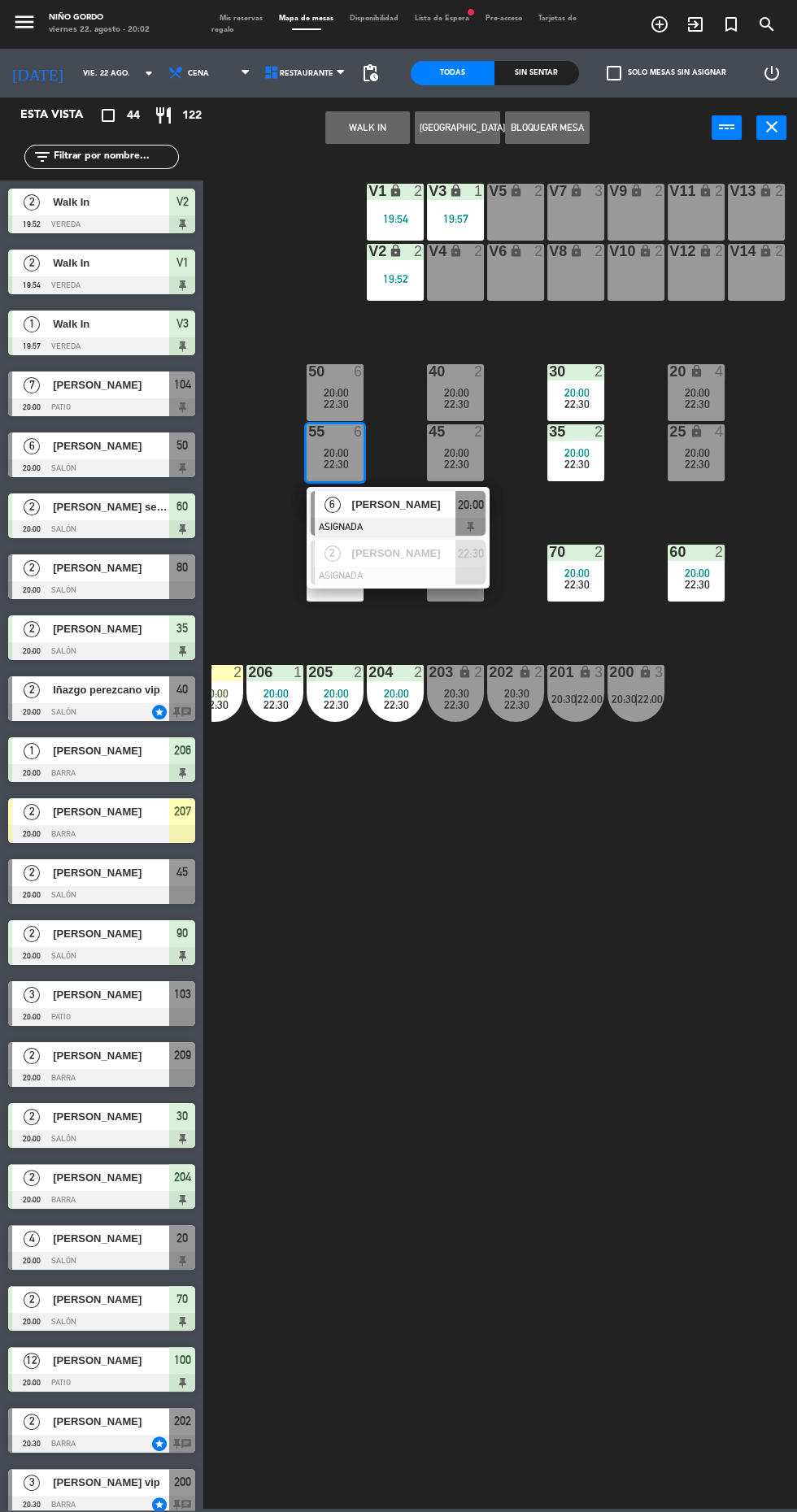
click at [400, 512] on span "[PERSON_NAME]" at bounding box center [404, 505] width 104 height 17
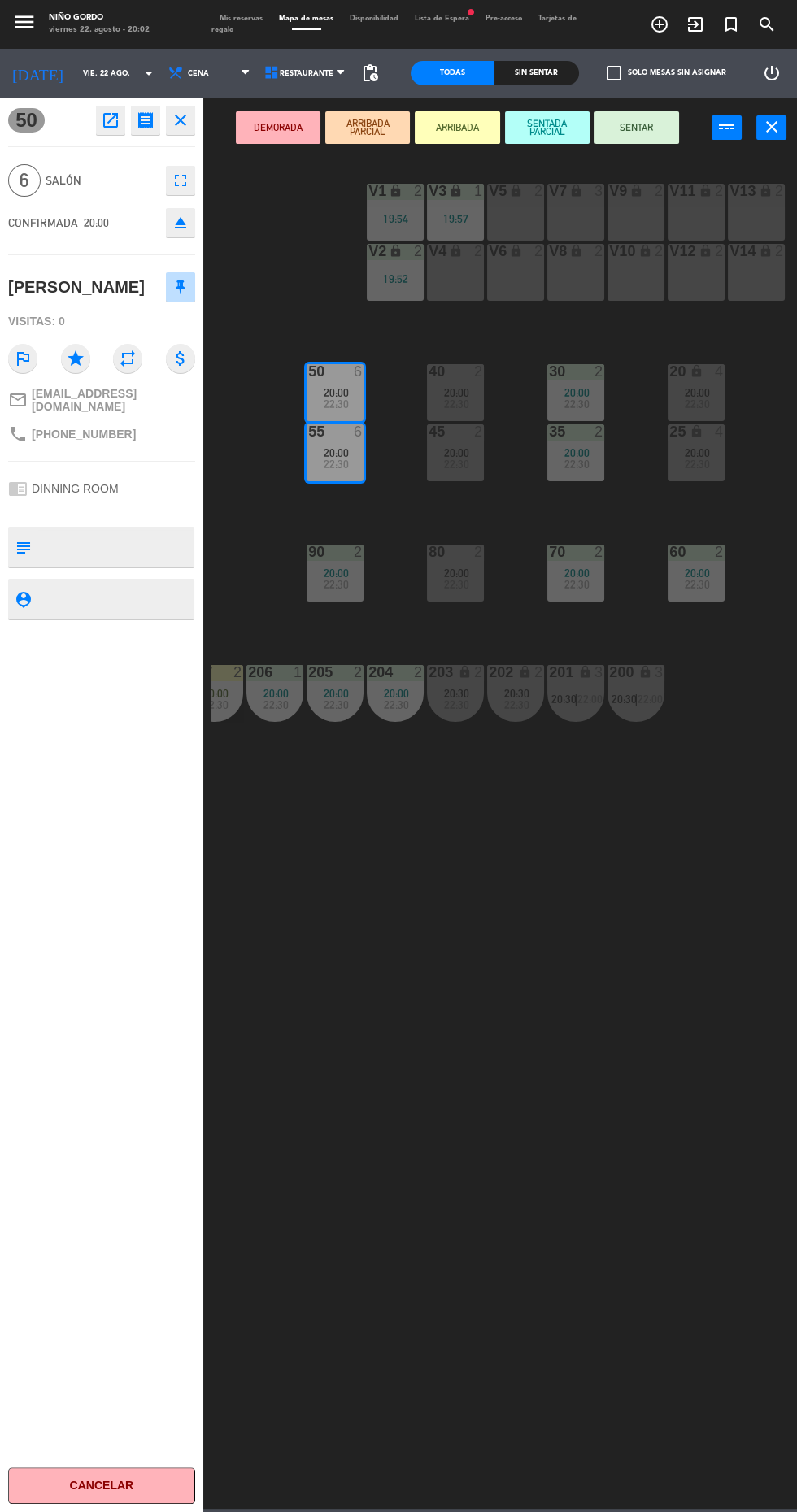
click at [659, 136] on button "SENTAR" at bounding box center [636, 127] width 85 height 33
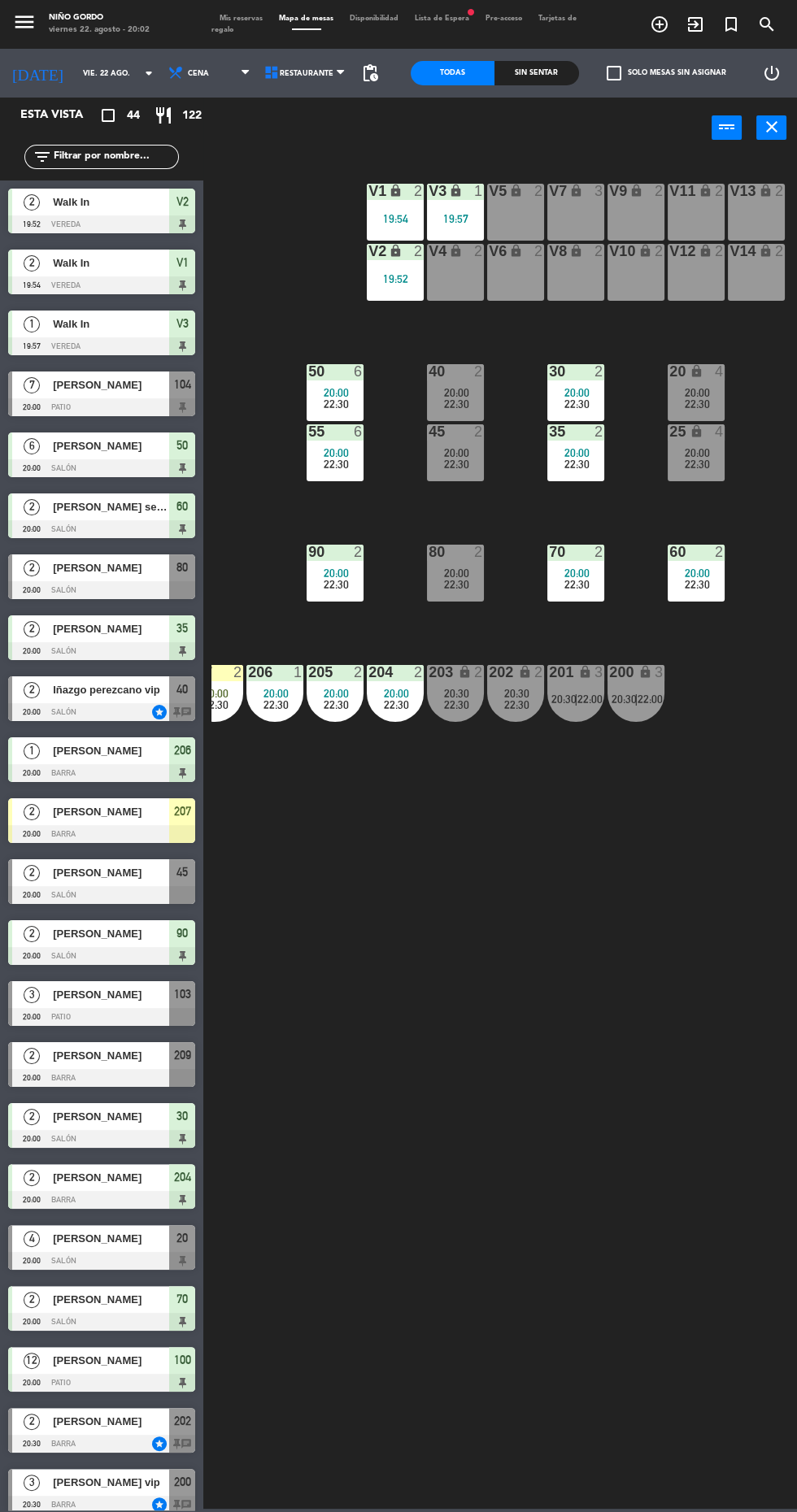
click at [166, 692] on span "Iñazgo perezcano vip" at bounding box center [111, 689] width 116 height 17
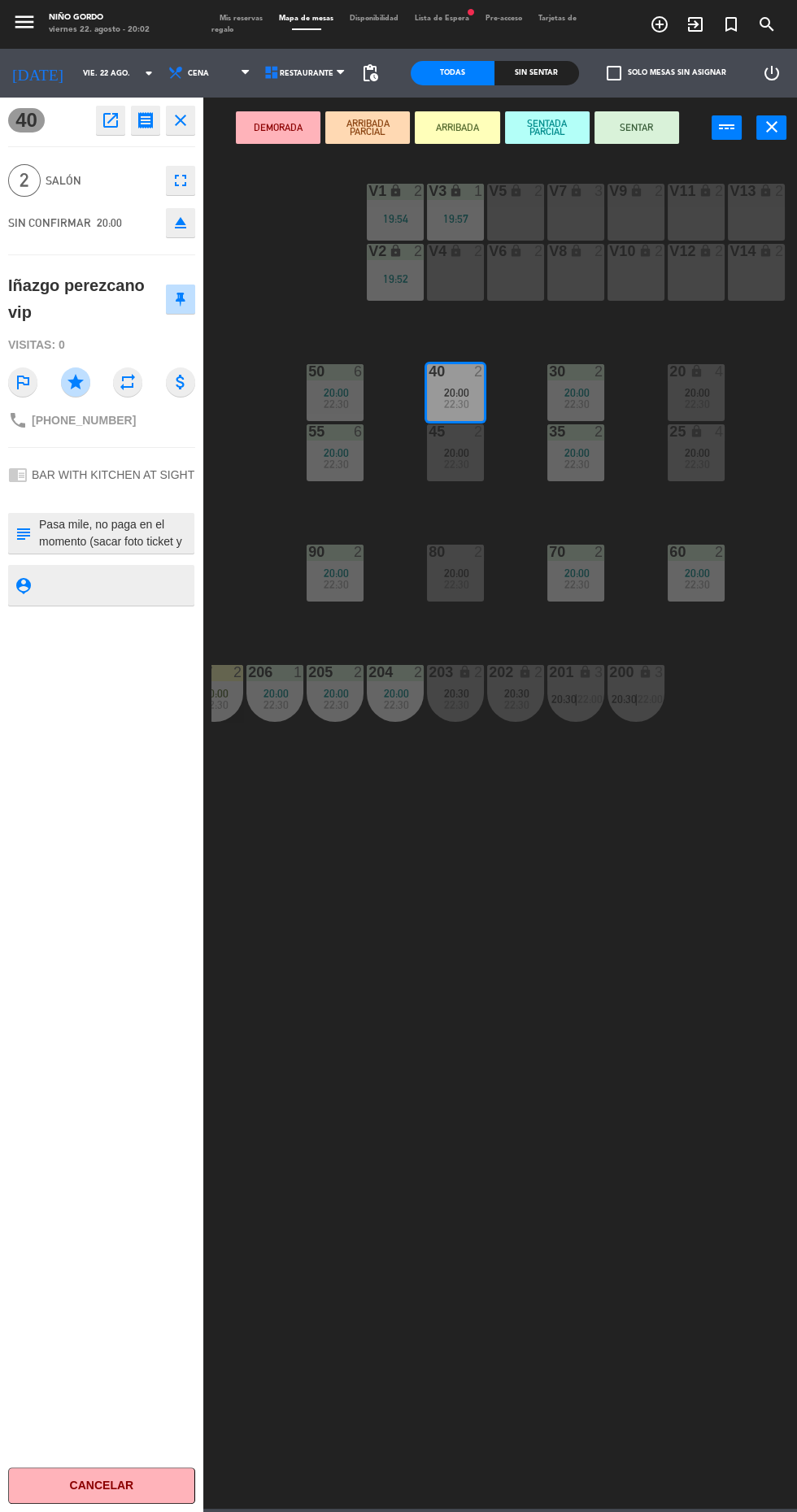
click at [143, 120] on icon "receipt" at bounding box center [145, 120] width 19 height 19
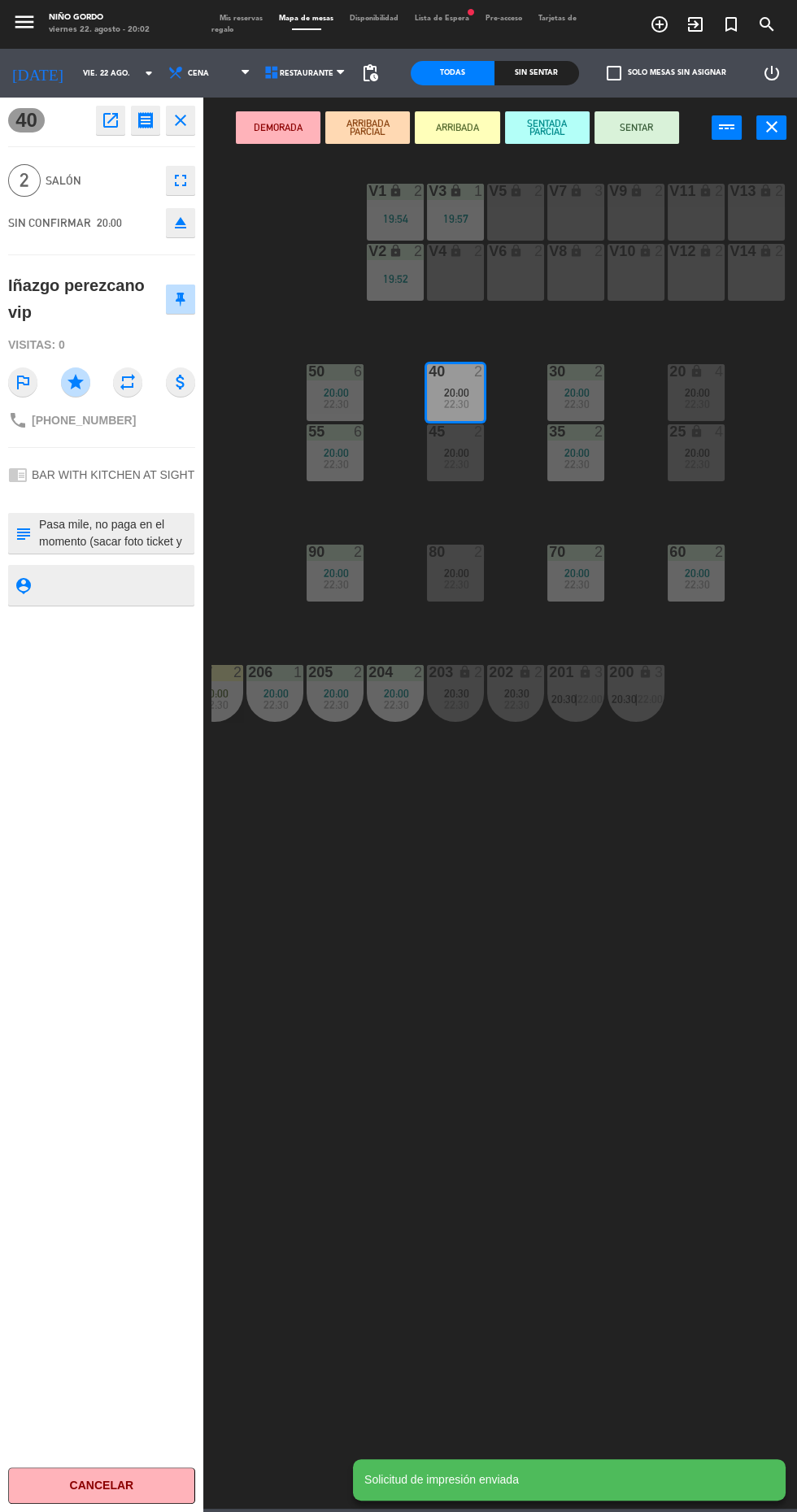
click at [110, 121] on icon "open_in_new" at bounding box center [110, 120] width 19 height 19
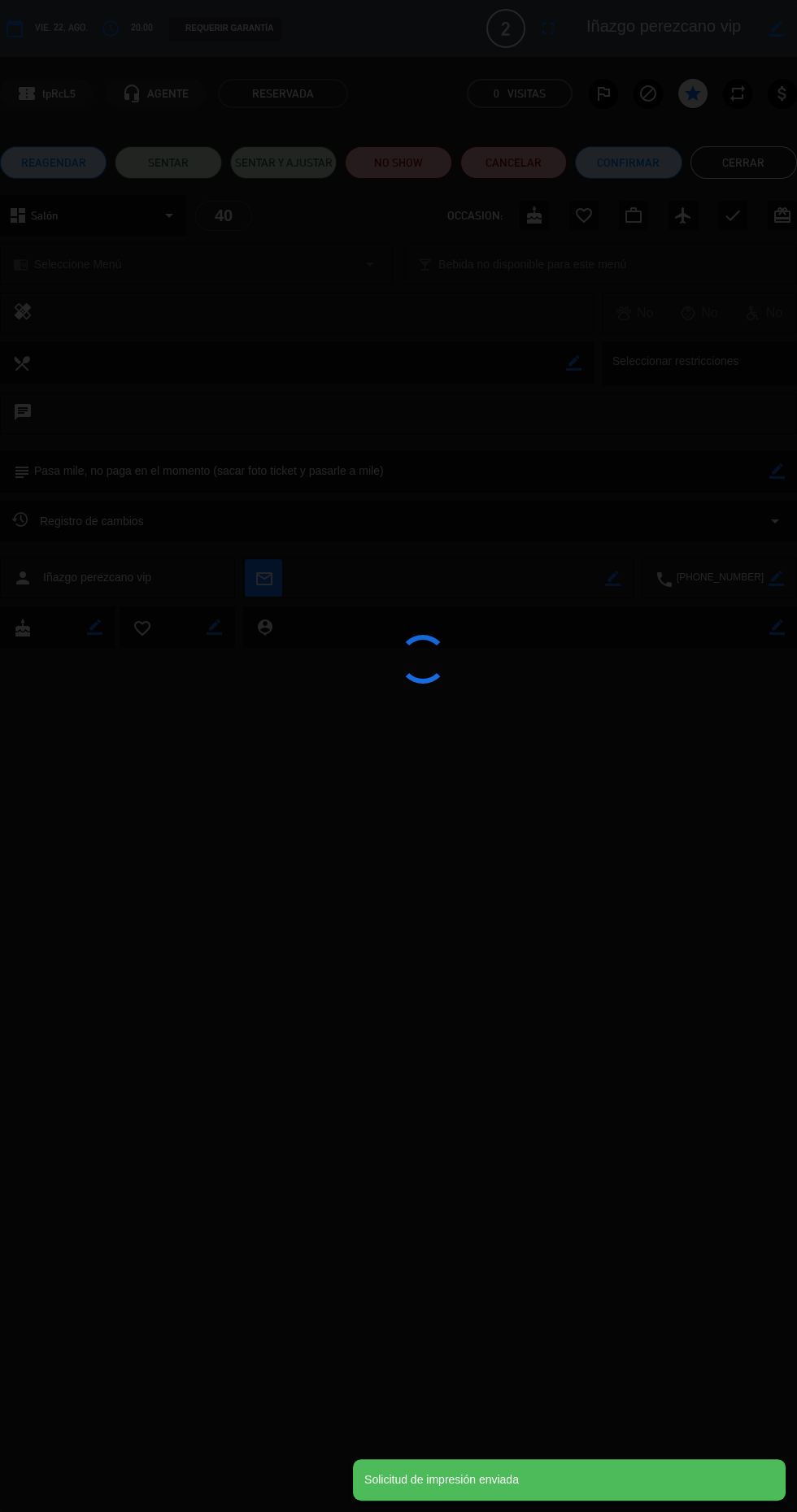
click at [511, 1131] on div at bounding box center [398, 756] width 797 height 1512
click at [735, 176] on button "Cerrar" at bounding box center [743, 162] width 106 height 33
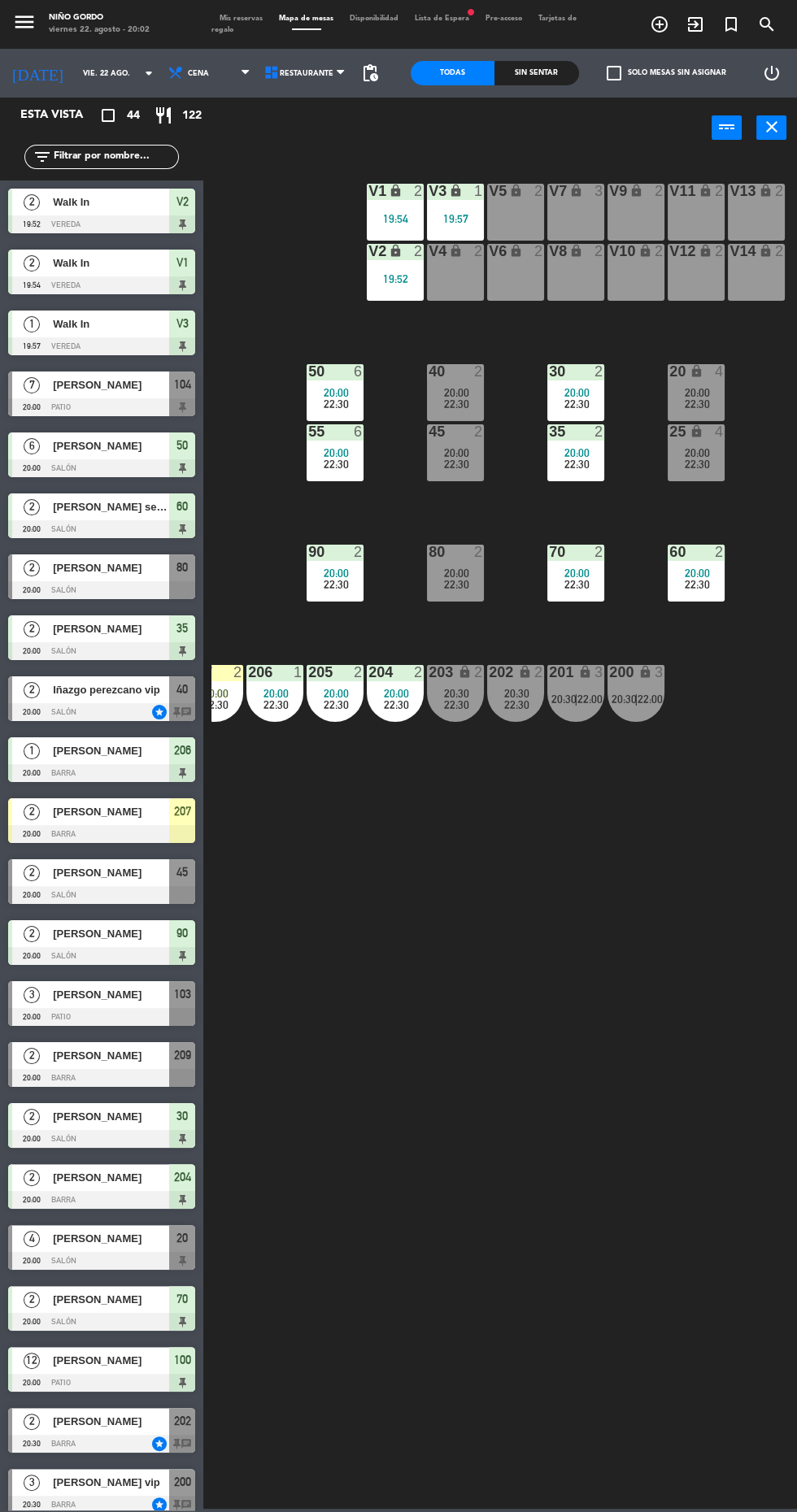
click at [728, 135] on icon "power_input" at bounding box center [727, 126] width 19 height 19
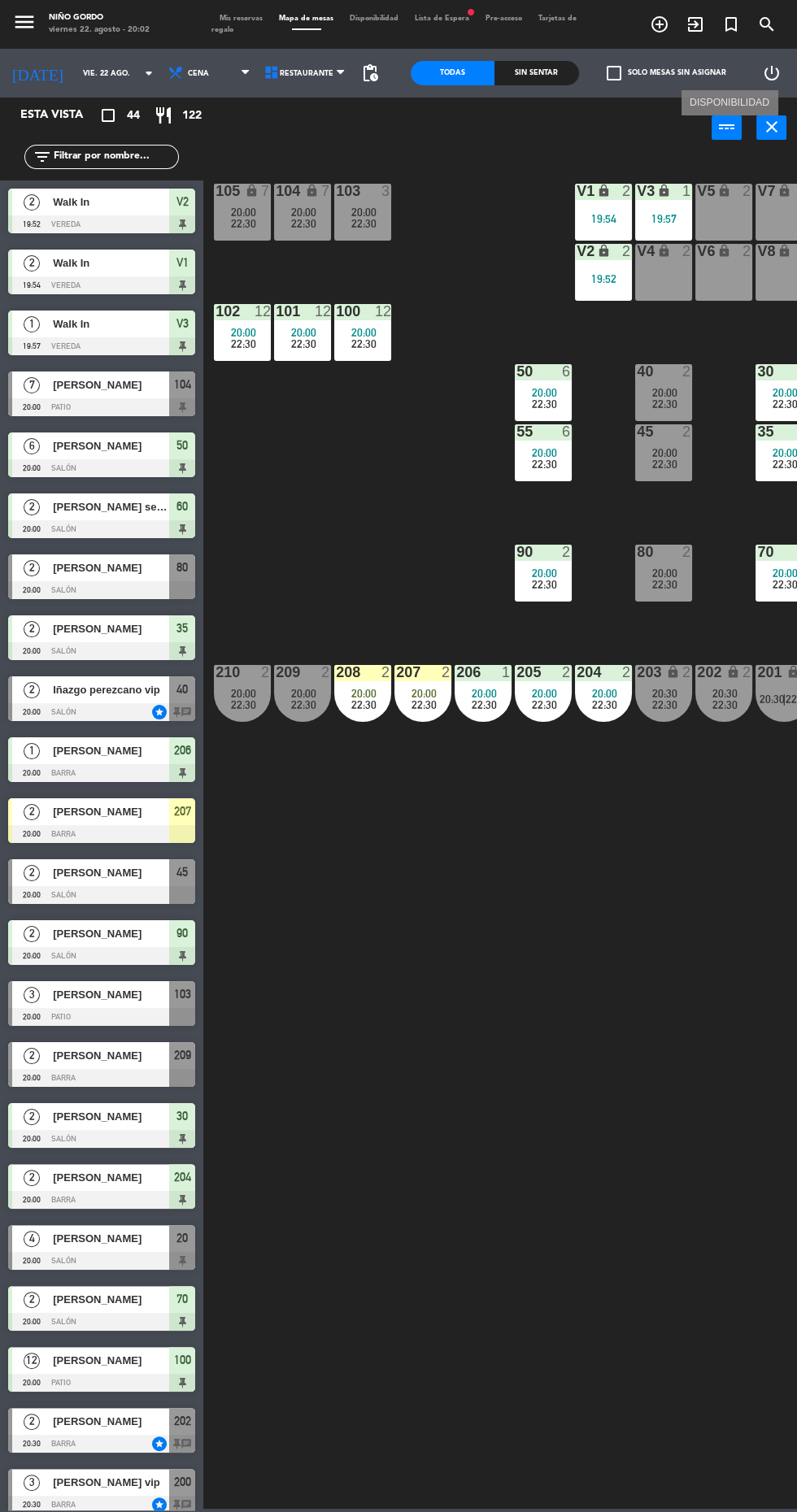
scroll to position [0, 16]
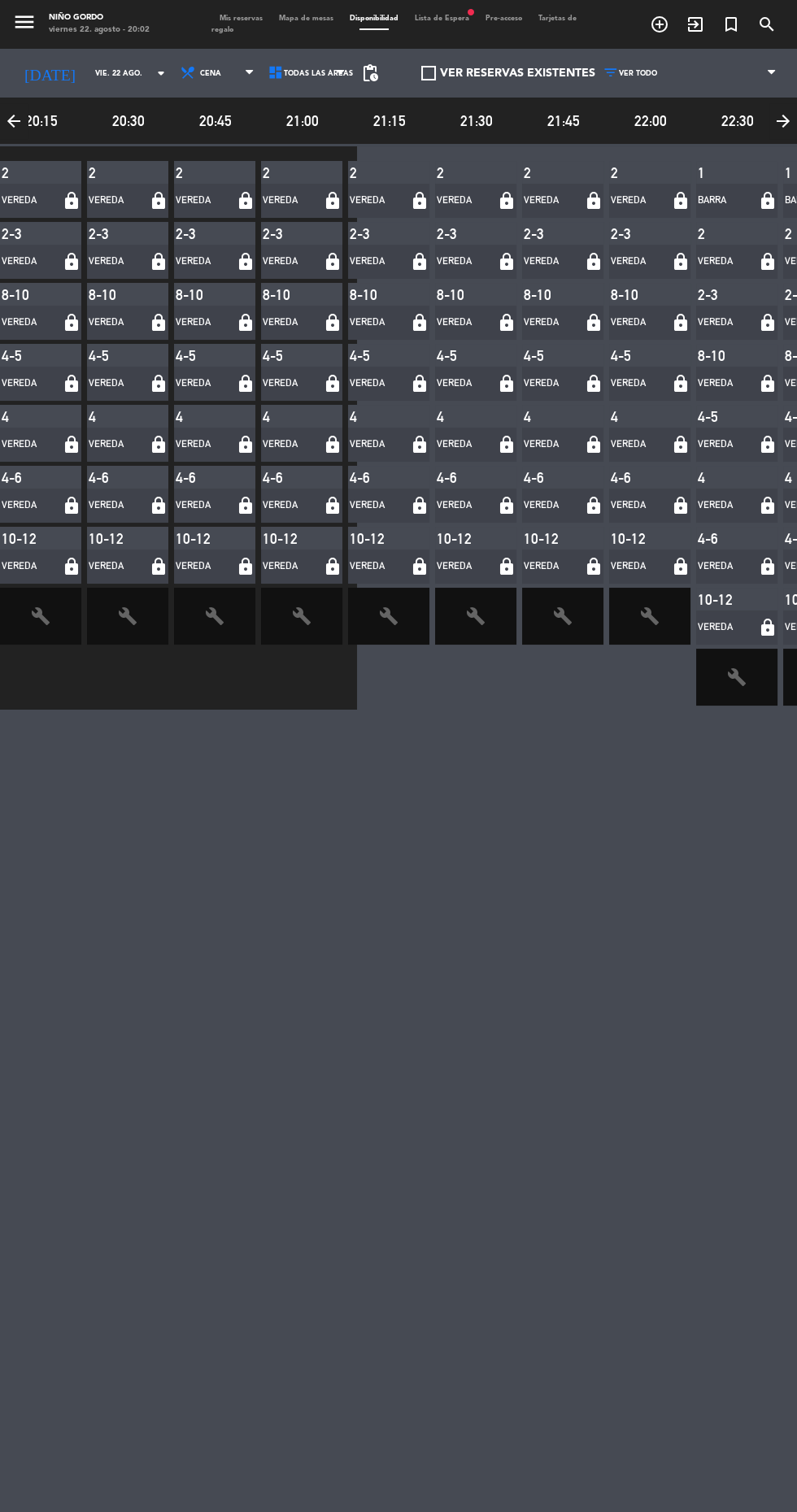
click at [316, 18] on span "Mapa de mesas" at bounding box center [306, 18] width 71 height 8
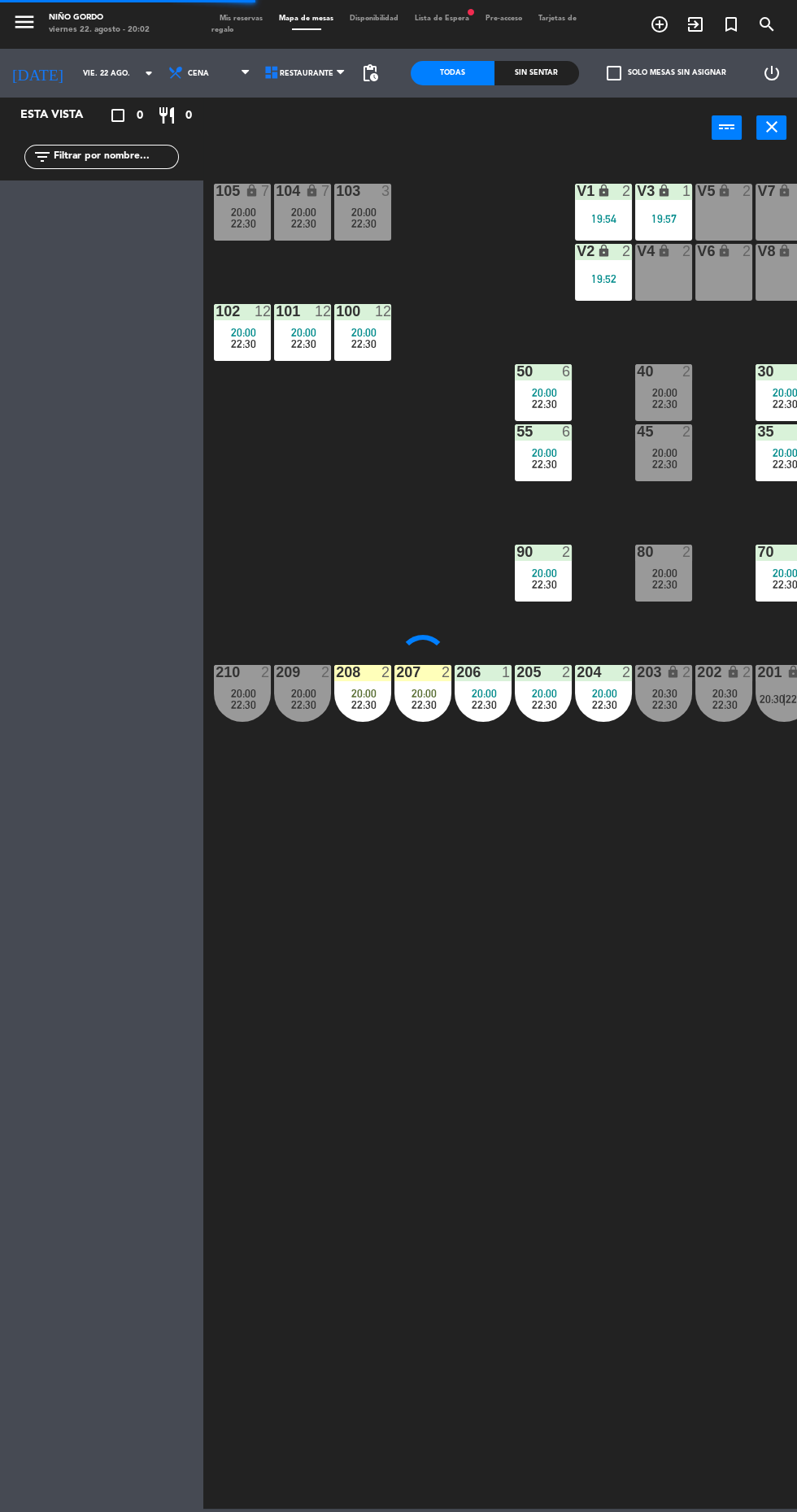
scroll to position [0, 208]
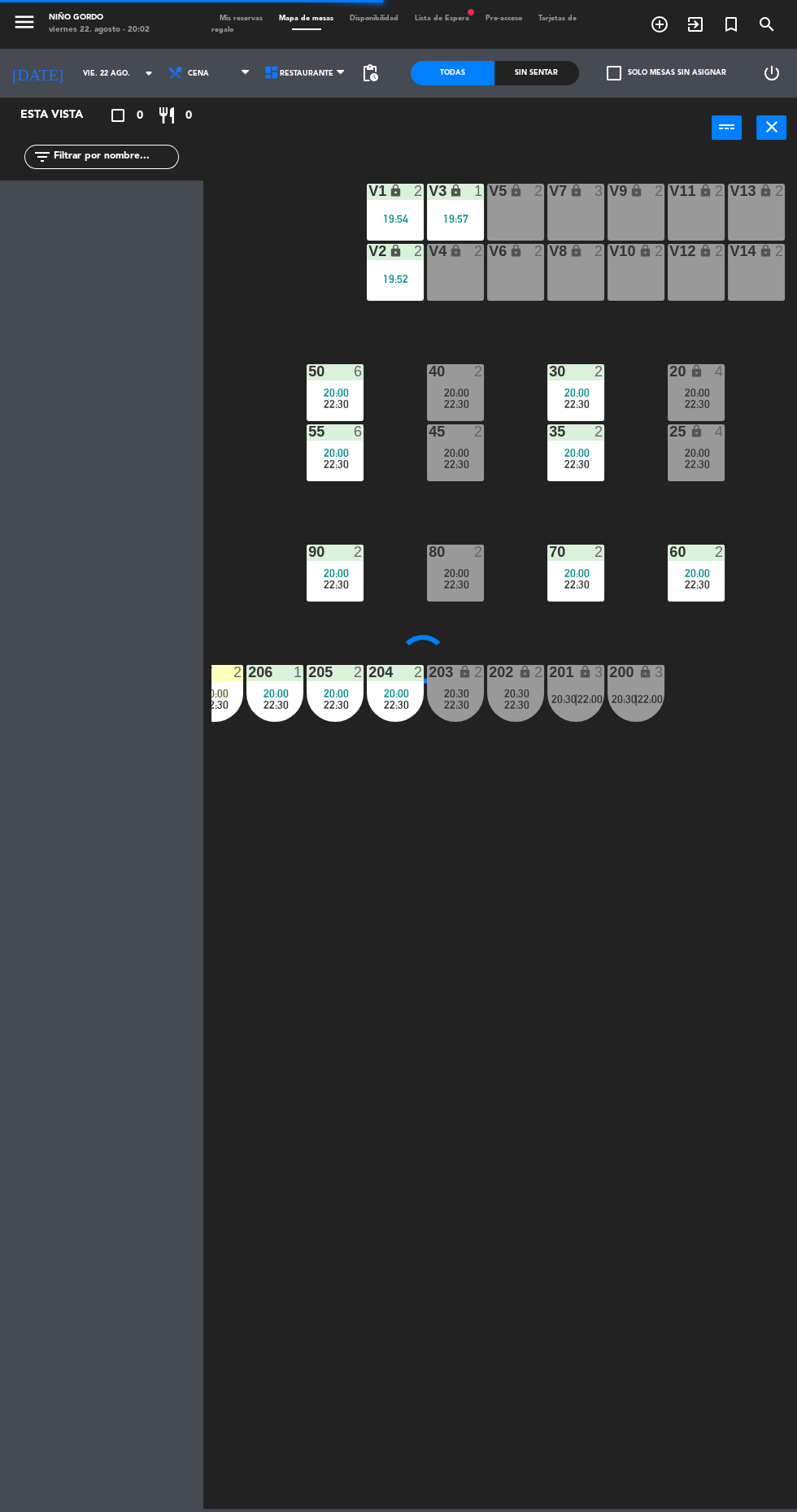
click at [694, 460] on span "22:30" at bounding box center [697, 464] width 25 height 13
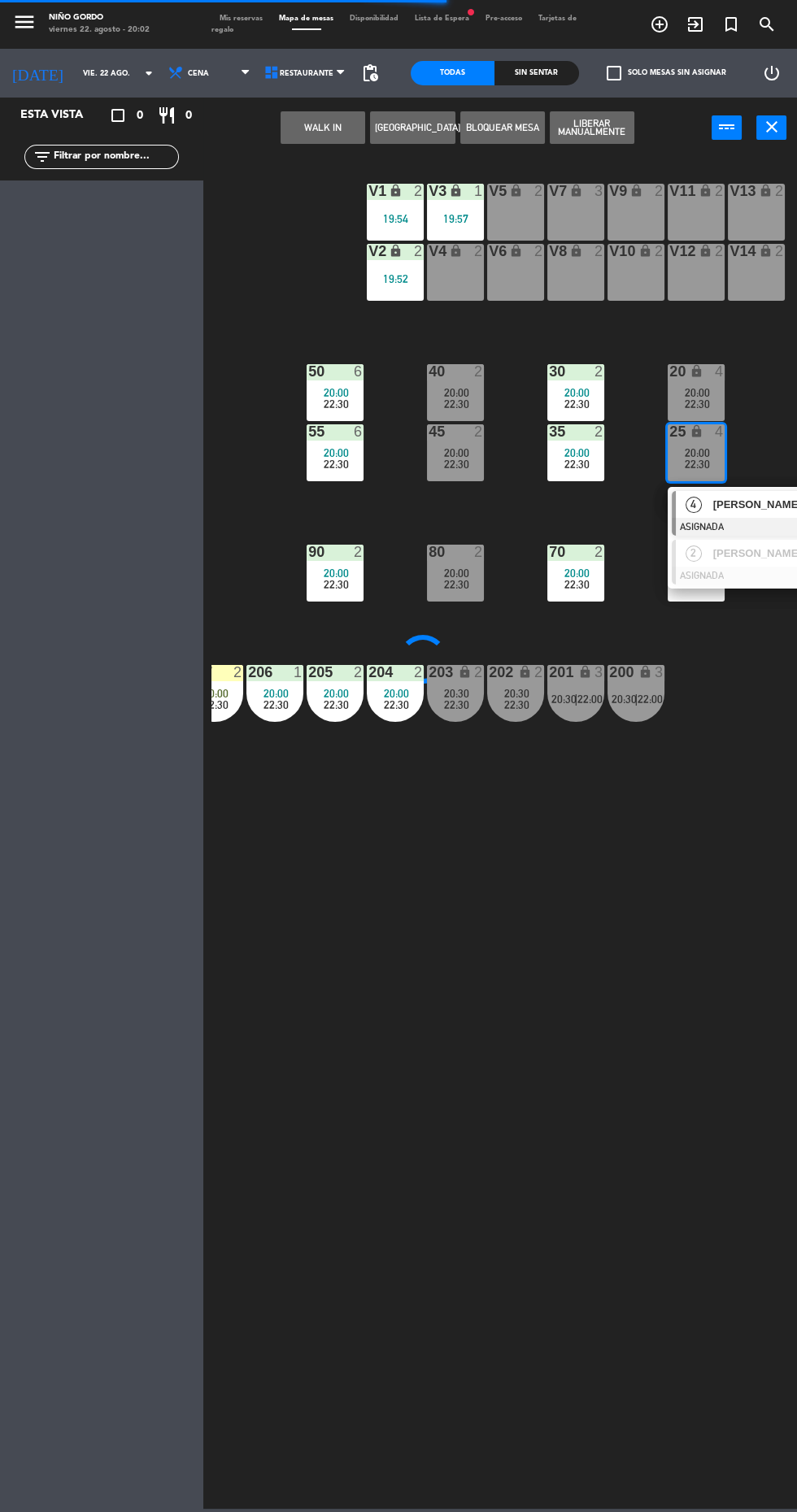
click at [755, 518] on div at bounding box center [759, 526] width 175 height 18
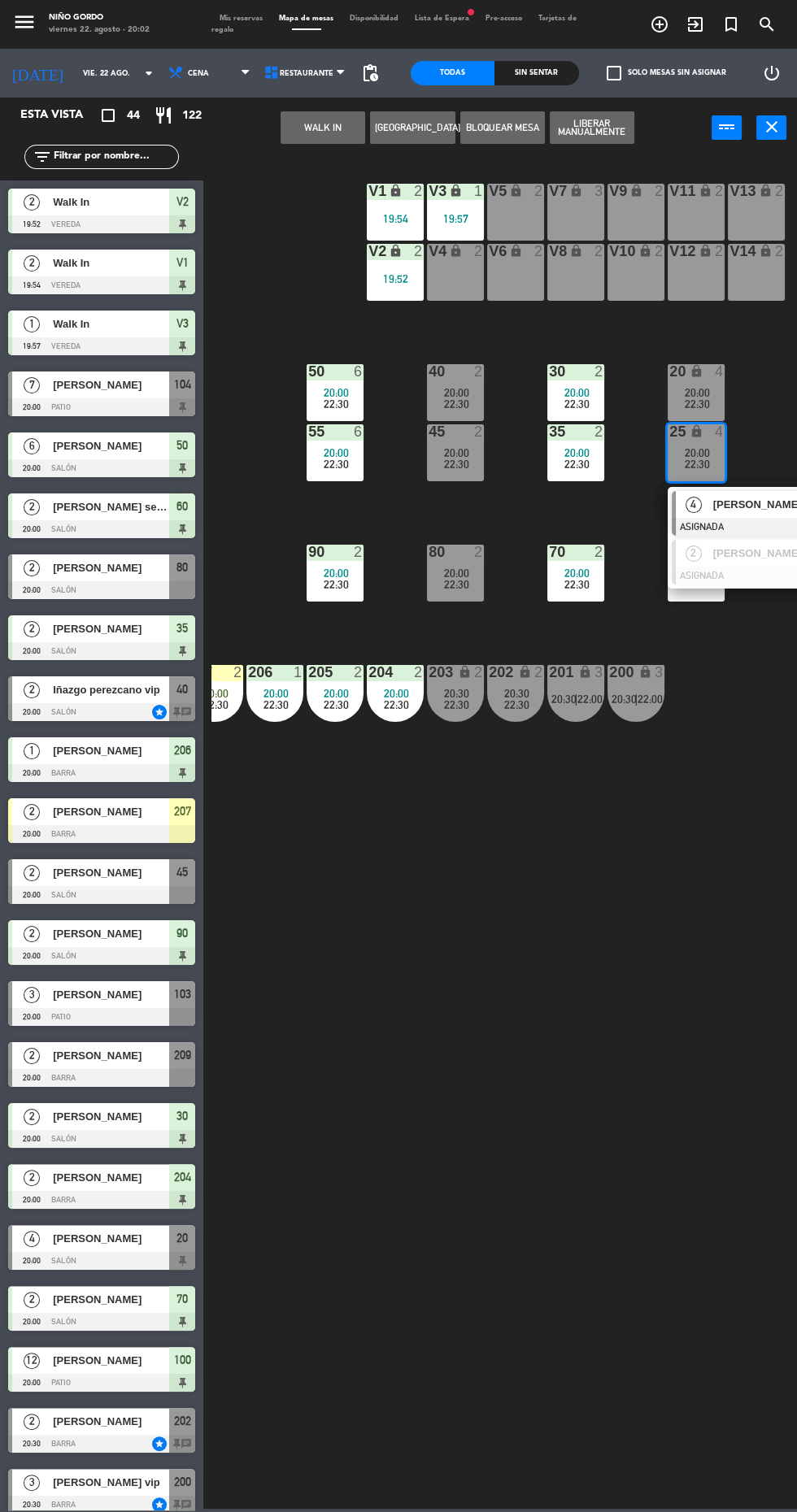
click at [740, 497] on span "[PERSON_NAME]" at bounding box center [765, 505] width 104 height 17
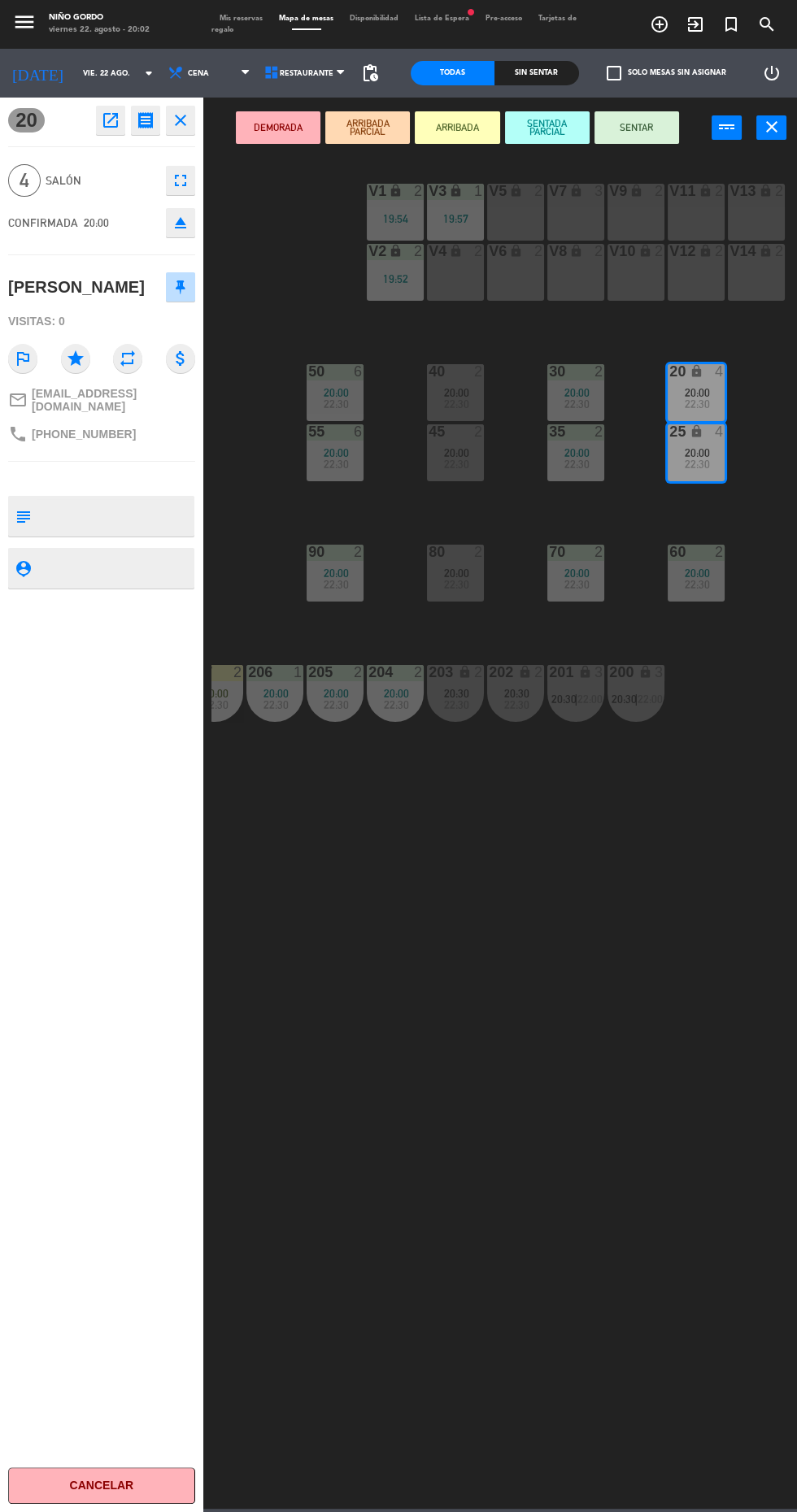
click at [658, 135] on button "SENTAR" at bounding box center [636, 127] width 85 height 33
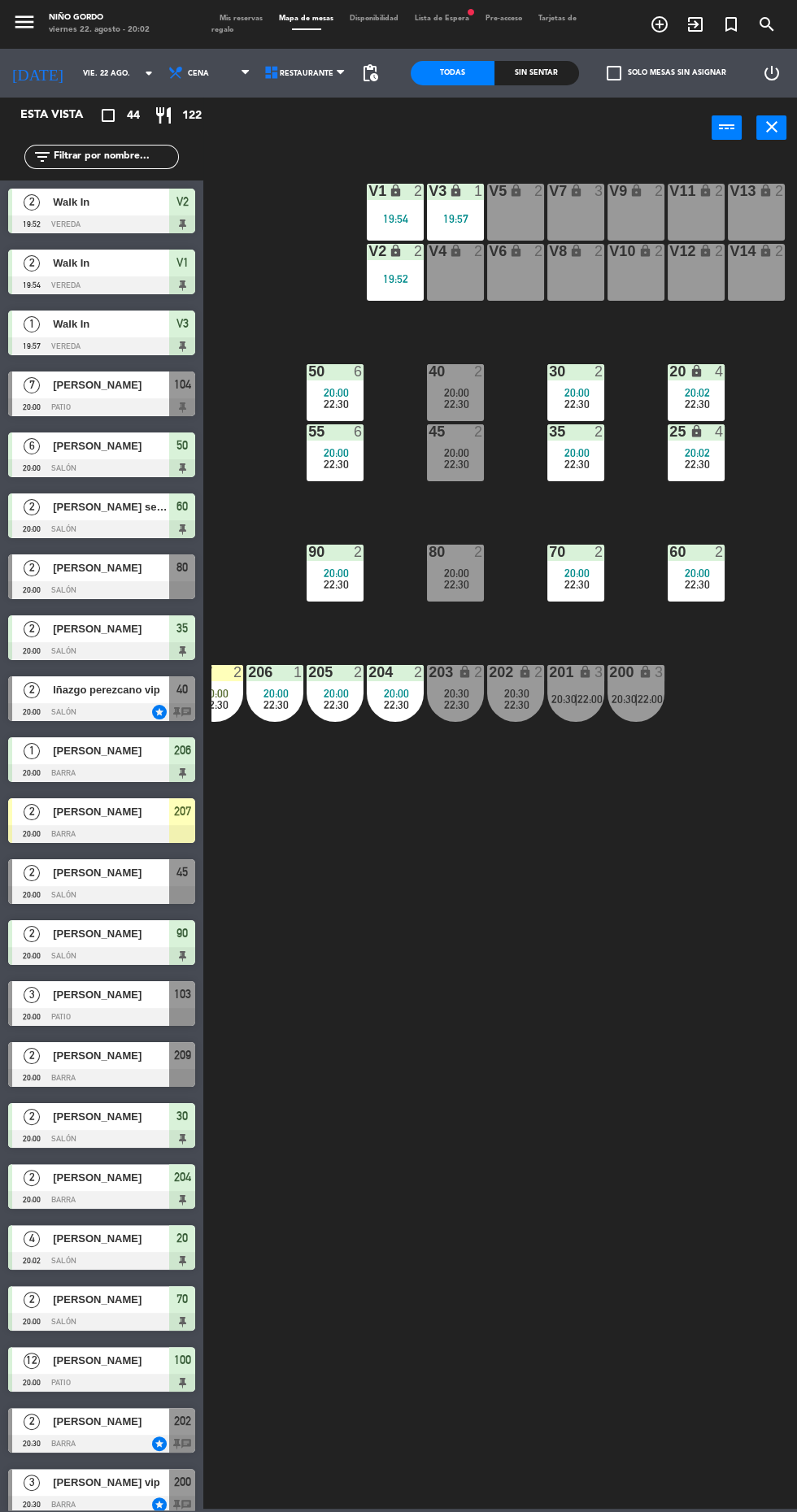
click at [136, 716] on div at bounding box center [101, 711] width 187 height 18
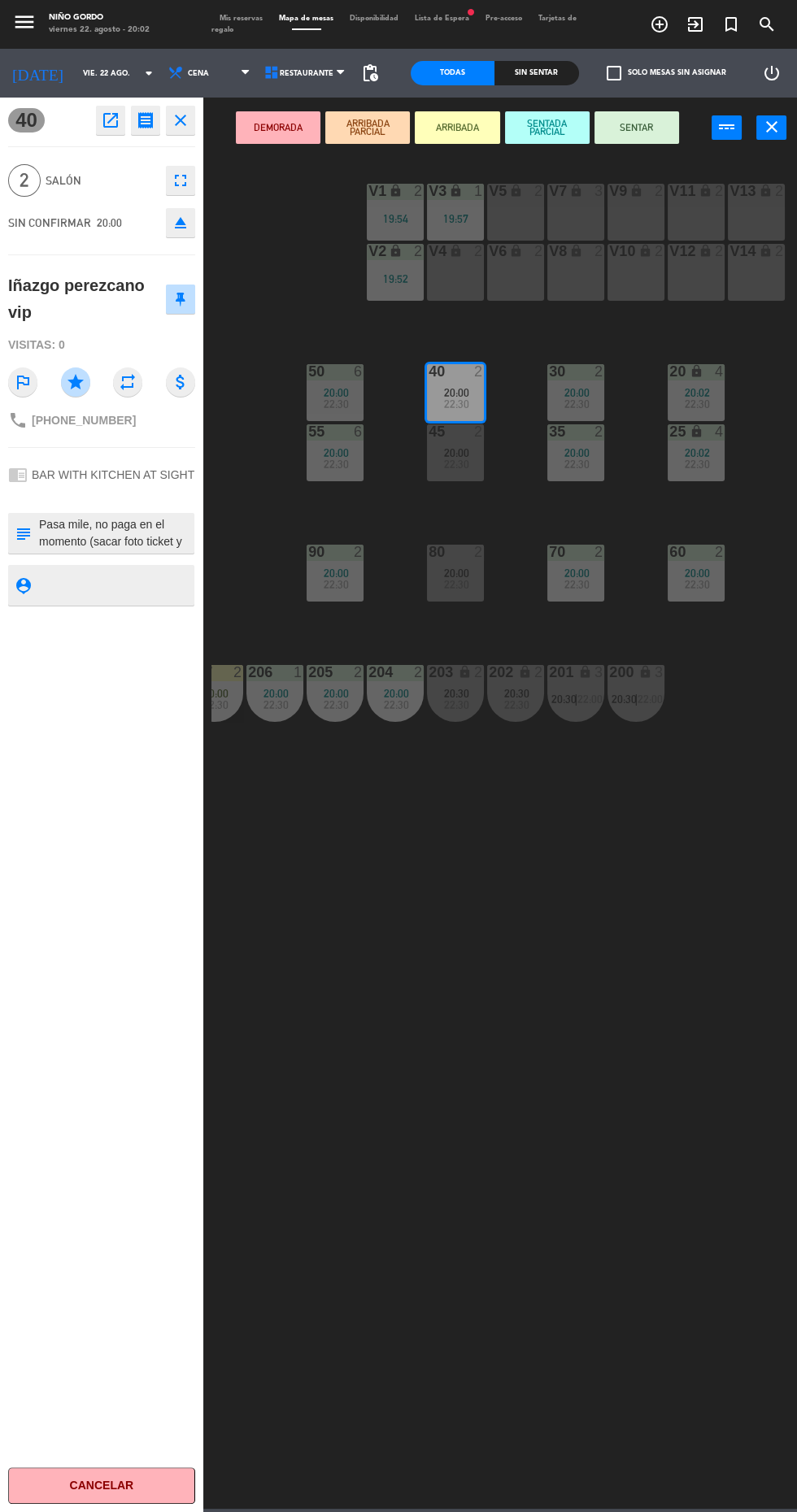
click at [110, 120] on icon "open_in_new" at bounding box center [110, 120] width 19 height 19
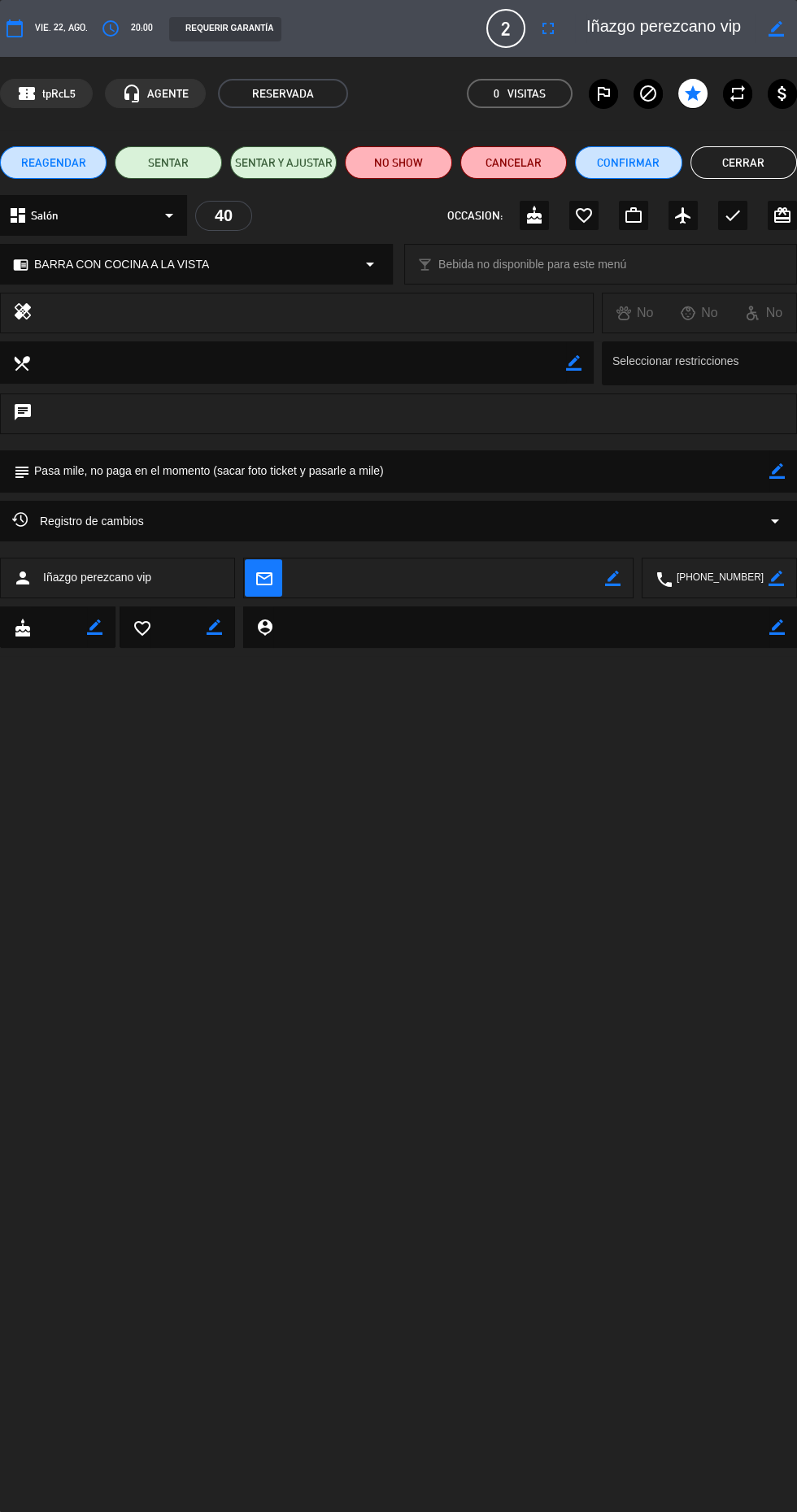
click at [775, 28] on icon "border_color" at bounding box center [776, 28] width 15 height 15
